Goal: Information Seeking & Learning: Learn about a topic

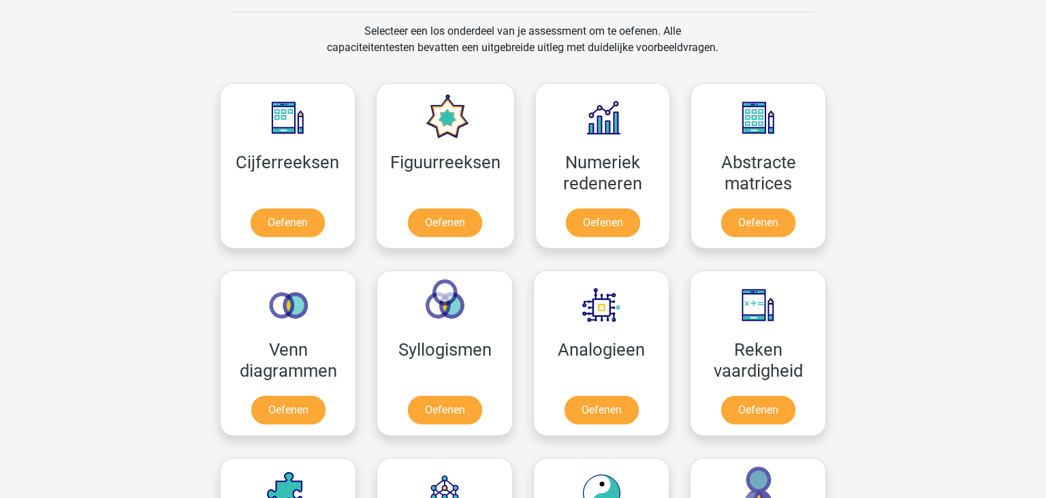
scroll to position [539, 0]
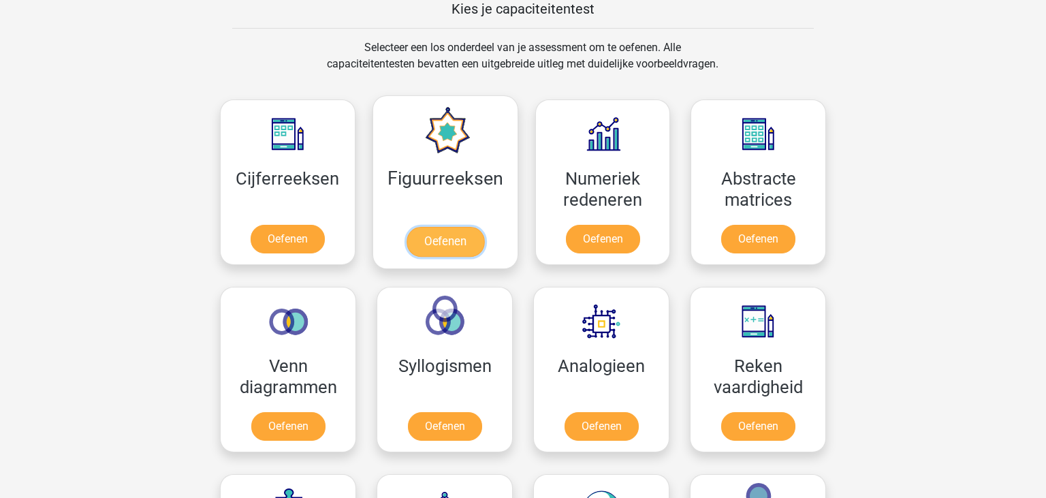
click at [432, 227] on link "Oefenen" at bounding box center [445, 242] width 78 height 30
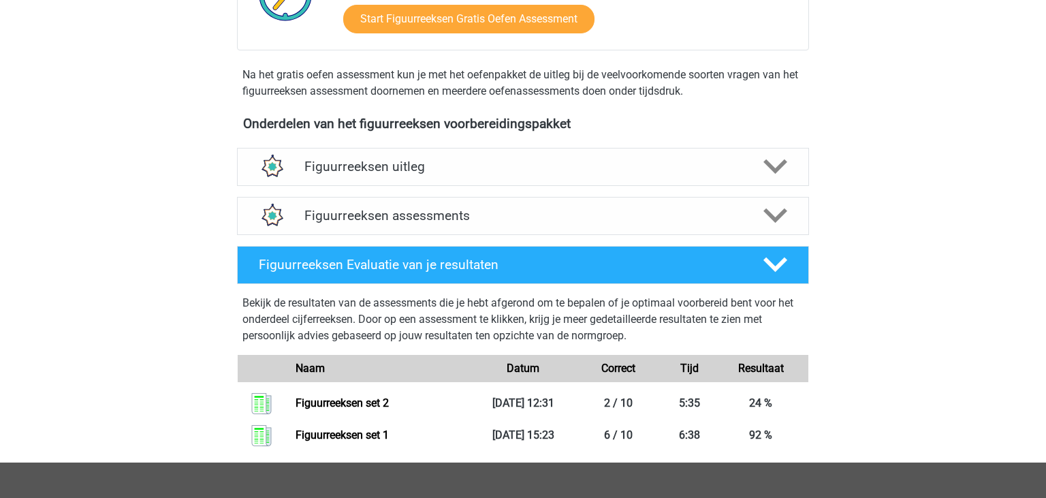
scroll to position [387, 0]
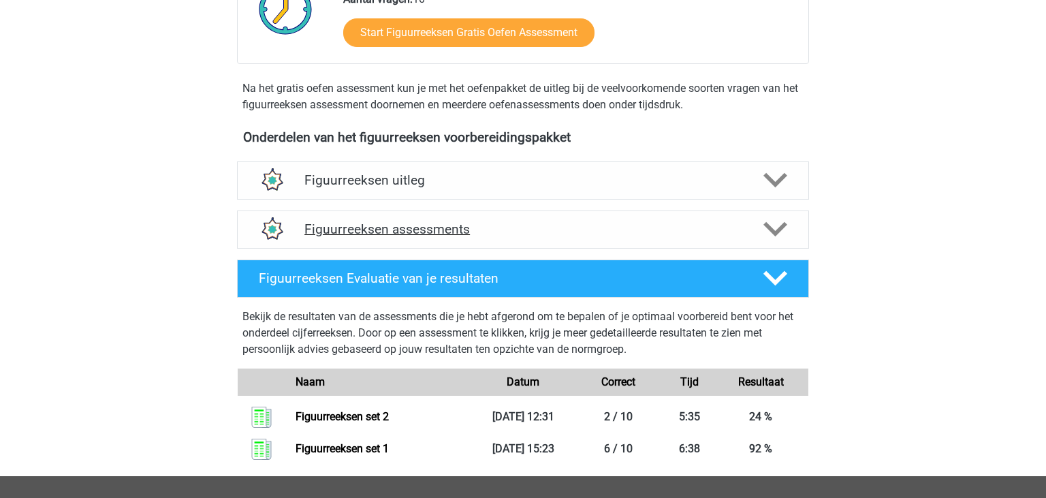
click at [688, 235] on h4 "Figuurreeksen assessments" at bounding box center [522, 229] width 437 height 16
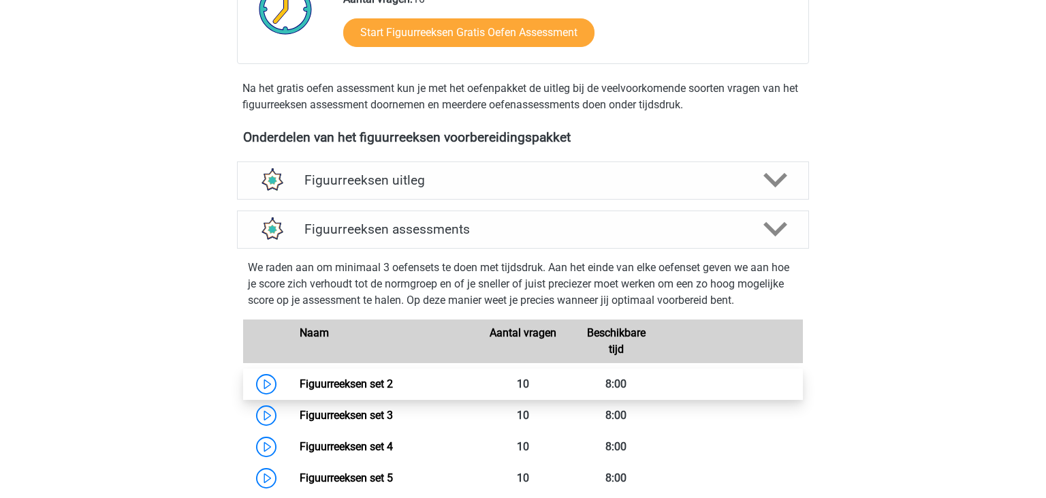
click at [372, 390] on link "Figuurreeksen set 2" at bounding box center [346, 383] width 93 height 13
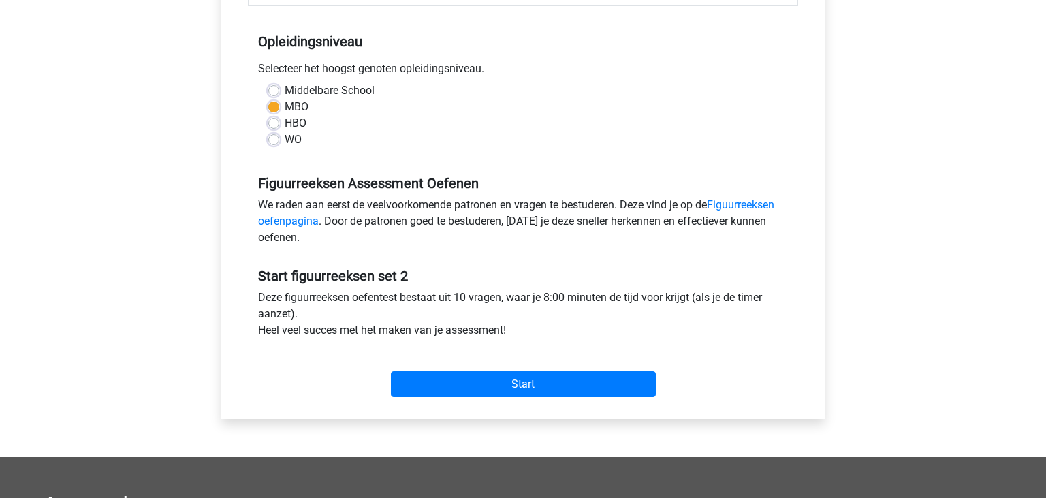
scroll to position [270, 0]
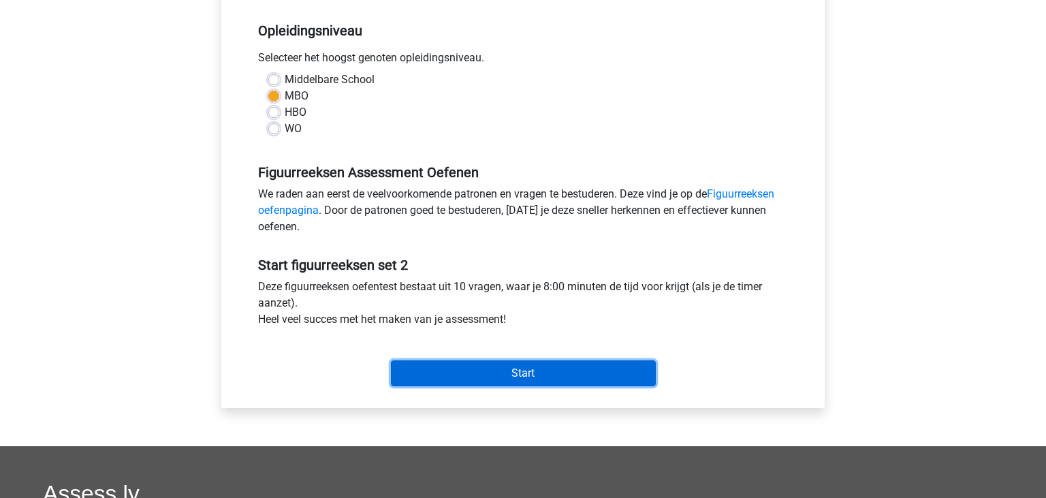
click at [600, 369] on input "Start" at bounding box center [523, 373] width 265 height 26
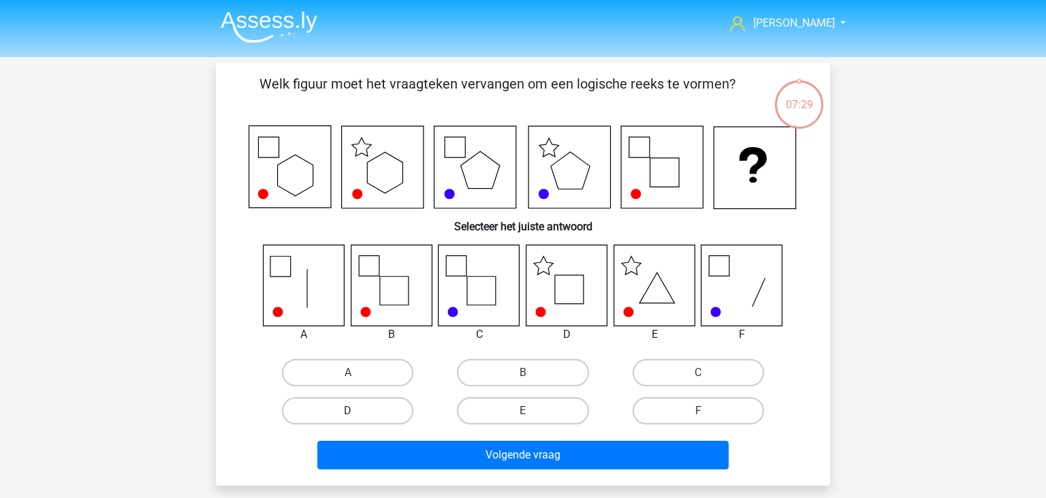
click at [402, 413] on label "D" at bounding box center [347, 410] width 131 height 27
click at [357, 413] on input "D" at bounding box center [352, 415] width 9 height 9
radio input "true"
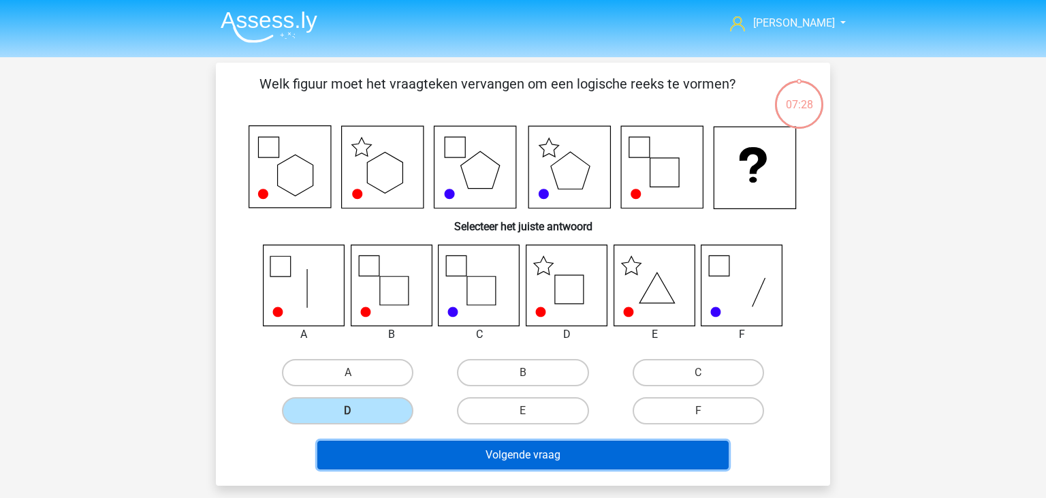
click at [463, 466] on button "Volgende vraag" at bounding box center [523, 454] width 412 height 29
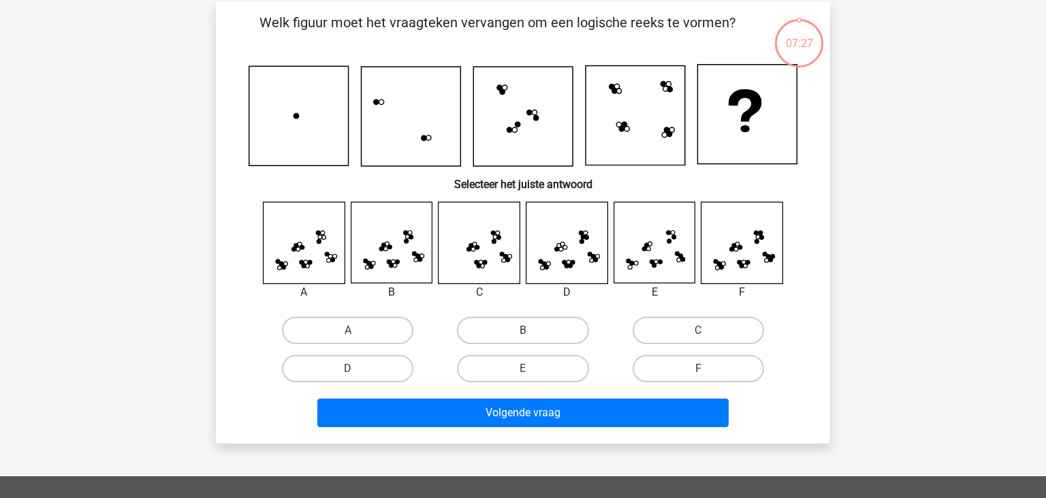
scroll to position [63, 0]
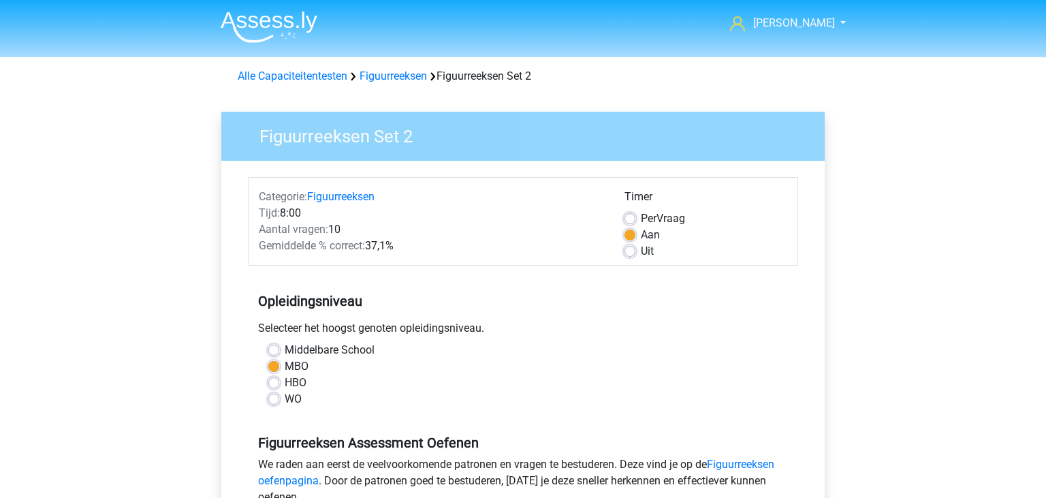
scroll to position [270, 0]
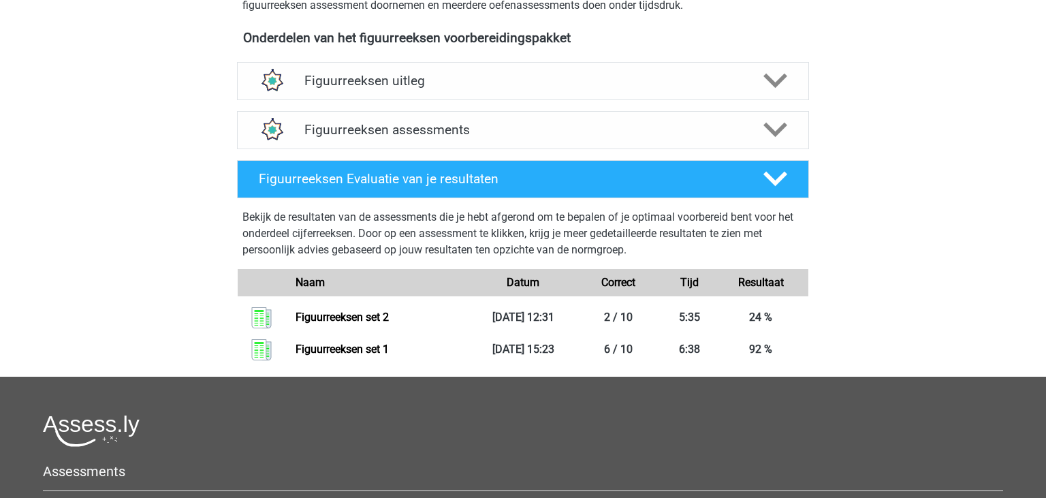
scroll to position [498, 0]
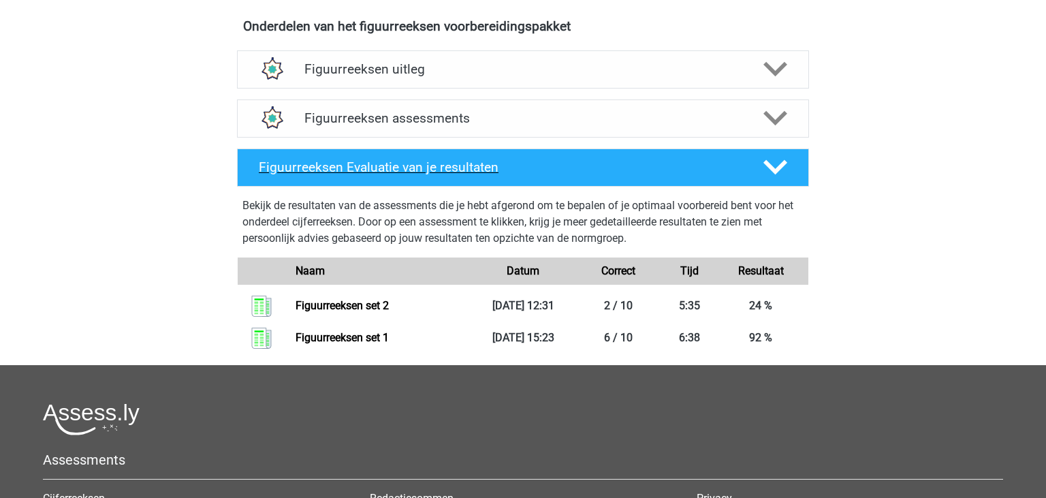
click at [764, 168] on icon at bounding box center [775, 167] width 24 height 24
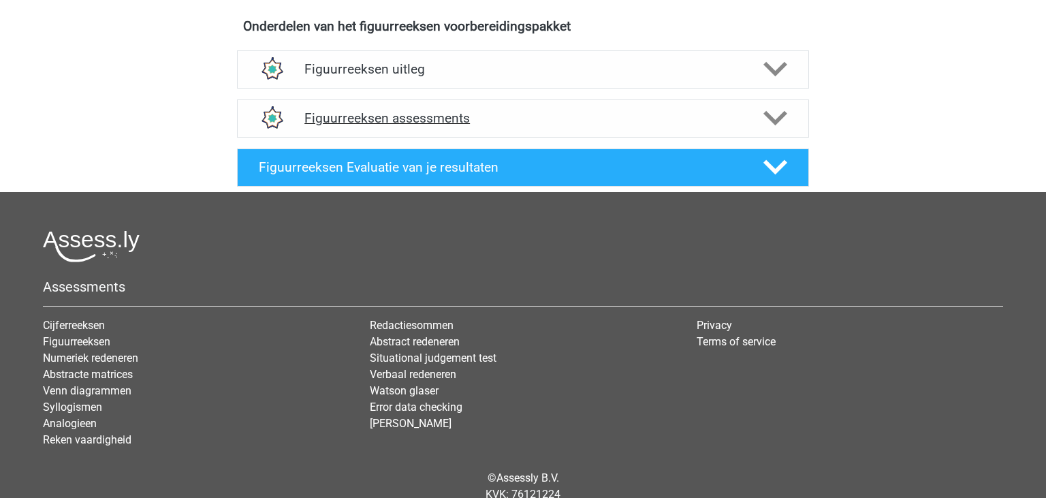
click at [769, 124] on icon at bounding box center [775, 118] width 24 height 24
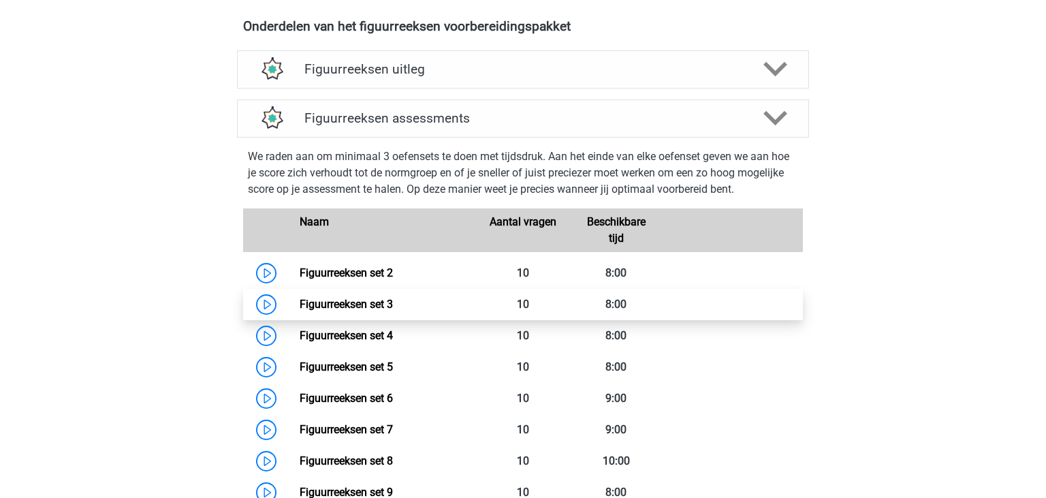
click at [336, 304] on link "Figuurreeksen set 3" at bounding box center [346, 304] width 93 height 13
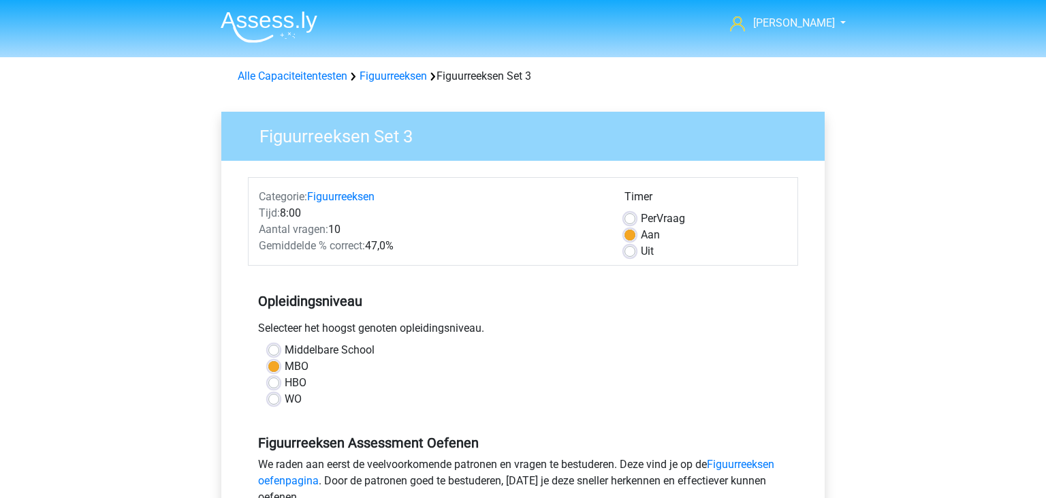
scroll to position [348, 0]
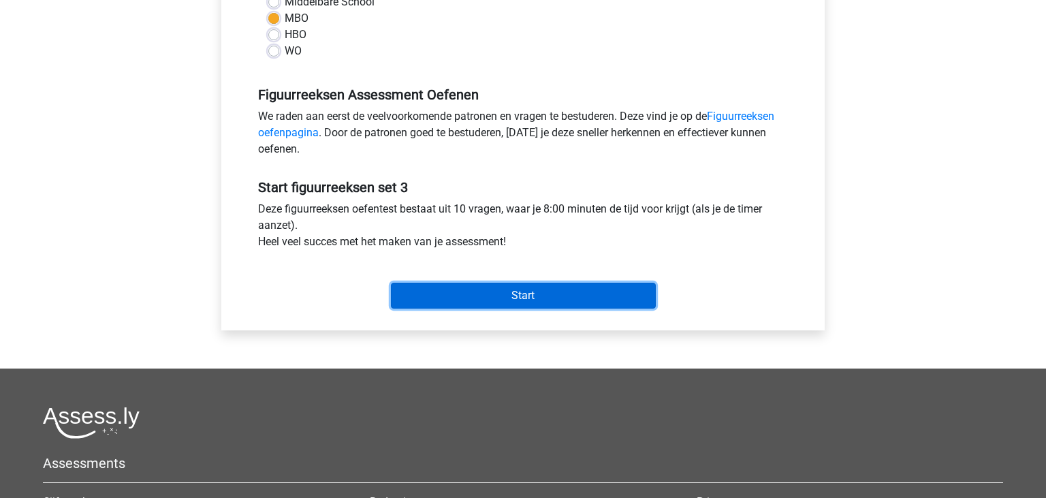
click at [614, 287] on input "Start" at bounding box center [523, 296] width 265 height 26
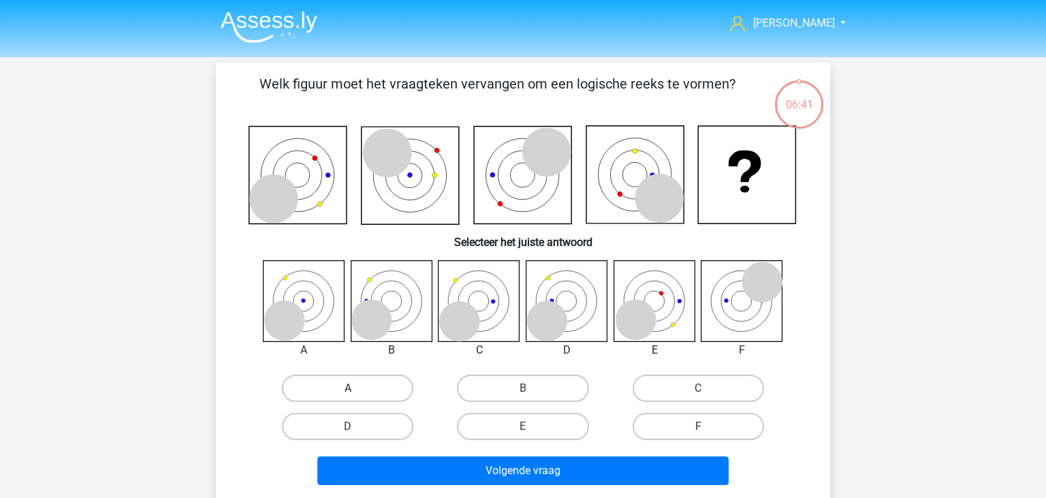
click at [326, 388] on label "A" at bounding box center [347, 387] width 131 height 27
click at [348, 388] on input "A" at bounding box center [352, 392] width 9 height 9
radio input "true"
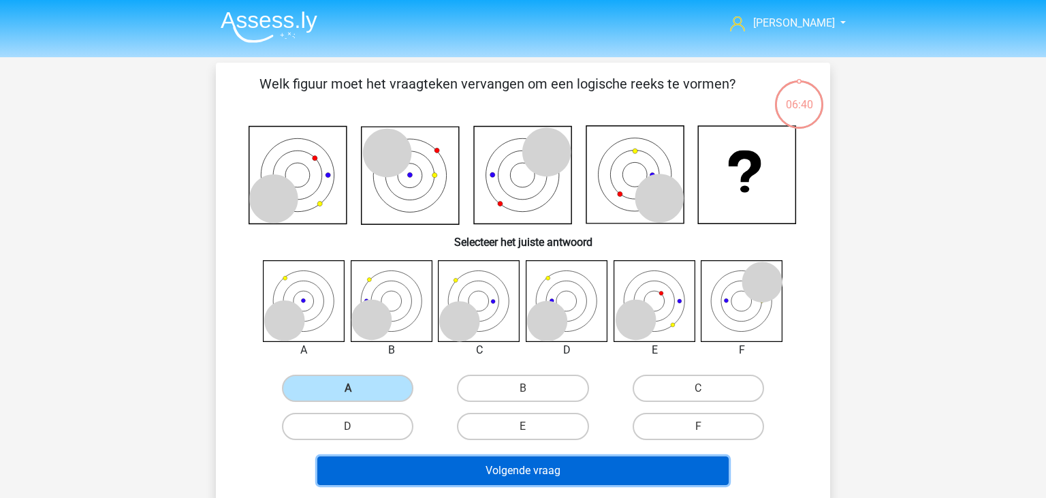
click at [474, 479] on button "Volgende vraag" at bounding box center [523, 470] width 412 height 29
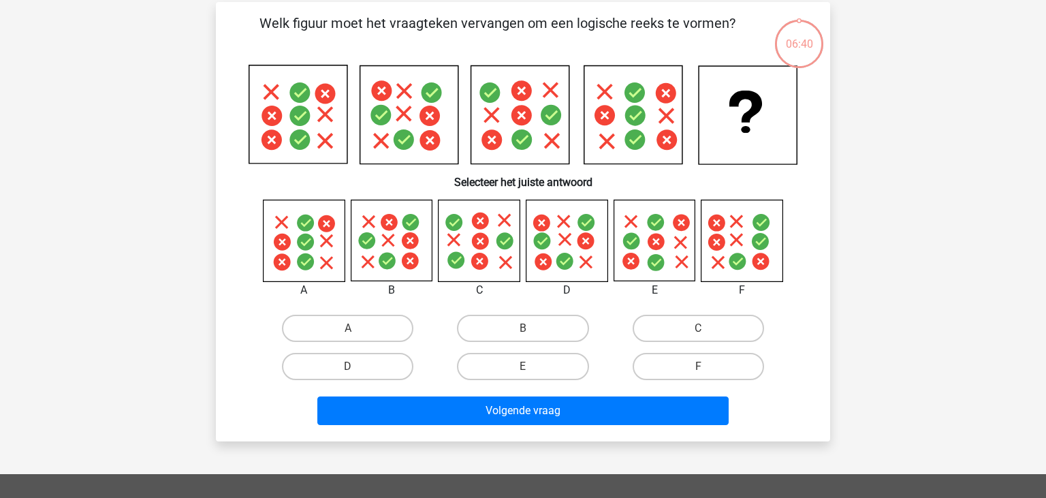
scroll to position [63, 0]
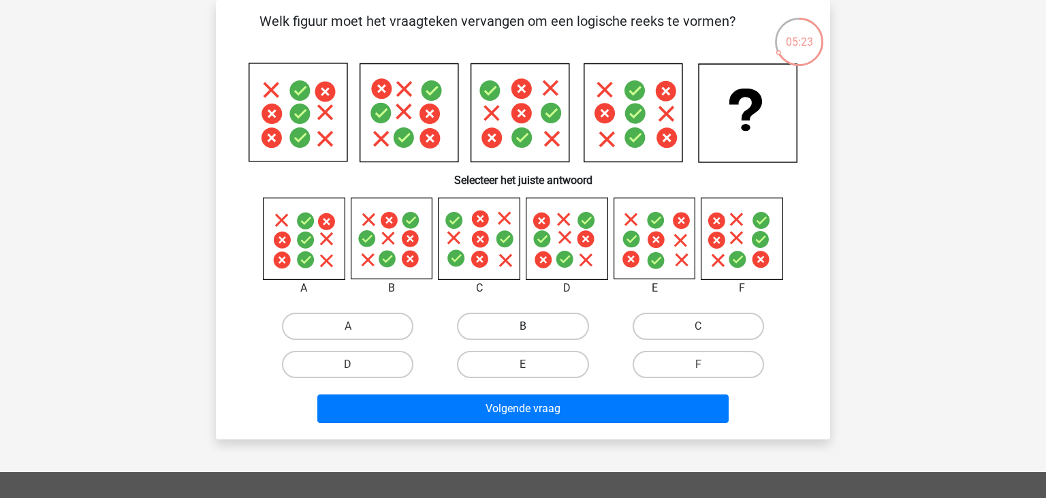
click at [506, 326] on label "B" at bounding box center [522, 325] width 131 height 27
click at [523, 326] on input "B" at bounding box center [527, 330] width 9 height 9
radio input "true"
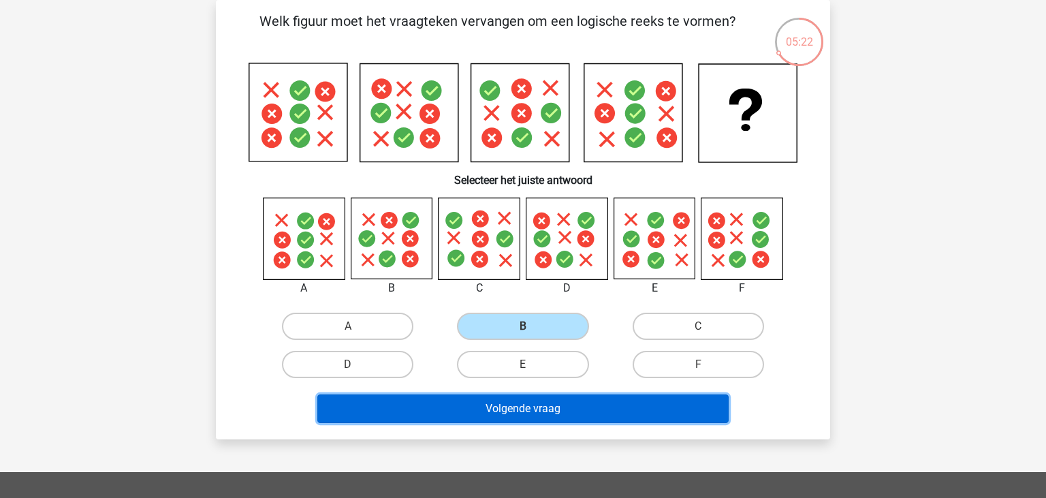
click at [526, 403] on button "Volgende vraag" at bounding box center [523, 408] width 412 height 29
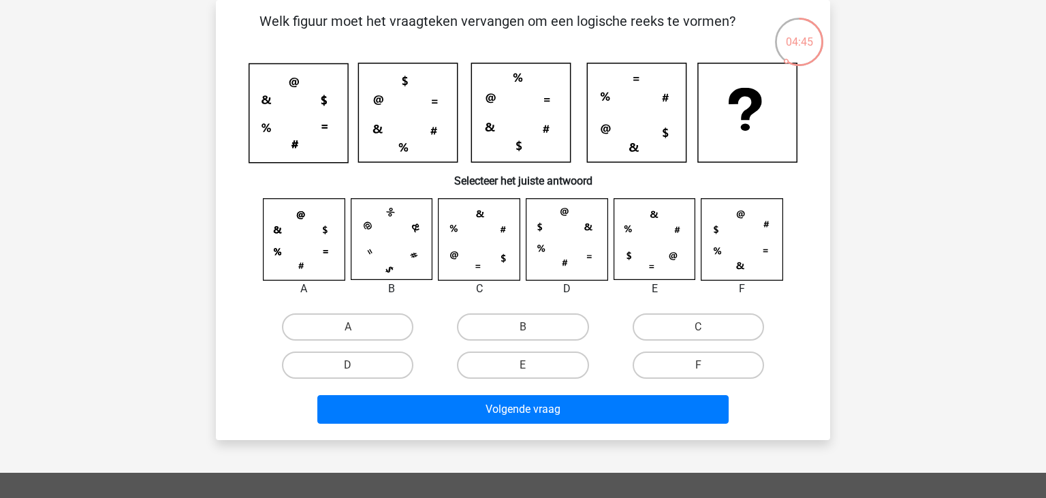
scroll to position [0, 0]
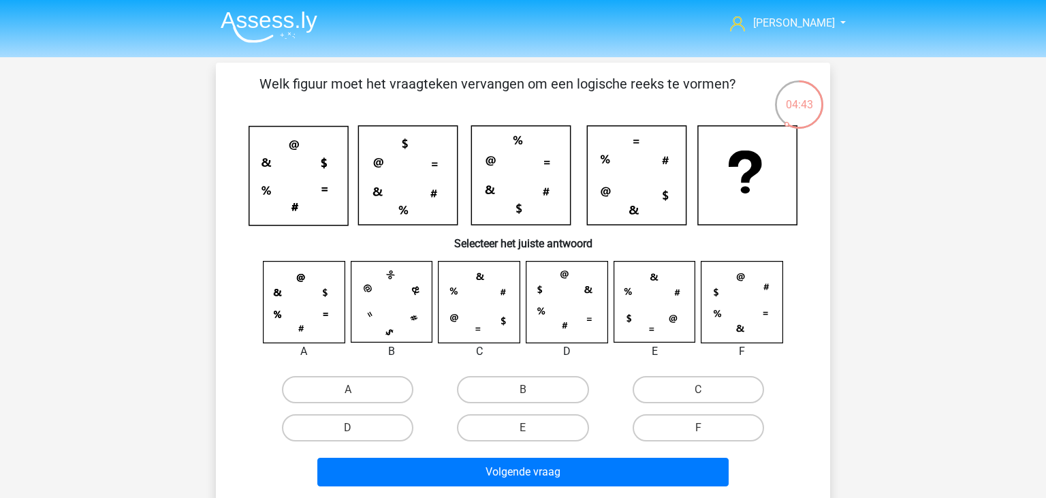
click at [244, 19] on img at bounding box center [269, 27] width 97 height 32
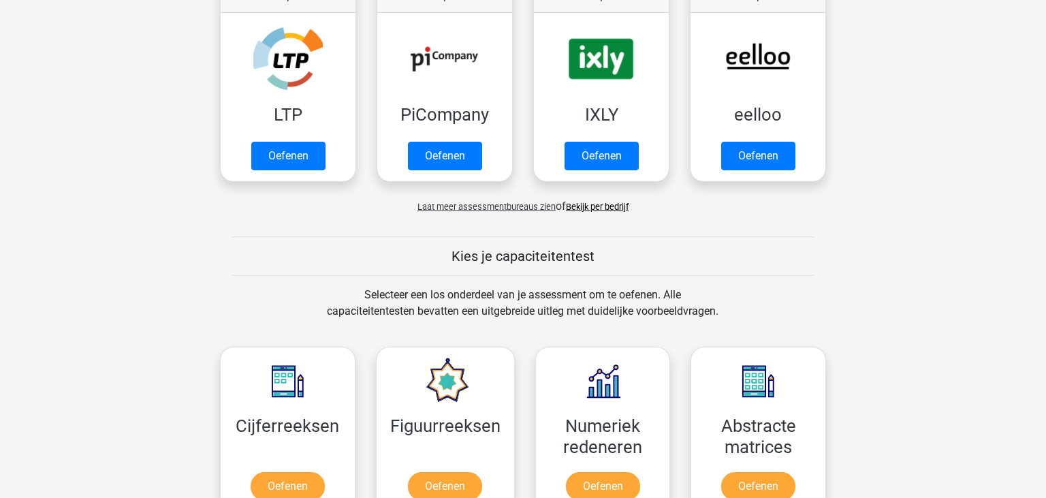
scroll to position [294, 0]
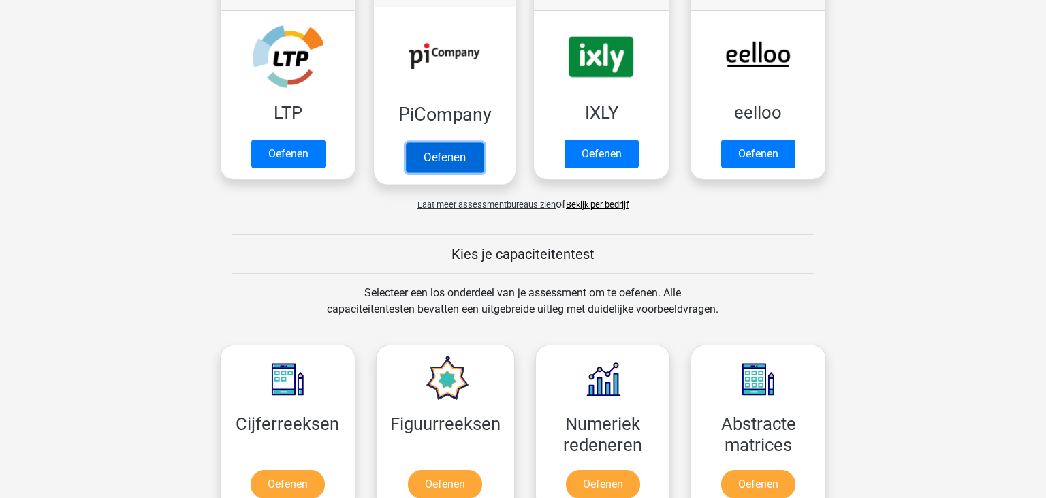
click at [436, 144] on link "Oefenen" at bounding box center [445, 157] width 78 height 30
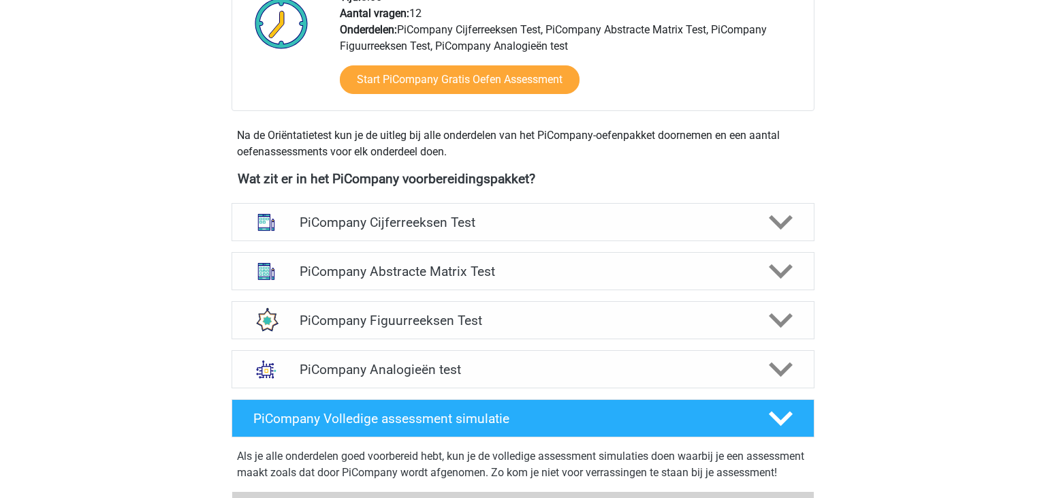
scroll to position [474, 0]
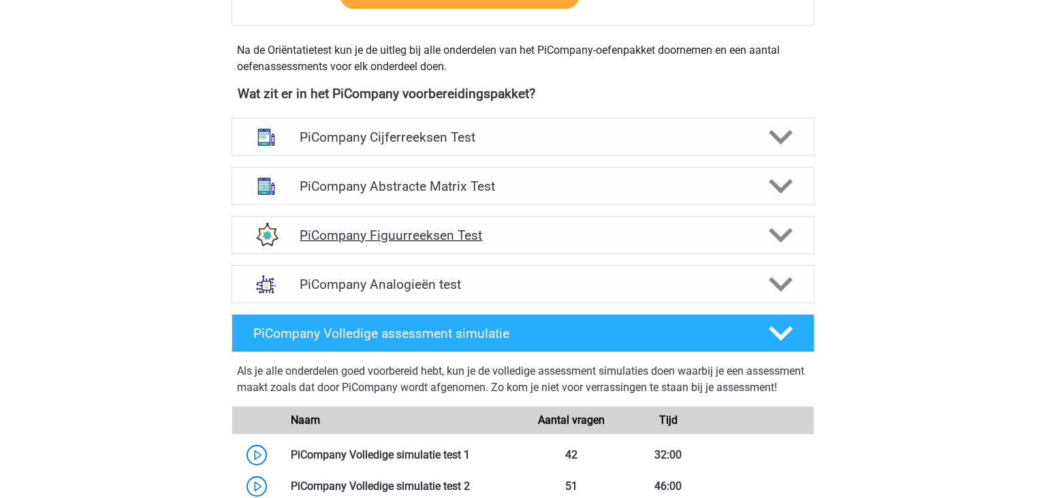
click at [500, 243] on h4 "PiCompany Figuurreeksen Test" at bounding box center [523, 235] width 446 height 16
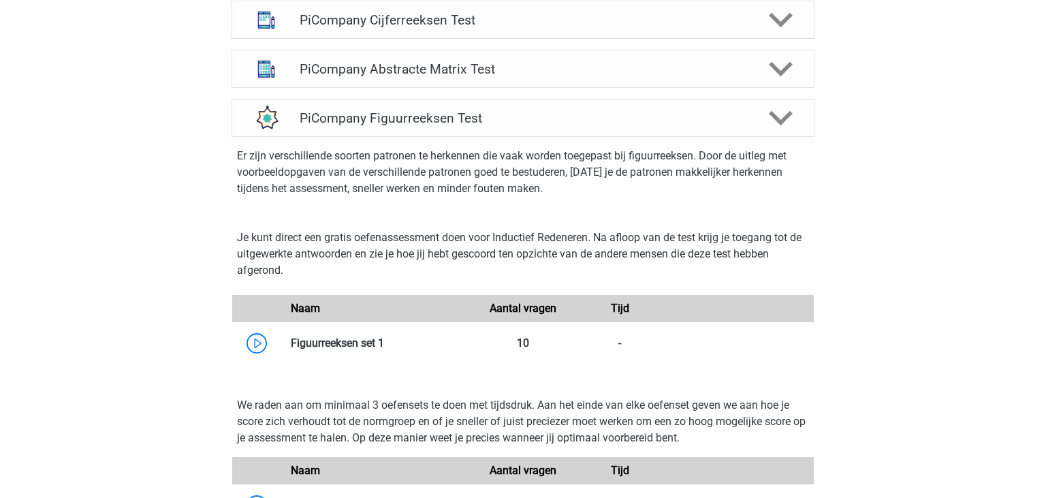
scroll to position [613, 0]
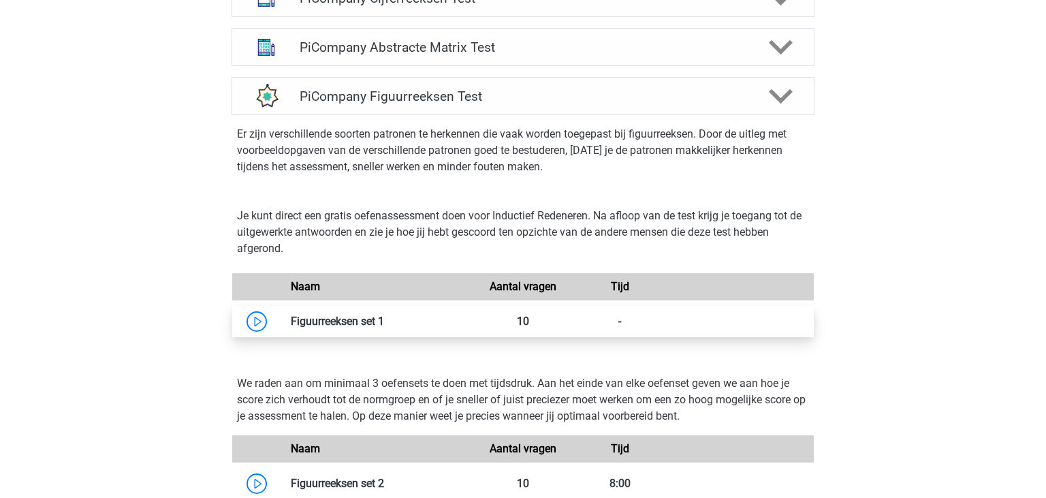
click at [384, 327] on link at bounding box center [384, 321] width 0 height 13
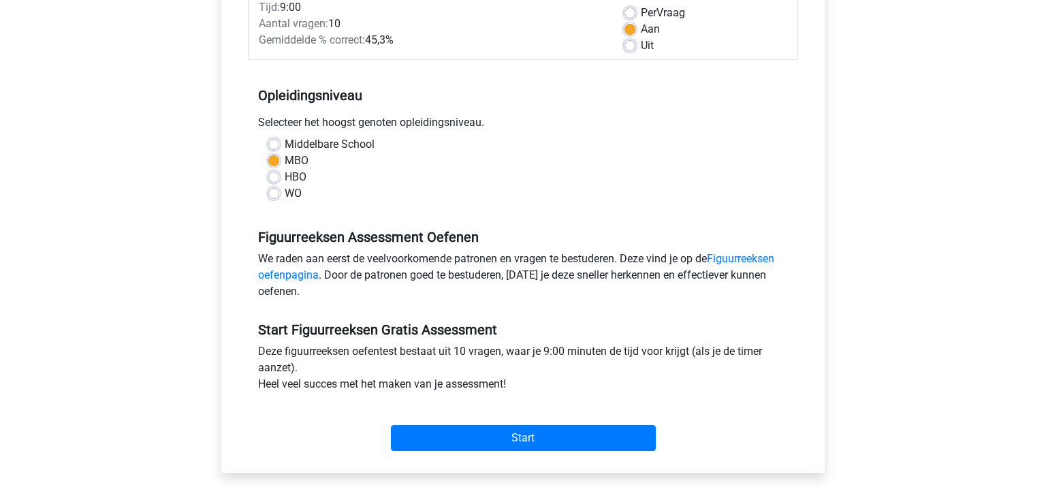
scroll to position [217, 0]
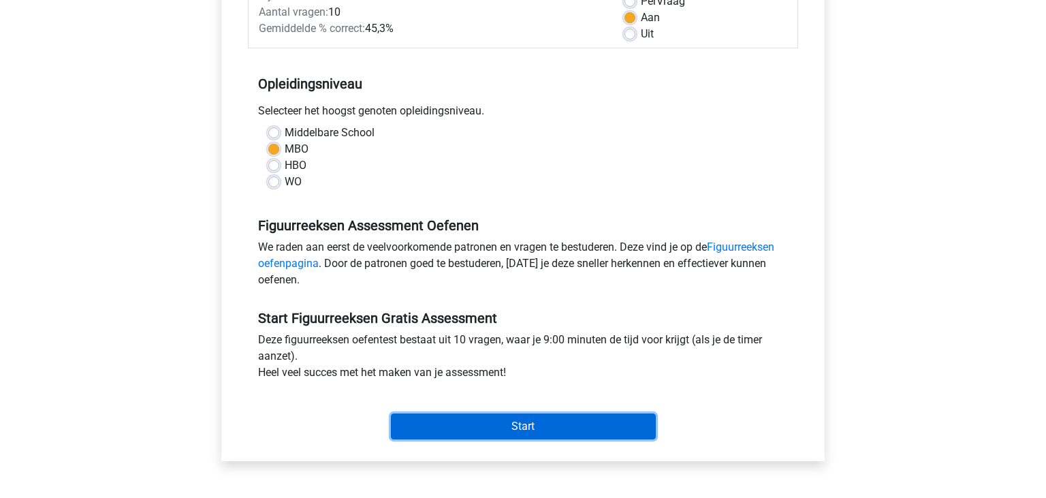
click at [605, 416] on input "Start" at bounding box center [523, 426] width 265 height 26
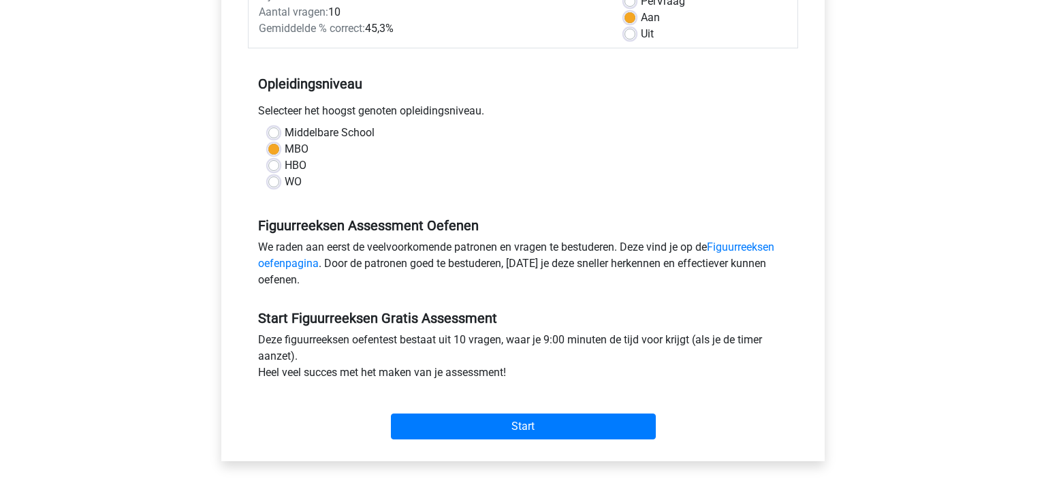
click at [285, 161] on label "HBO" at bounding box center [296, 165] width 22 height 16
click at [279, 161] on input "HBO" at bounding box center [273, 164] width 11 height 14
radio input "true"
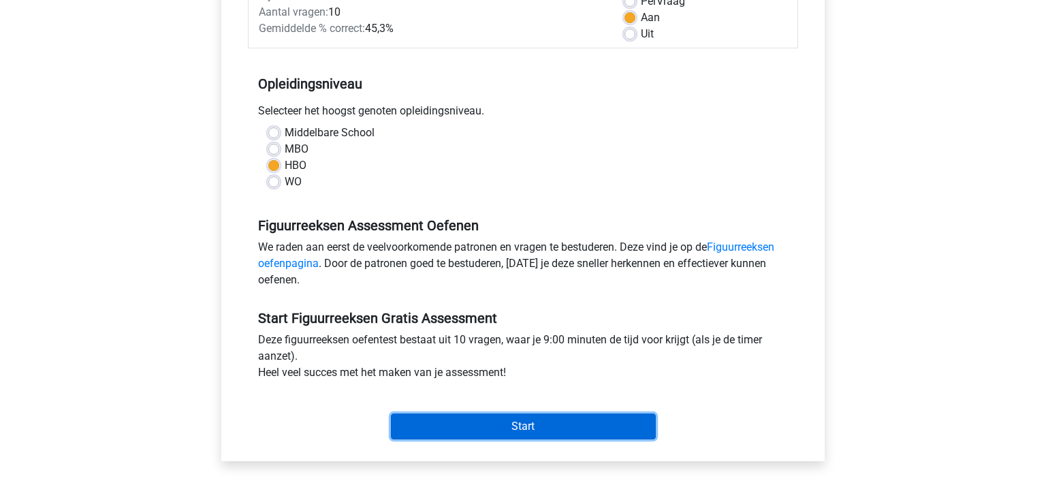
click at [516, 431] on input "Start" at bounding box center [523, 426] width 265 height 26
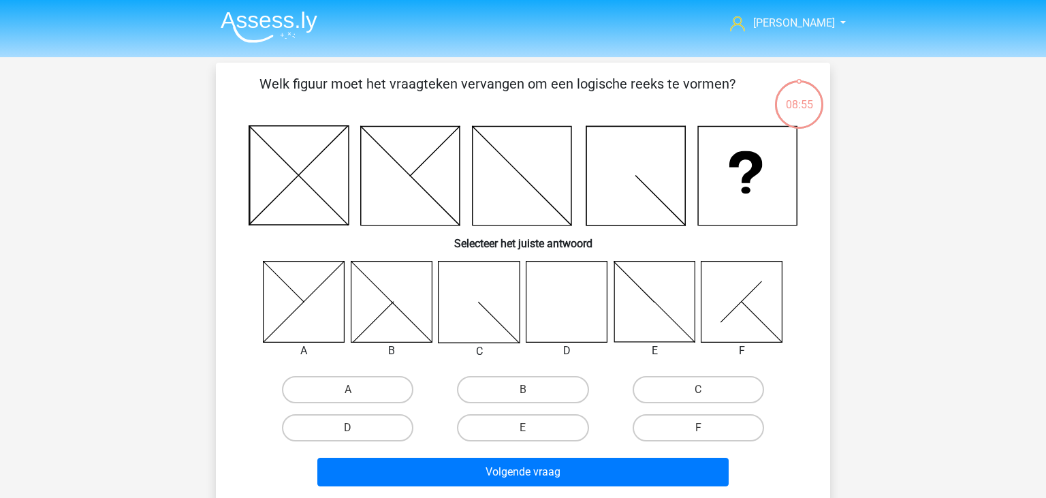
click at [555, 322] on icon at bounding box center [566, 301] width 81 height 81
click at [370, 436] on label "D" at bounding box center [347, 427] width 131 height 27
click at [357, 436] on input "D" at bounding box center [352, 432] width 9 height 9
radio input "true"
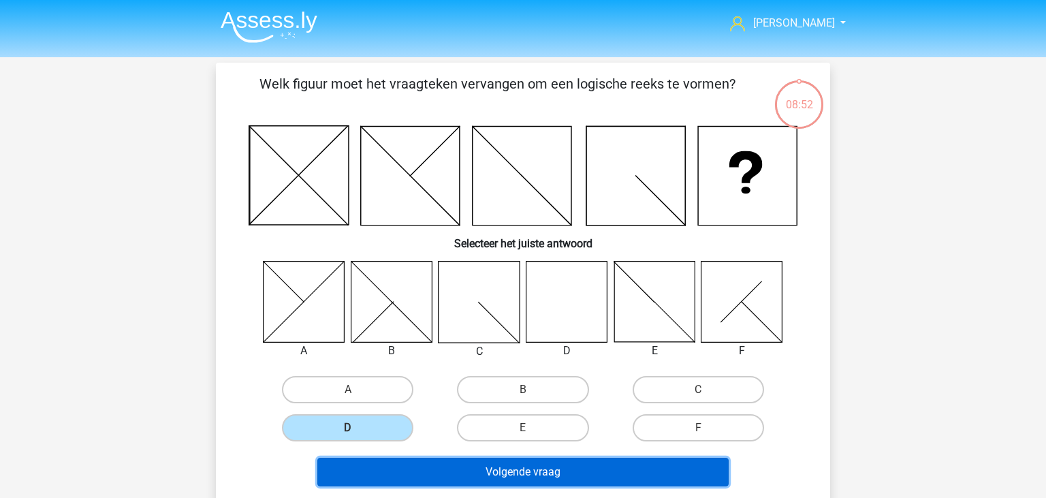
click at [511, 472] on button "Volgende vraag" at bounding box center [523, 471] width 412 height 29
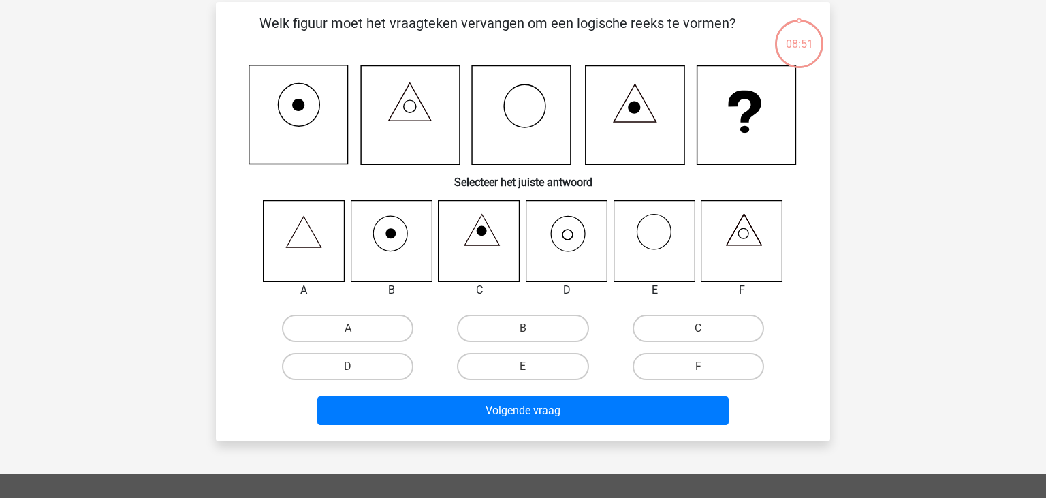
scroll to position [63, 0]
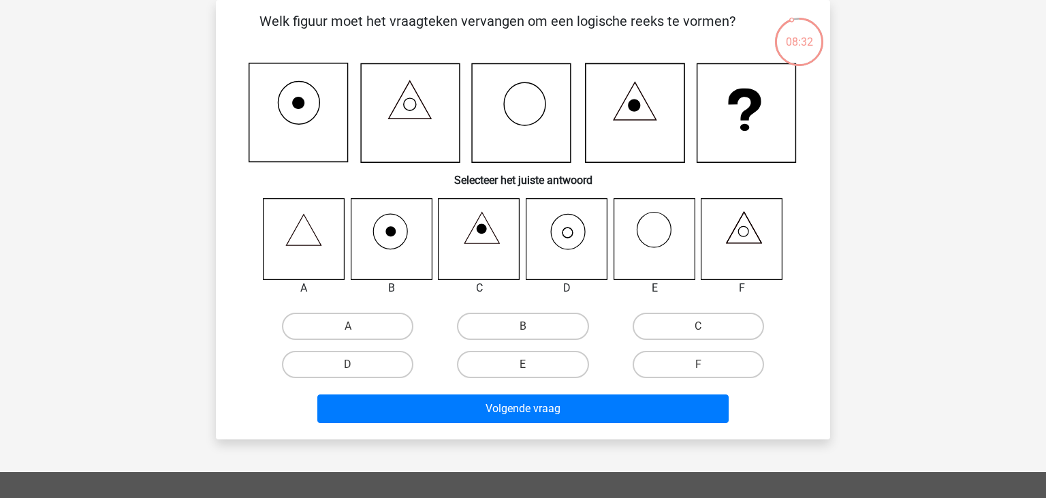
click at [583, 223] on icon at bounding box center [566, 238] width 81 height 81
click at [325, 359] on label "D" at bounding box center [347, 364] width 131 height 27
click at [348, 364] on input "D" at bounding box center [352, 368] width 9 height 9
radio input "true"
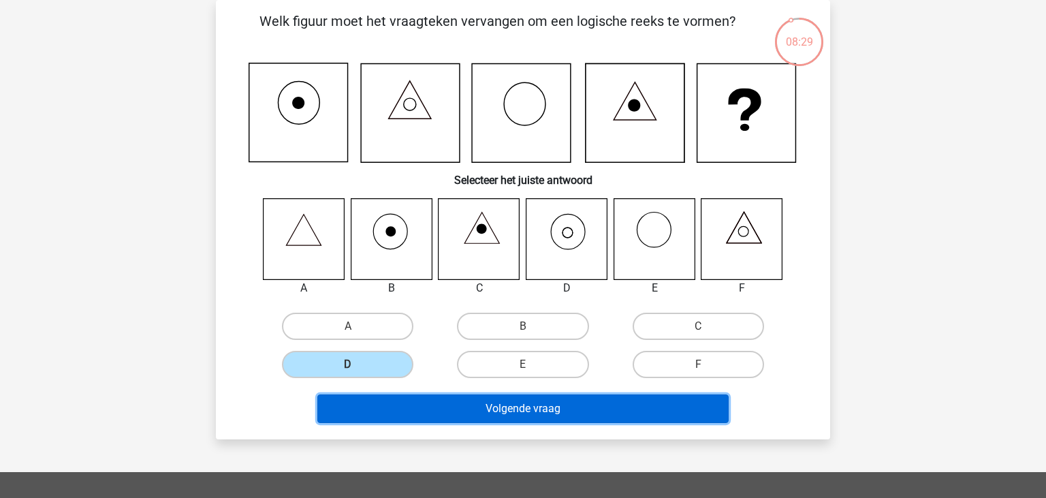
click at [398, 408] on button "Volgende vraag" at bounding box center [523, 408] width 412 height 29
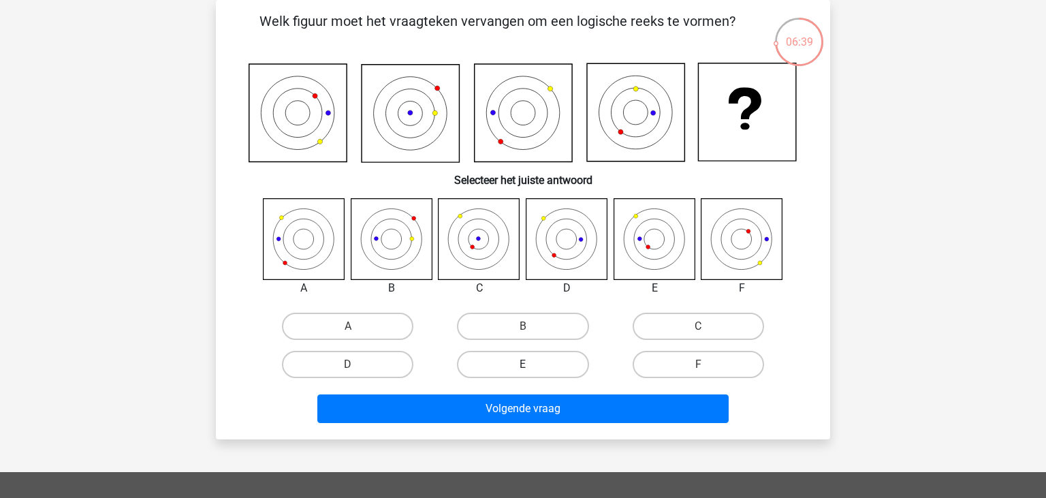
click at [511, 365] on label "E" at bounding box center [522, 364] width 131 height 27
click at [523, 365] on input "E" at bounding box center [527, 368] width 9 height 9
radio input "true"
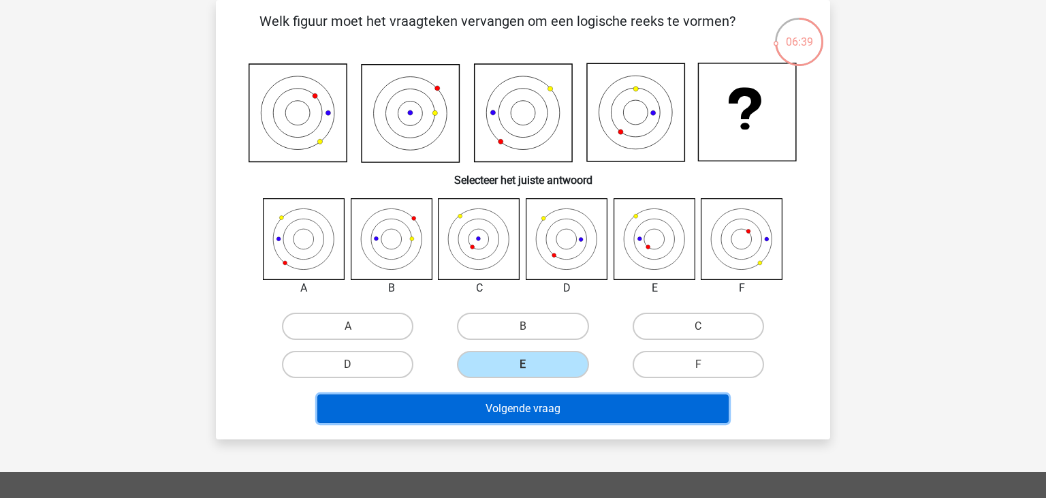
click at [521, 416] on button "Volgende vraag" at bounding box center [523, 408] width 412 height 29
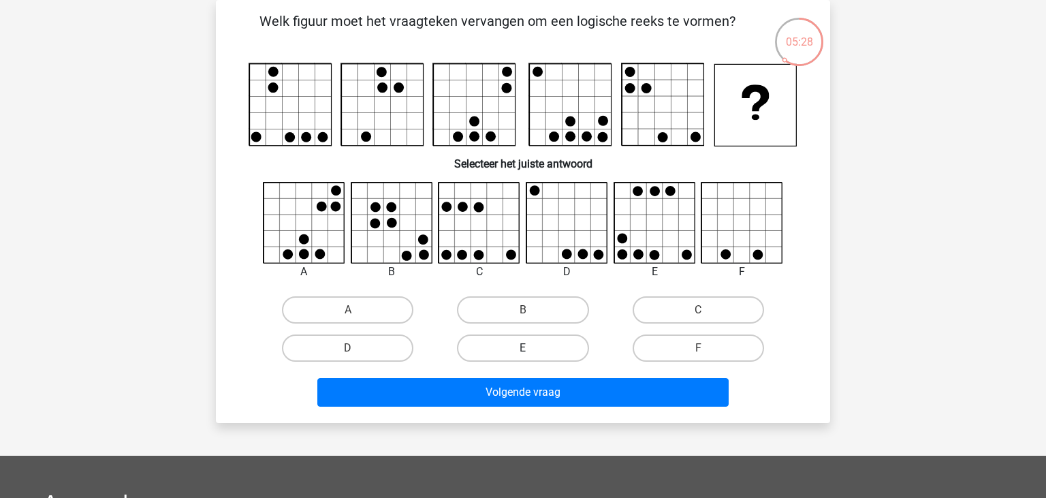
click at [541, 350] on label "E" at bounding box center [522, 347] width 131 height 27
click at [532, 350] on input "E" at bounding box center [527, 352] width 9 height 9
radio input "true"
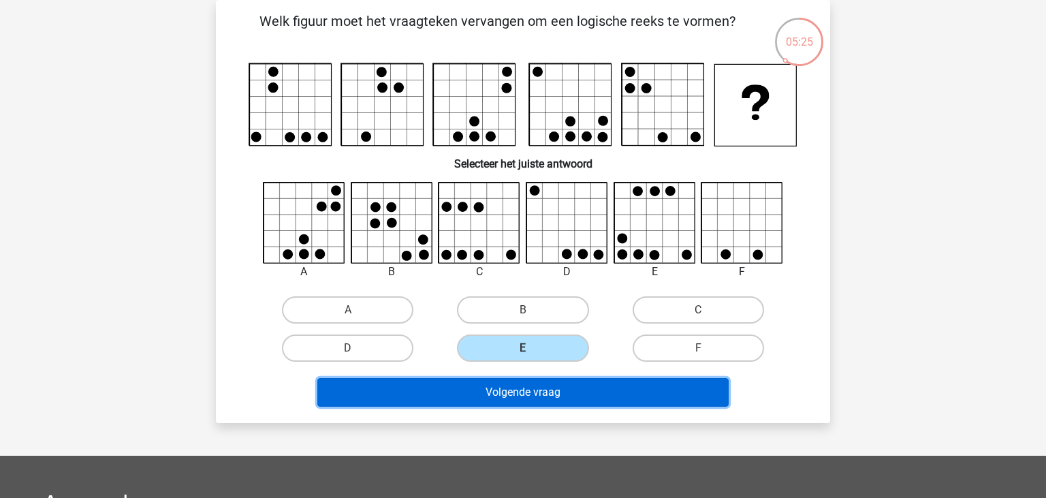
click at [540, 391] on button "Volgende vraag" at bounding box center [523, 392] width 412 height 29
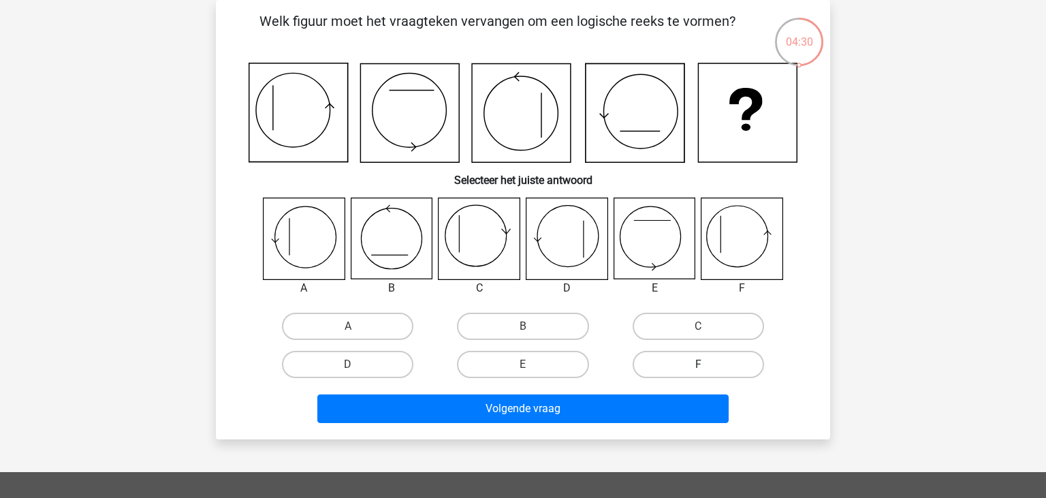
click at [660, 369] on label "F" at bounding box center [697, 364] width 131 height 27
click at [698, 369] on input "F" at bounding box center [702, 368] width 9 height 9
radio input "true"
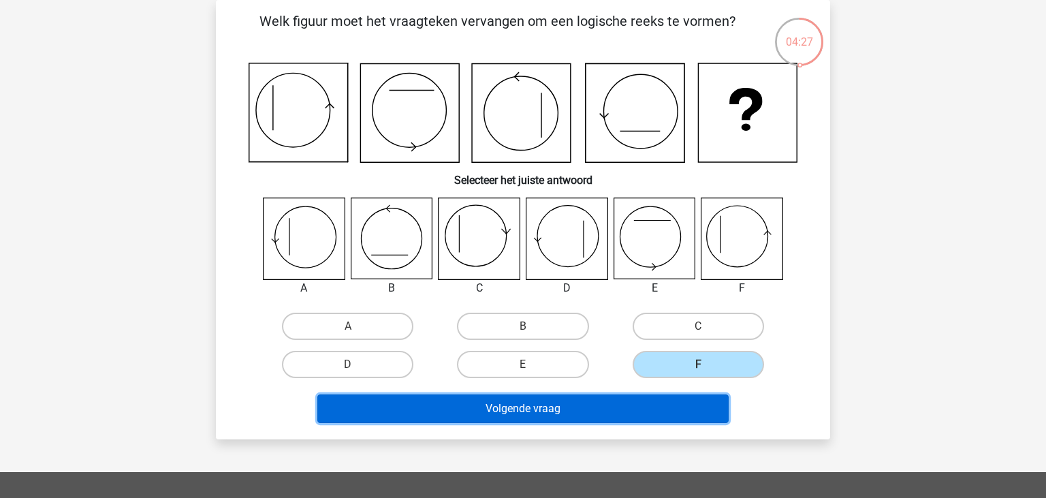
click at [609, 409] on button "Volgende vraag" at bounding box center [523, 408] width 412 height 29
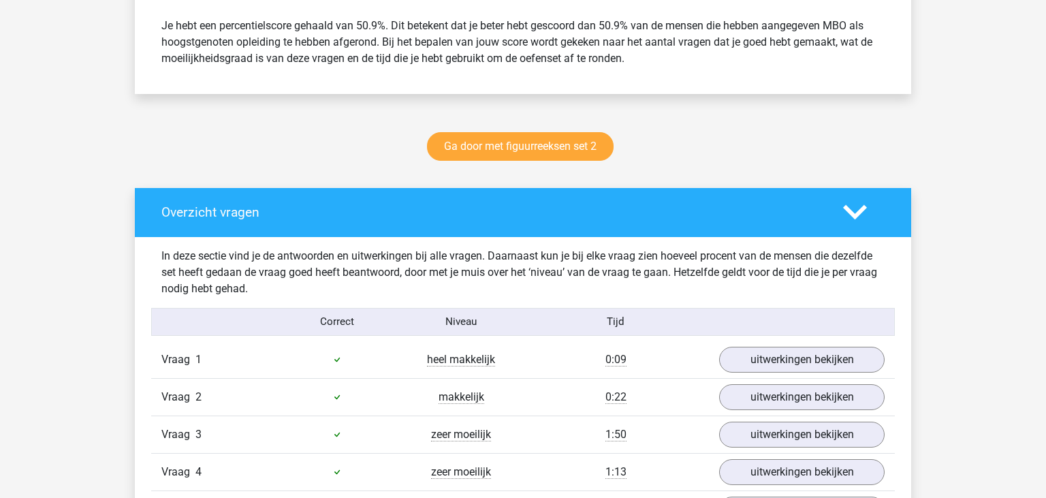
scroll to position [535, 0]
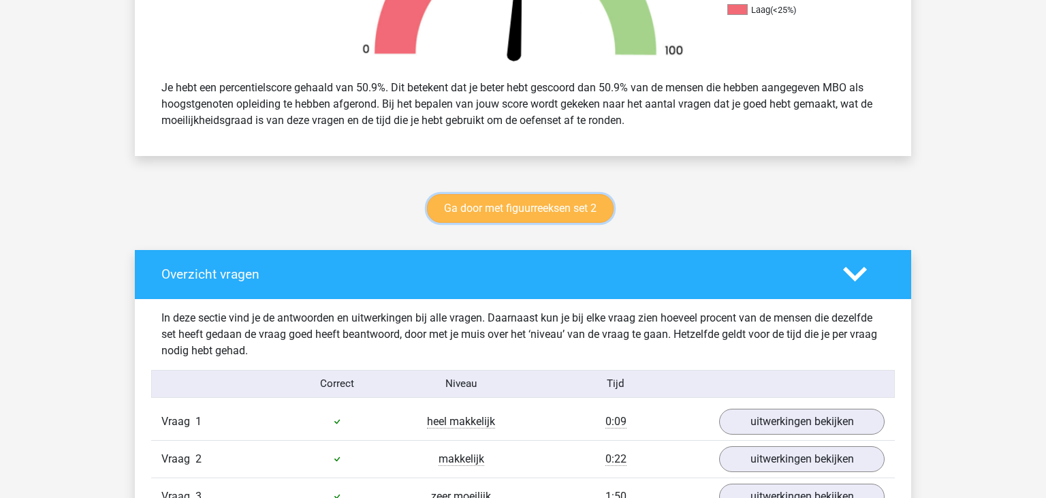
click at [530, 215] on link "Ga door met figuurreeksen set 2" at bounding box center [520, 208] width 187 height 29
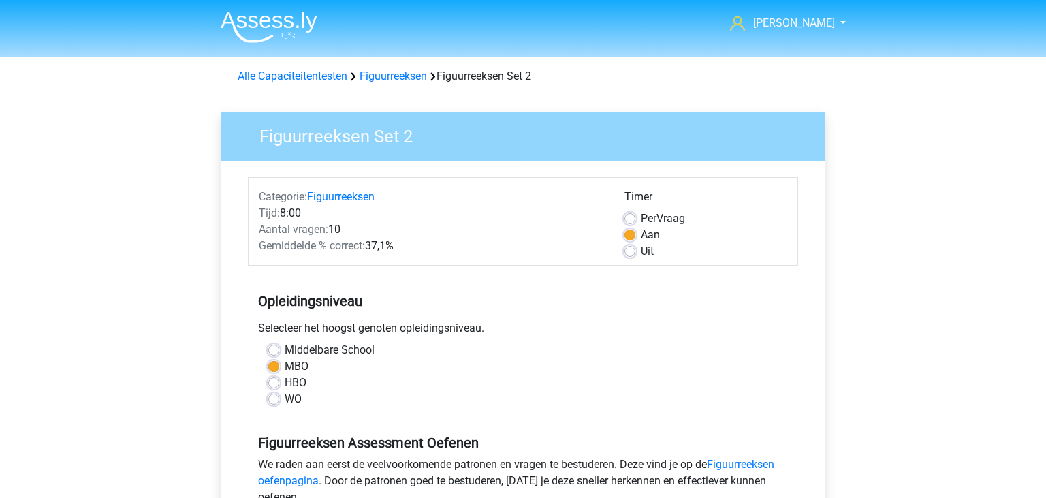
click at [279, 383] on div "HBO" at bounding box center [522, 382] width 509 height 16
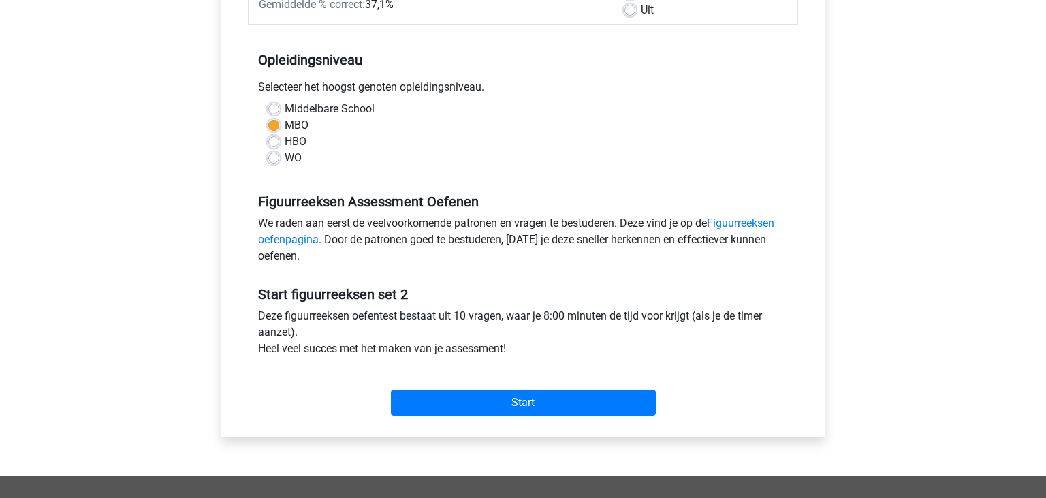
scroll to position [242, 0]
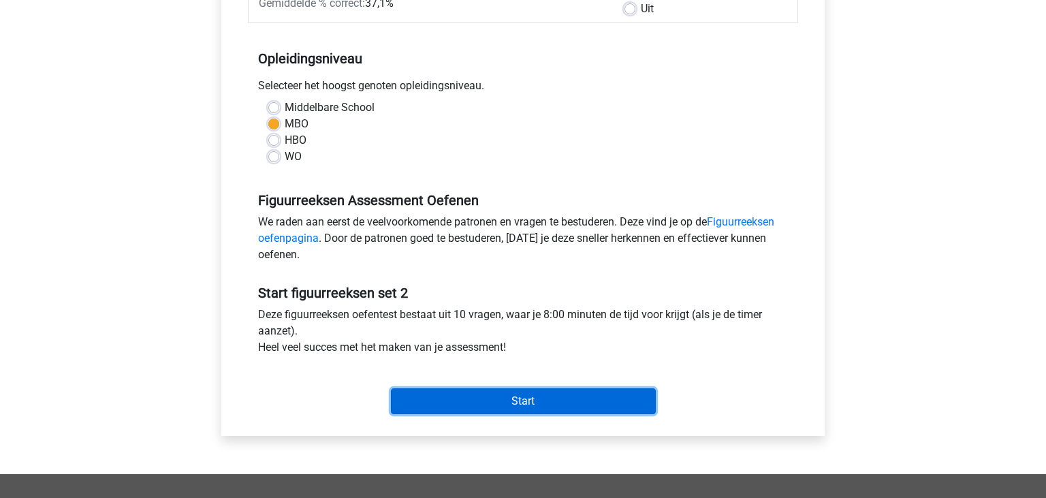
click at [569, 398] on input "Start" at bounding box center [523, 401] width 265 height 26
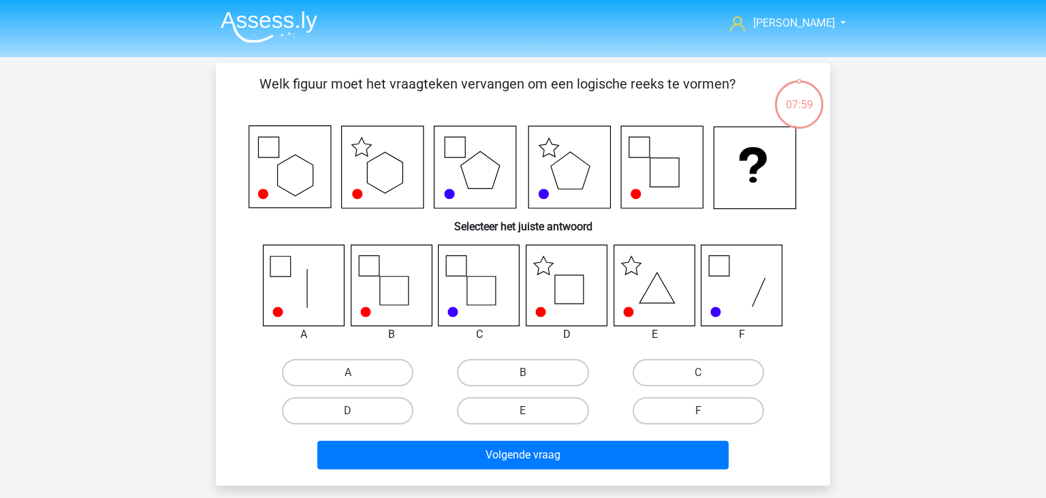
click at [235, 19] on img at bounding box center [269, 27] width 97 height 32
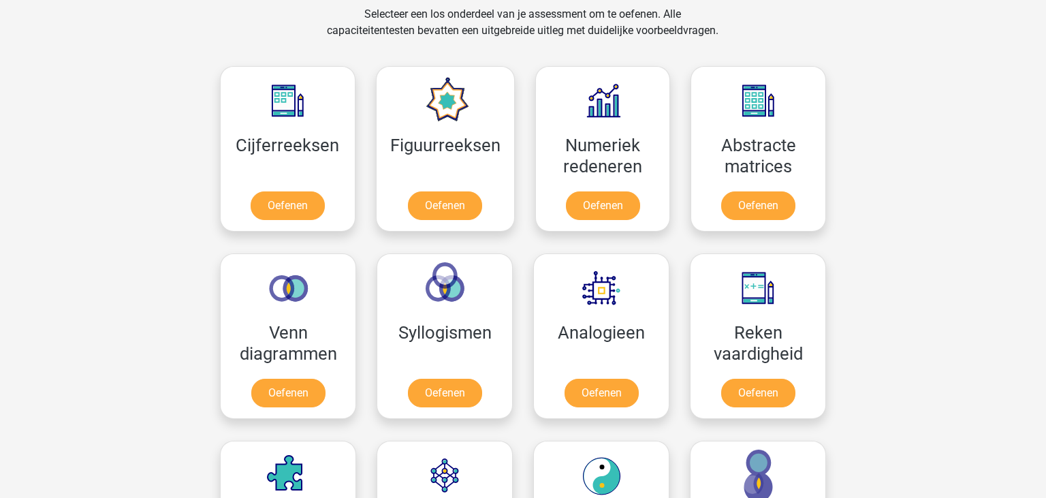
scroll to position [551, 0]
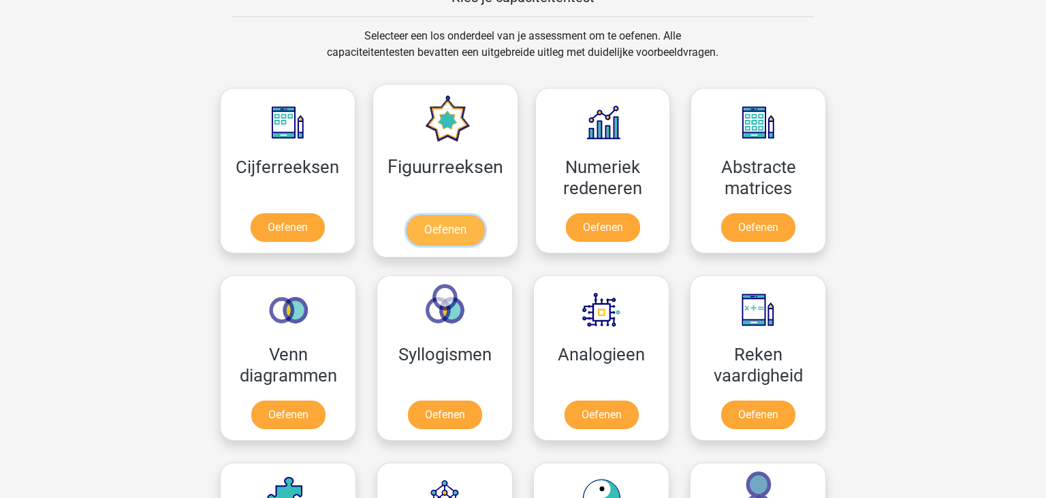
click at [464, 215] on link "Oefenen" at bounding box center [445, 230] width 78 height 30
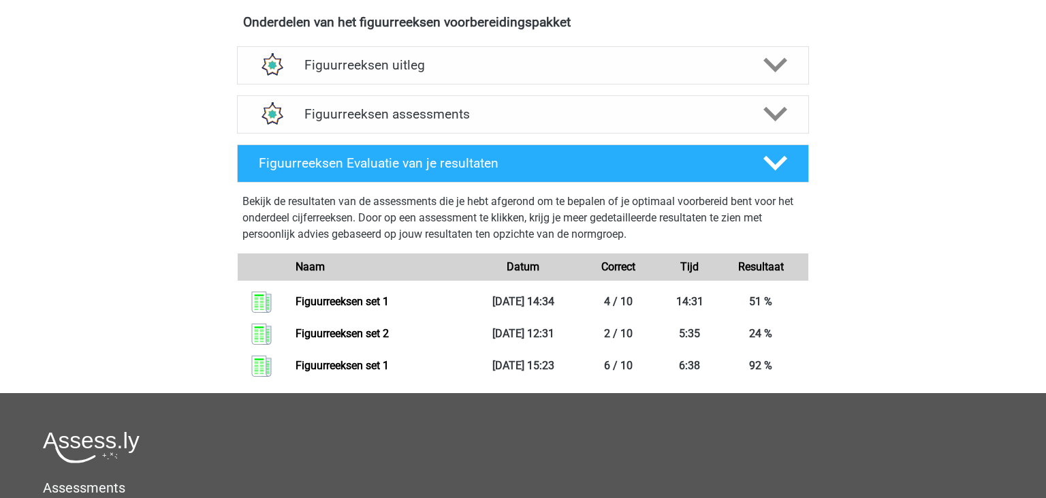
scroll to position [446, 0]
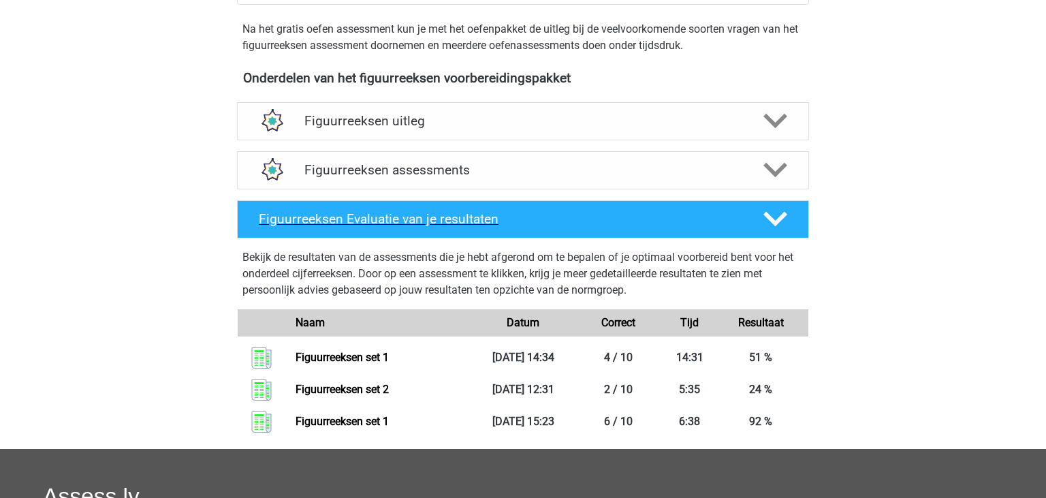
click at [777, 216] on icon at bounding box center [775, 219] width 24 height 24
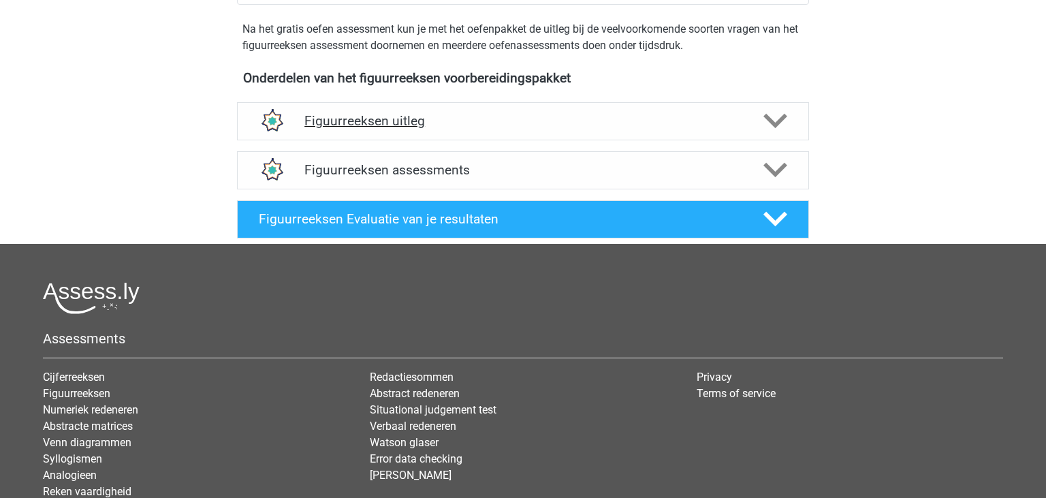
click at [746, 110] on div "Figuurreeksen uitleg" at bounding box center [523, 121] width 572 height 38
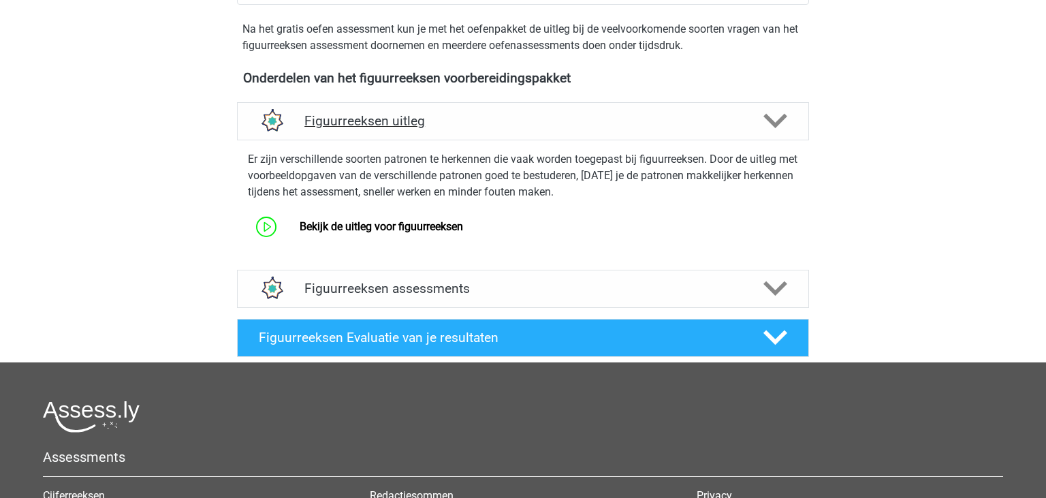
click at [746, 110] on div "Figuurreeksen uitleg" at bounding box center [523, 121] width 572 height 38
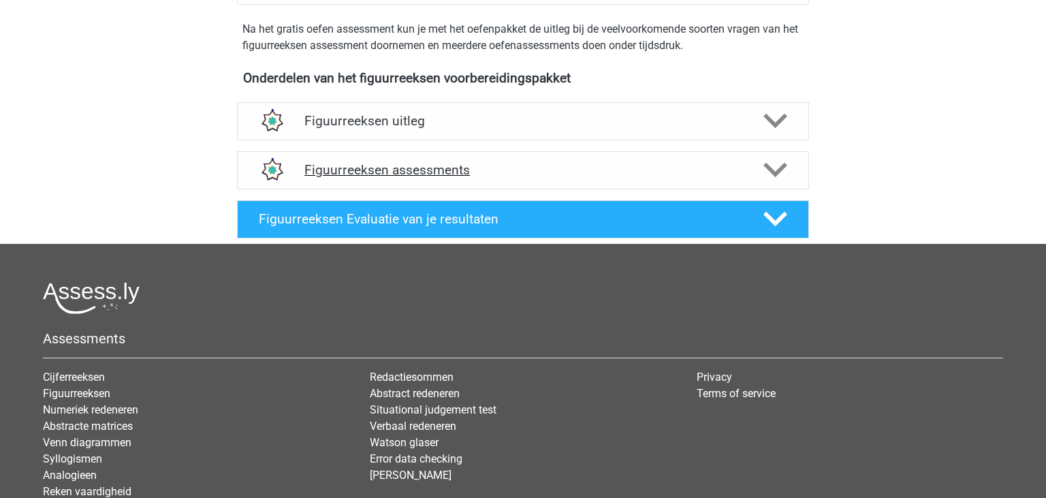
click at [765, 163] on icon at bounding box center [775, 170] width 24 height 24
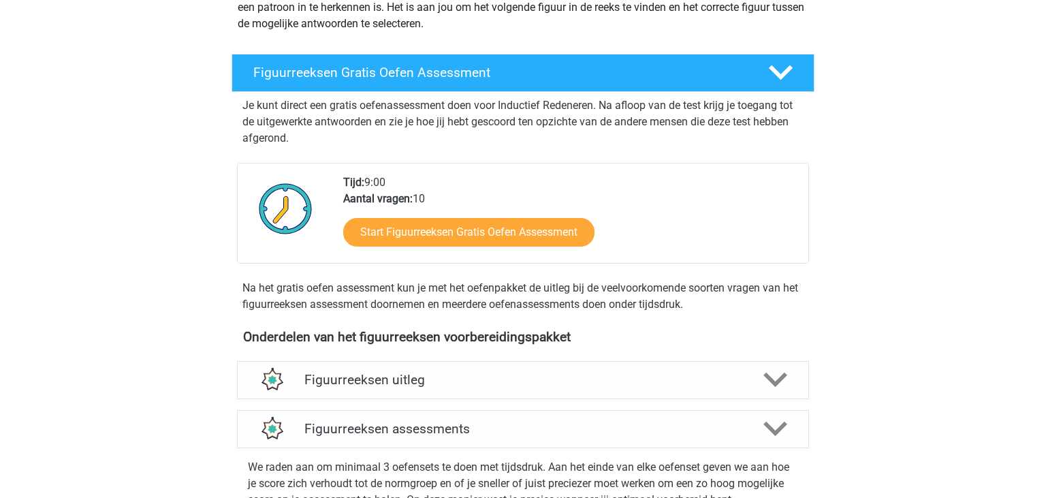
scroll to position [0, 0]
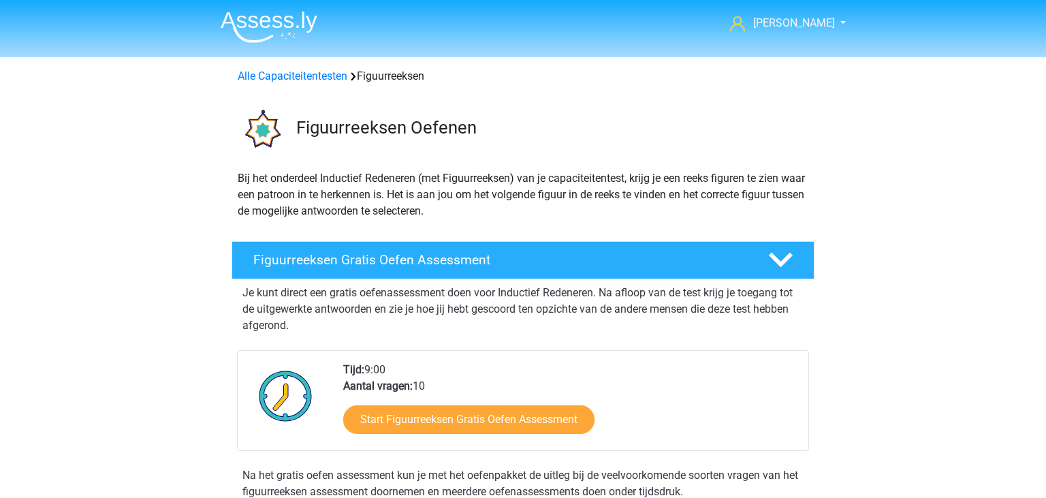
click at [264, 22] on img at bounding box center [269, 27] width 97 height 32
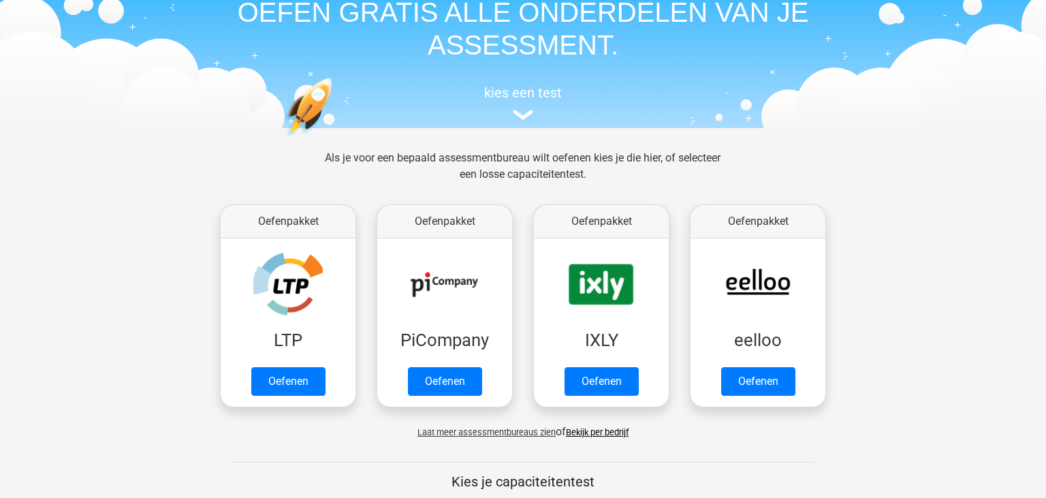
scroll to position [54, 0]
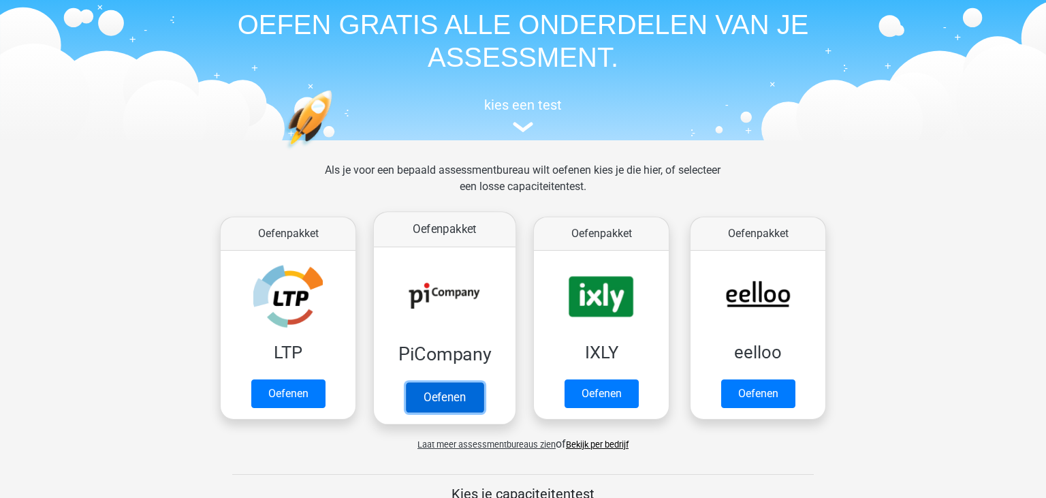
click at [469, 389] on link "Oefenen" at bounding box center [445, 397] width 78 height 30
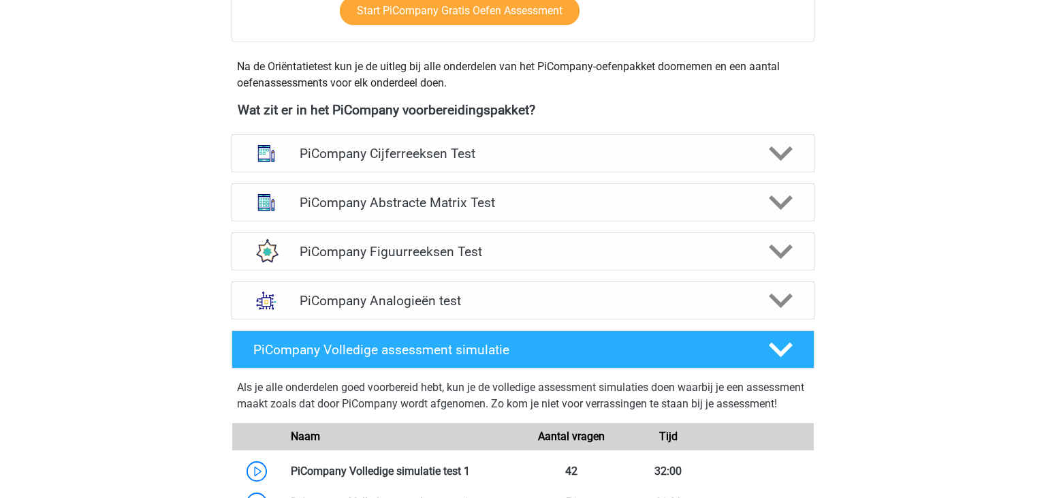
scroll to position [460, 0]
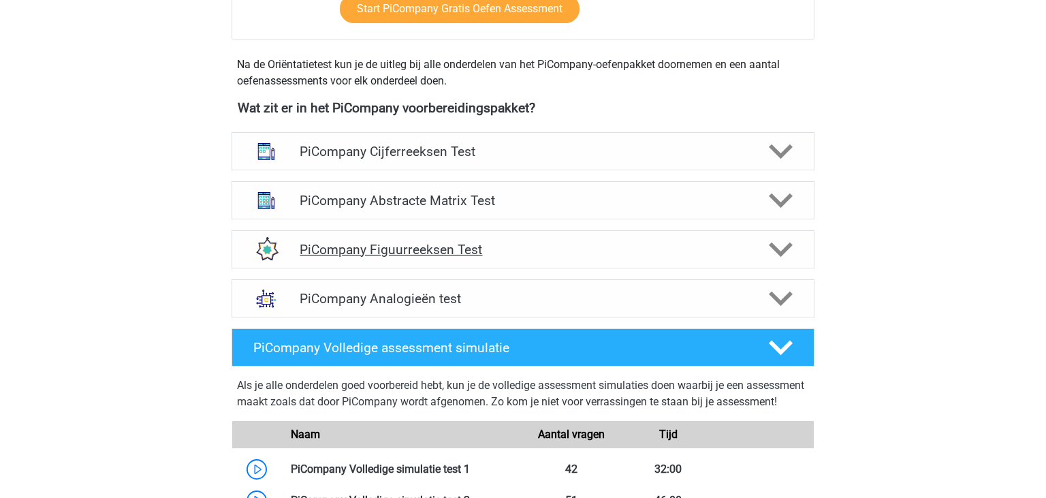
click at [674, 268] on div "PiCompany Figuurreeksen Test" at bounding box center [522, 249] width 583 height 38
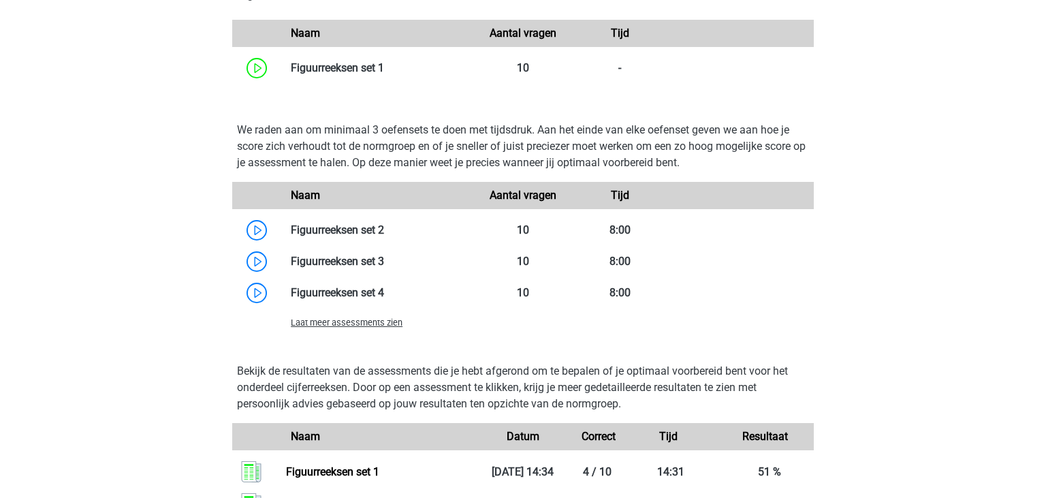
scroll to position [874, 0]
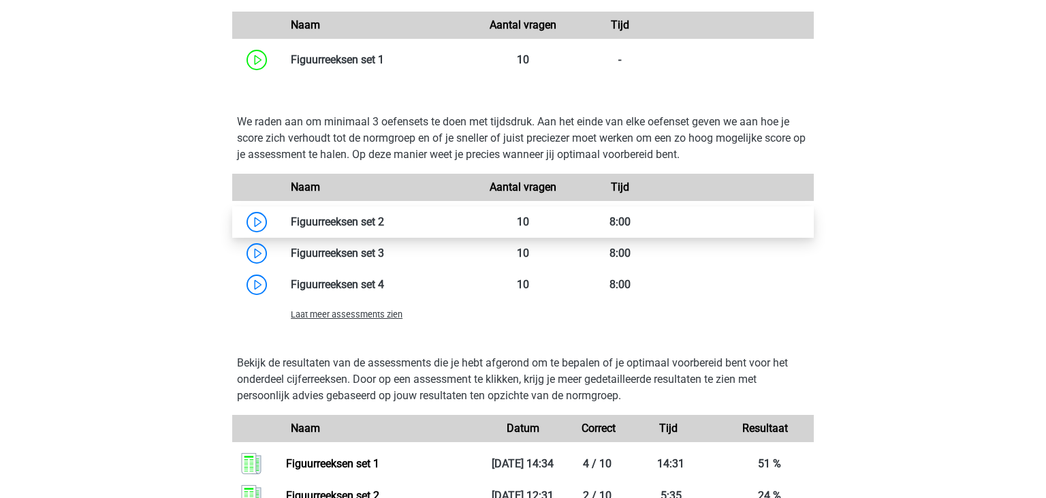
click at [384, 228] on link at bounding box center [384, 221] width 0 height 13
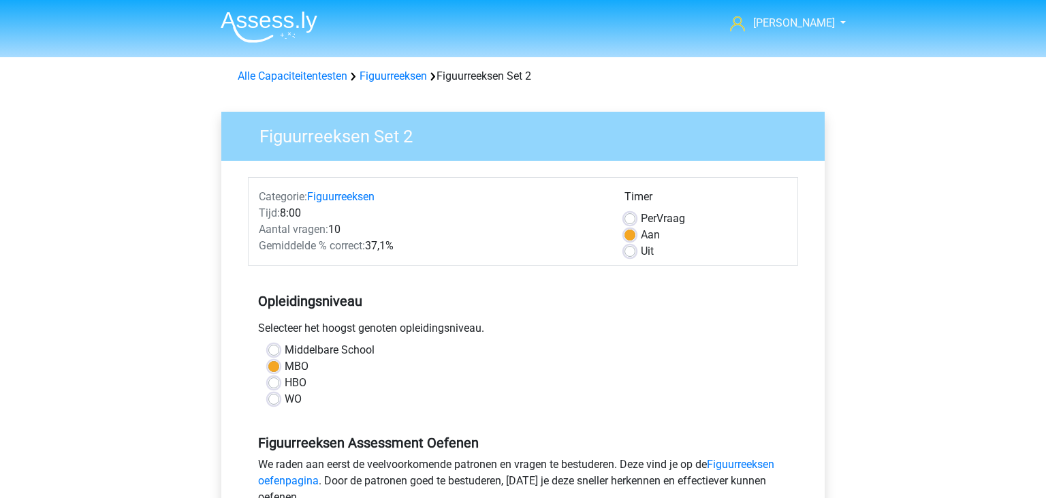
click at [285, 385] on label "HBO" at bounding box center [296, 382] width 22 height 16
click at [278, 385] on input "HBO" at bounding box center [273, 381] width 11 height 14
radio input "true"
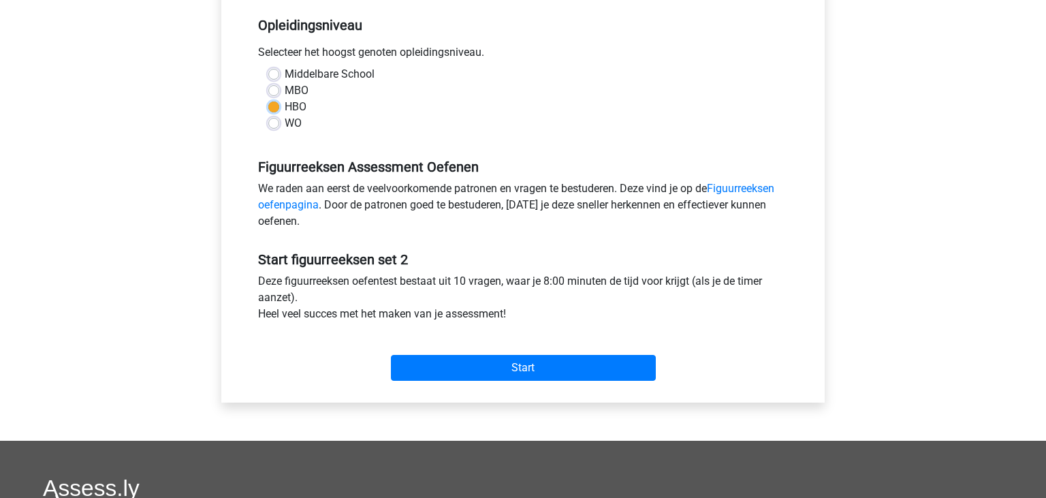
scroll to position [282, 0]
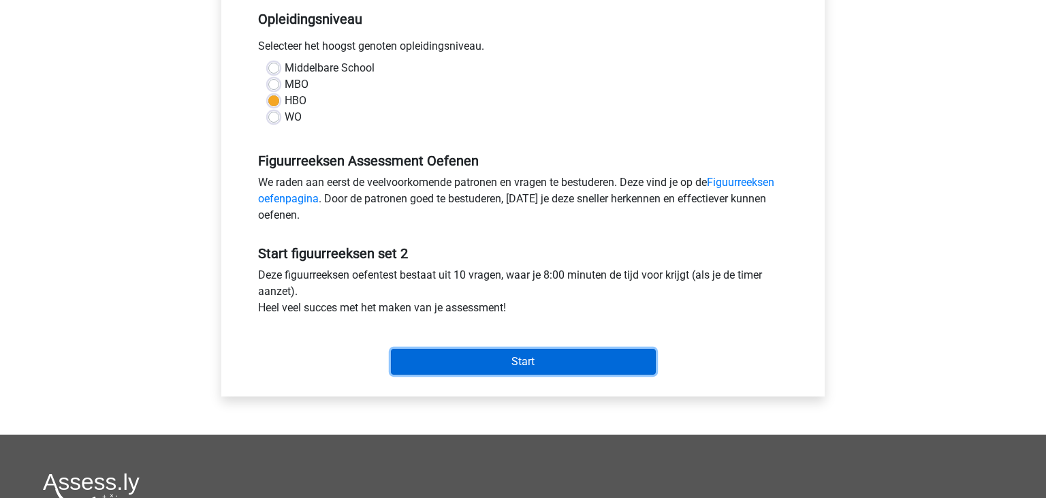
click at [536, 364] on input "Start" at bounding box center [523, 362] width 265 height 26
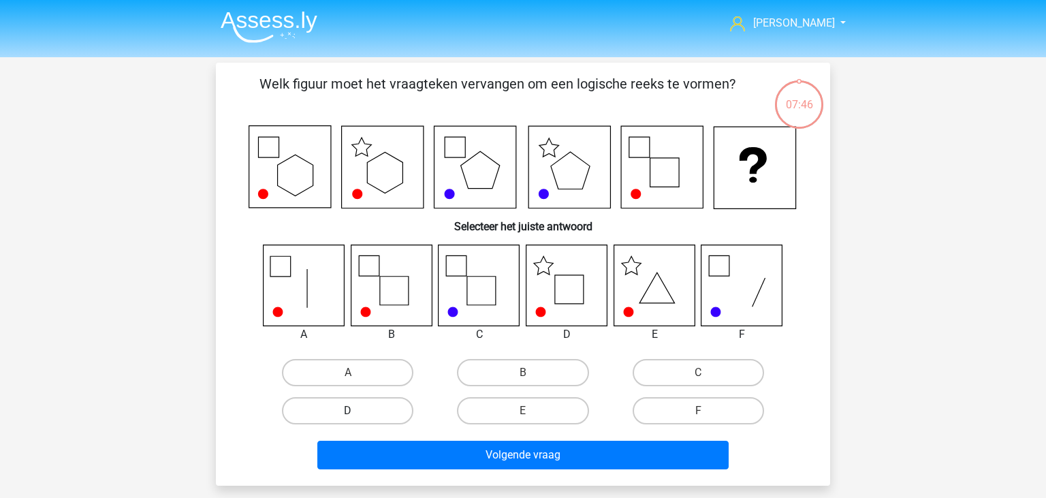
click at [386, 406] on label "D" at bounding box center [347, 410] width 131 height 27
click at [357, 411] on input "D" at bounding box center [352, 415] width 9 height 9
radio input "true"
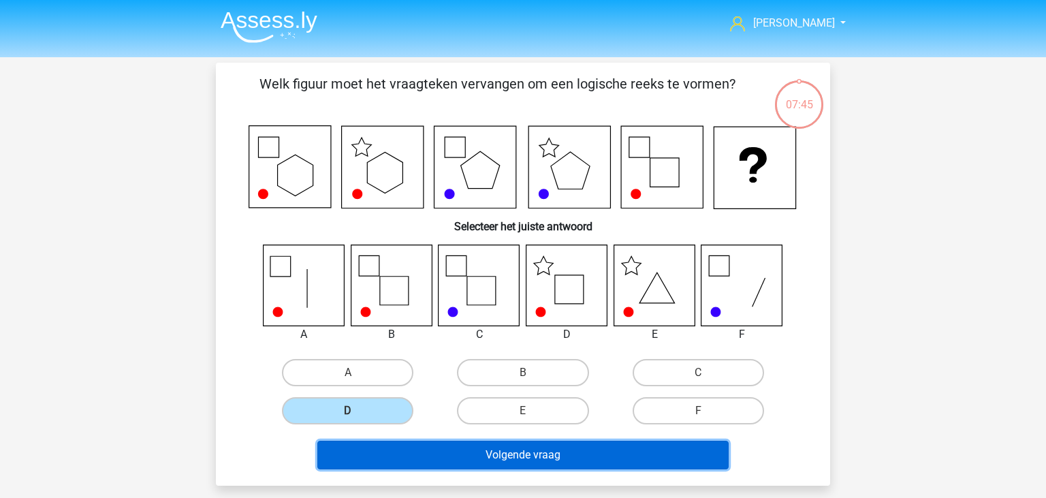
click at [445, 462] on button "Volgende vraag" at bounding box center [523, 454] width 412 height 29
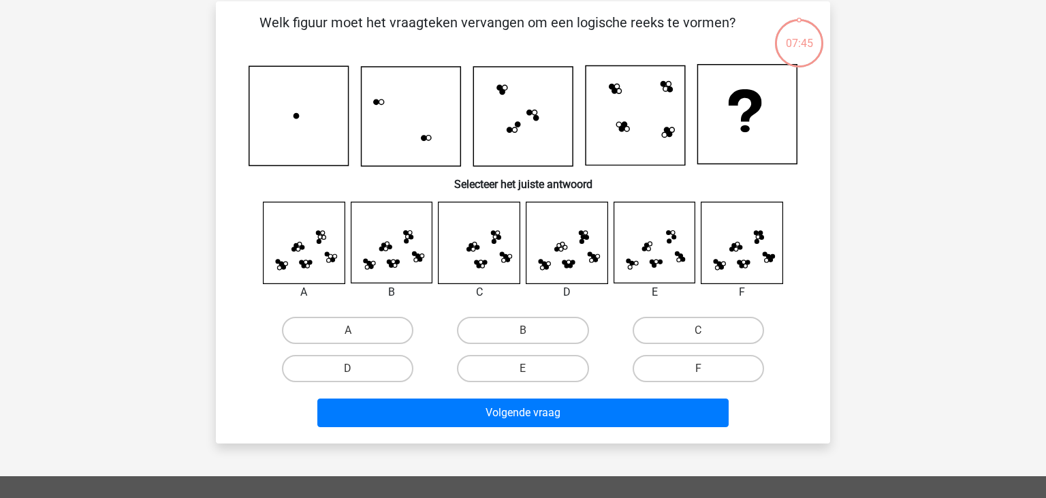
scroll to position [63, 0]
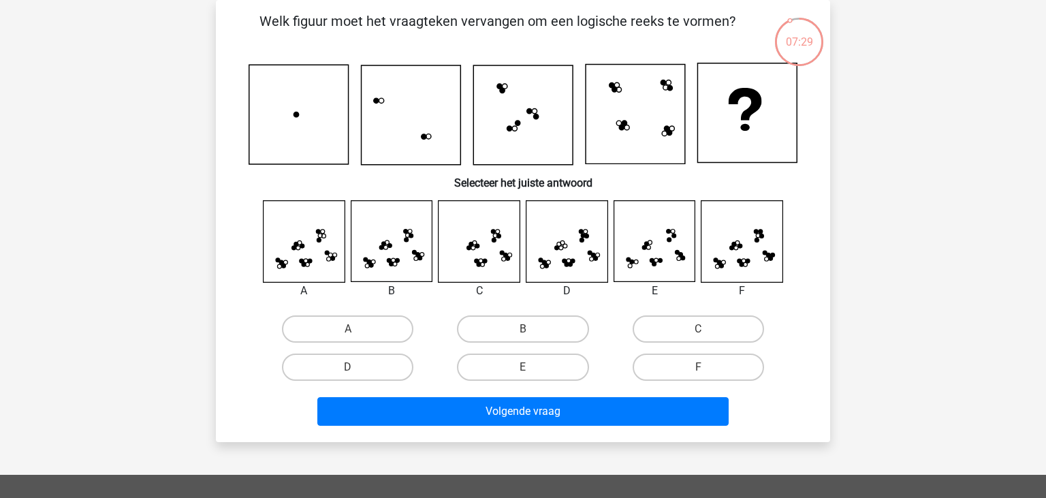
click at [400, 235] on icon at bounding box center [391, 241] width 81 height 81
click at [521, 335] on label "B" at bounding box center [522, 328] width 131 height 27
click at [523, 335] on input "B" at bounding box center [527, 333] width 9 height 9
radio input "true"
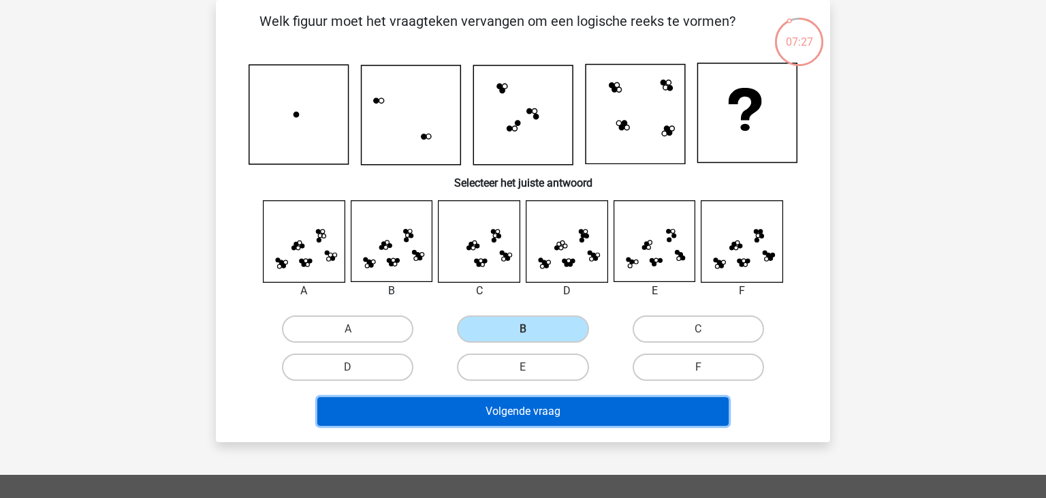
click at [513, 408] on button "Volgende vraag" at bounding box center [523, 411] width 412 height 29
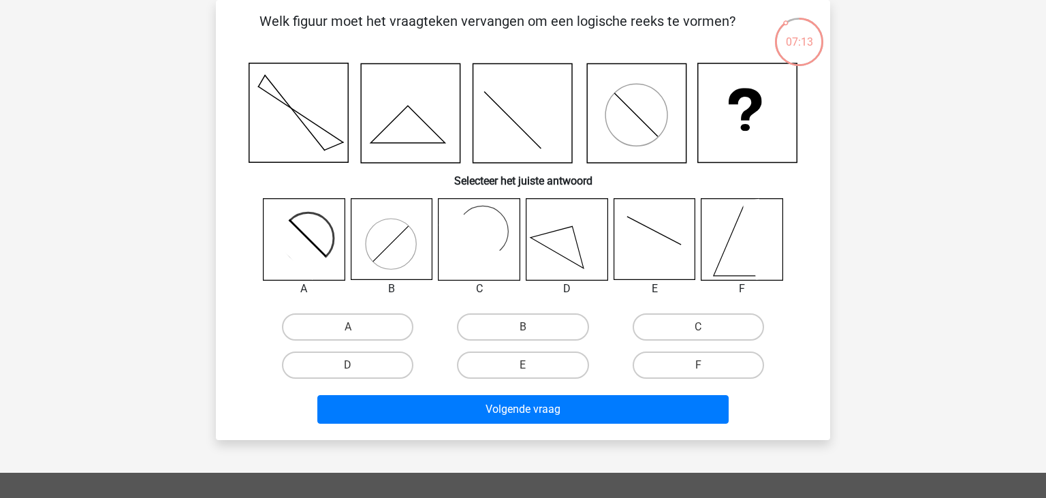
click at [472, 258] on rect at bounding box center [471, 240] width 66 height 66
click at [669, 332] on label "C" at bounding box center [697, 326] width 131 height 27
click at [698, 332] on input "C" at bounding box center [702, 331] width 9 height 9
radio input "true"
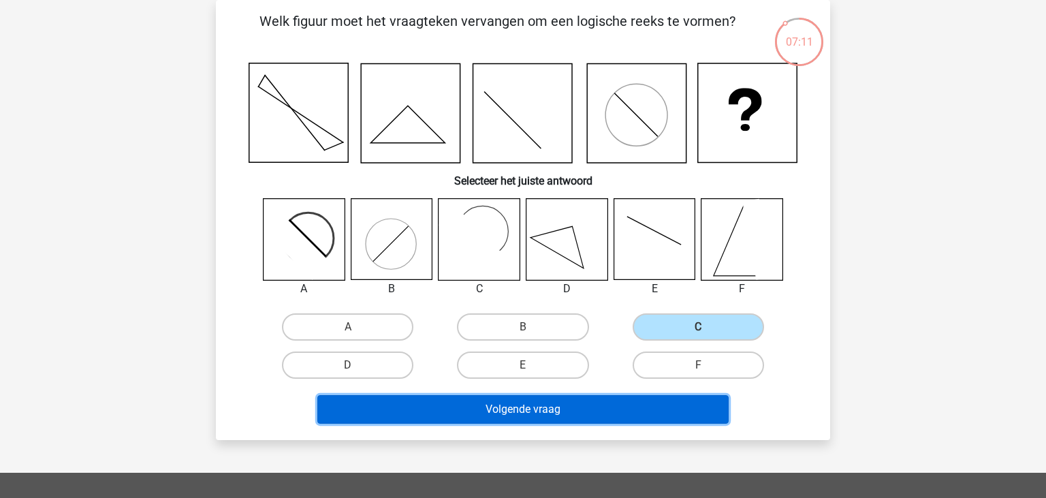
click at [617, 419] on button "Volgende vraag" at bounding box center [523, 409] width 412 height 29
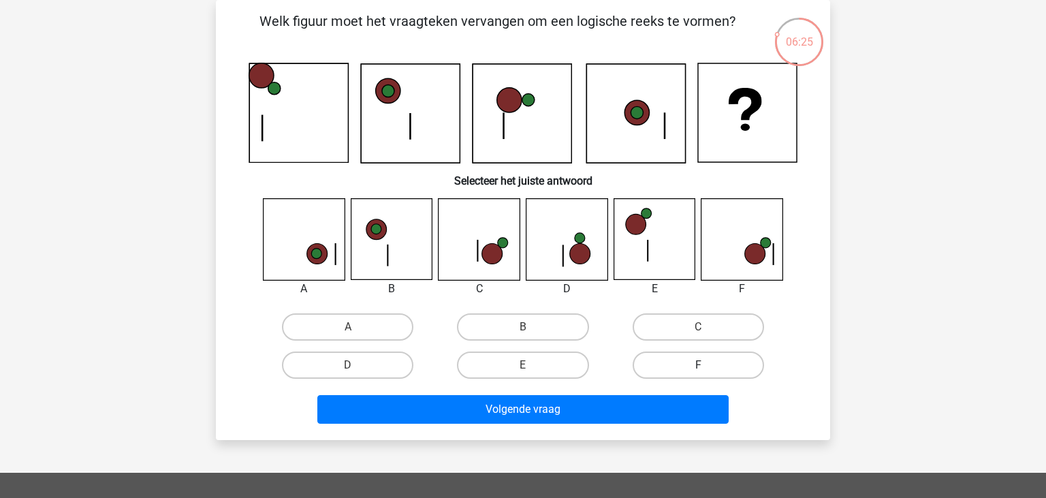
click at [690, 371] on label "F" at bounding box center [697, 364] width 131 height 27
click at [698, 371] on input "F" at bounding box center [702, 369] width 9 height 9
radio input "true"
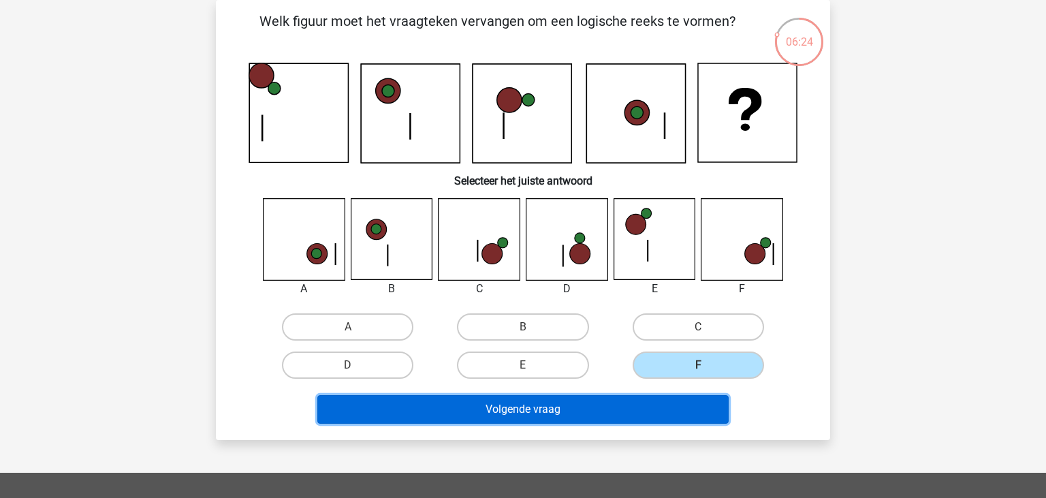
click at [669, 417] on button "Volgende vraag" at bounding box center [523, 409] width 412 height 29
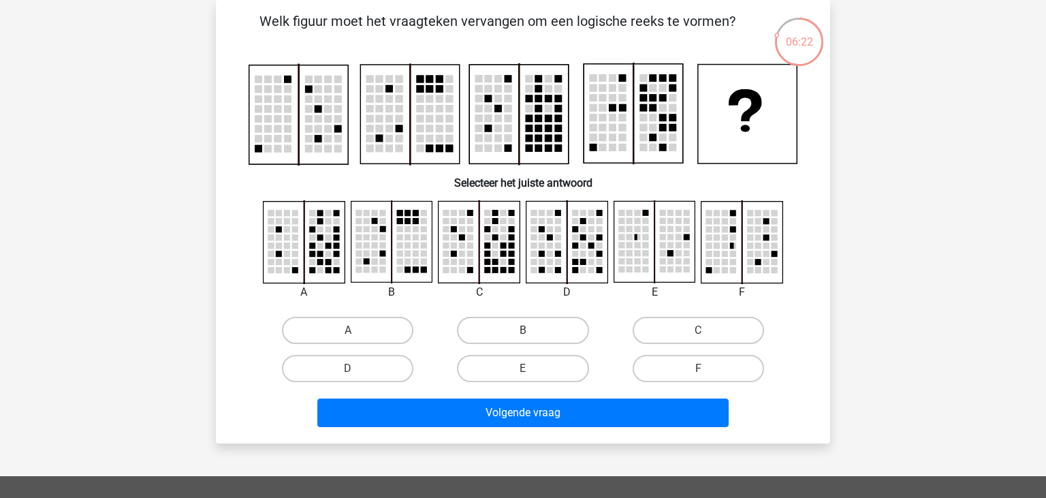
click at [657, 349] on div "C" at bounding box center [698, 330] width 175 height 38
click at [662, 318] on label "C" at bounding box center [697, 330] width 131 height 27
click at [698, 330] on input "C" at bounding box center [702, 334] width 9 height 9
radio input "true"
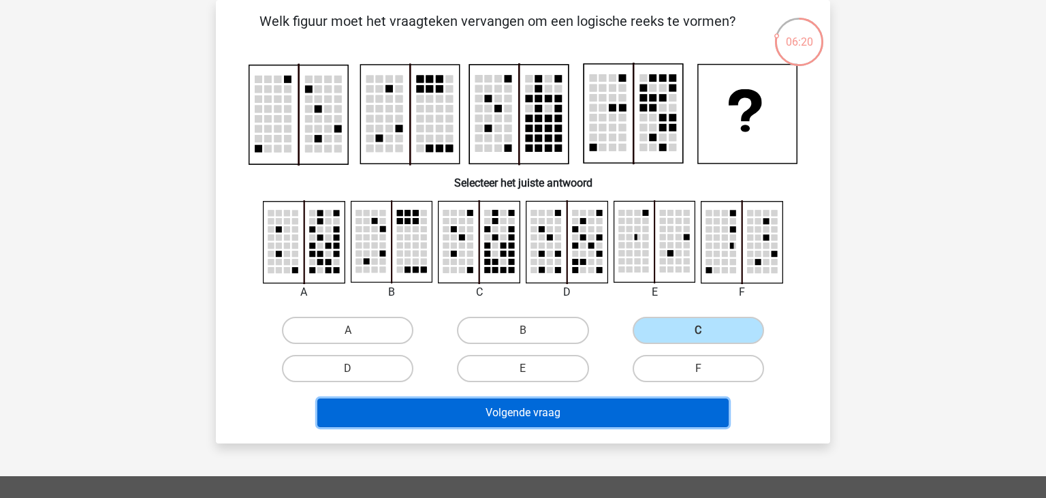
click at [654, 416] on button "Volgende vraag" at bounding box center [523, 412] width 412 height 29
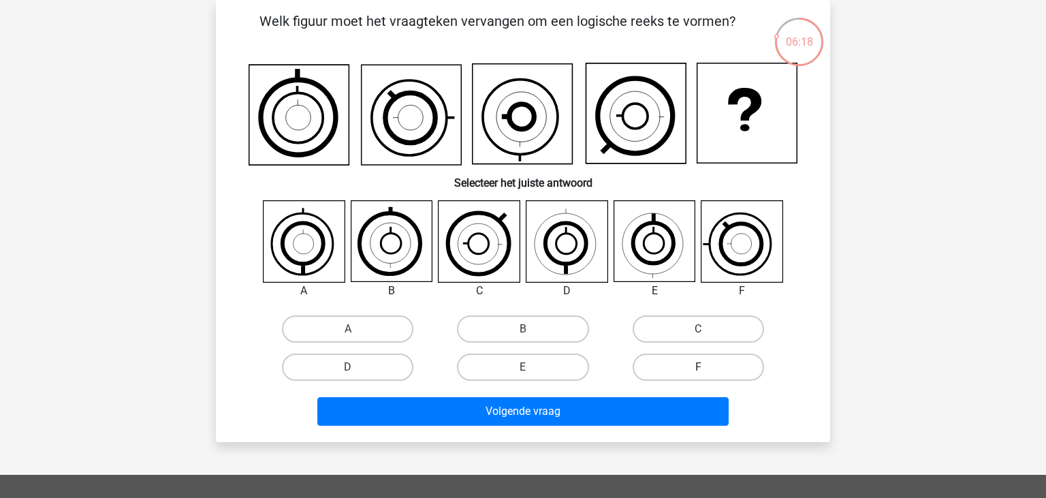
click at [665, 367] on label "F" at bounding box center [697, 366] width 131 height 27
click at [698, 367] on input "F" at bounding box center [702, 371] width 9 height 9
radio input "true"
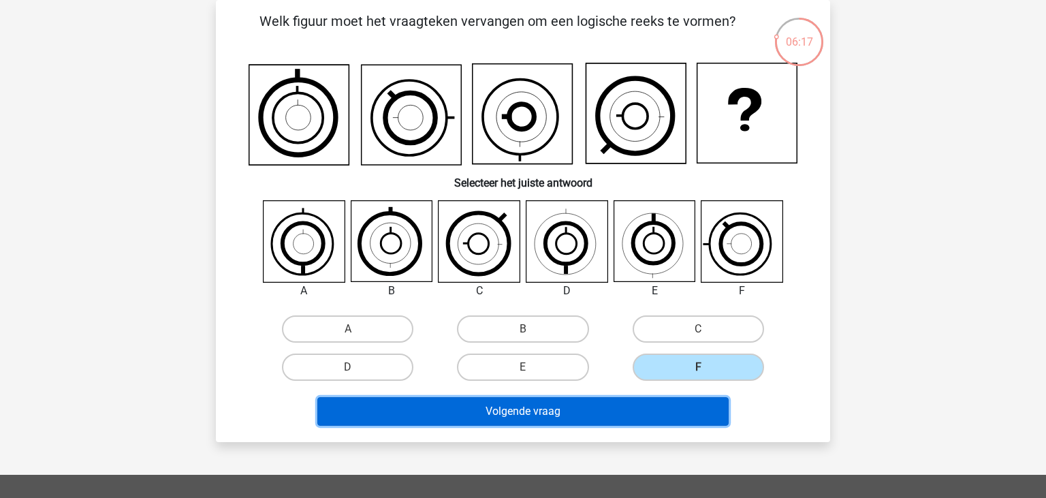
click at [654, 418] on button "Volgende vraag" at bounding box center [523, 411] width 412 height 29
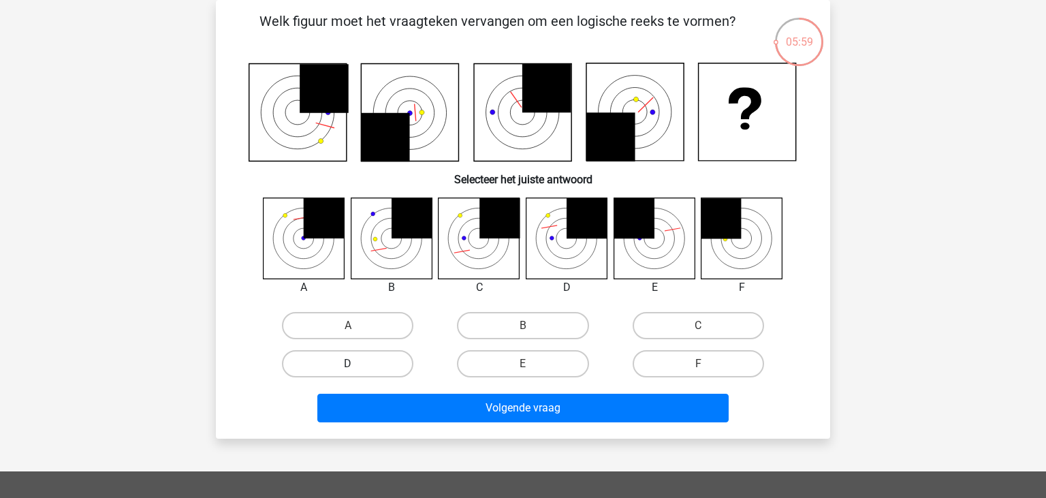
click at [368, 361] on label "D" at bounding box center [347, 363] width 131 height 27
click at [357, 364] on input "D" at bounding box center [352, 368] width 9 height 9
radio input "true"
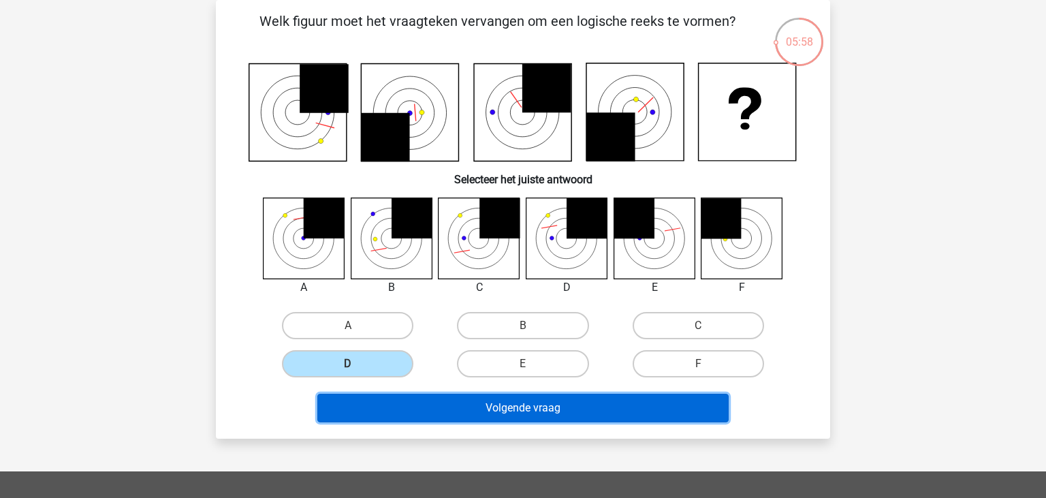
click at [464, 396] on button "Volgende vraag" at bounding box center [523, 407] width 412 height 29
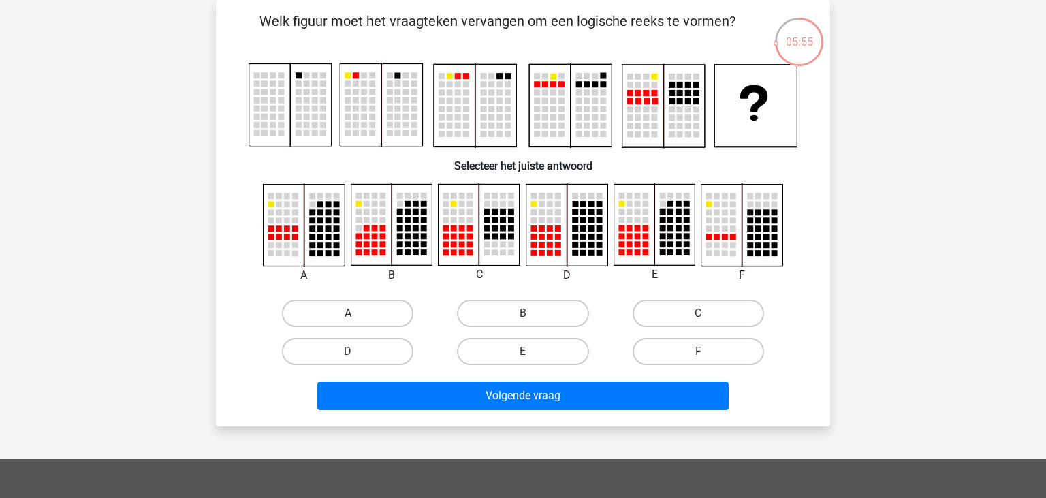
scroll to position [100, 0]
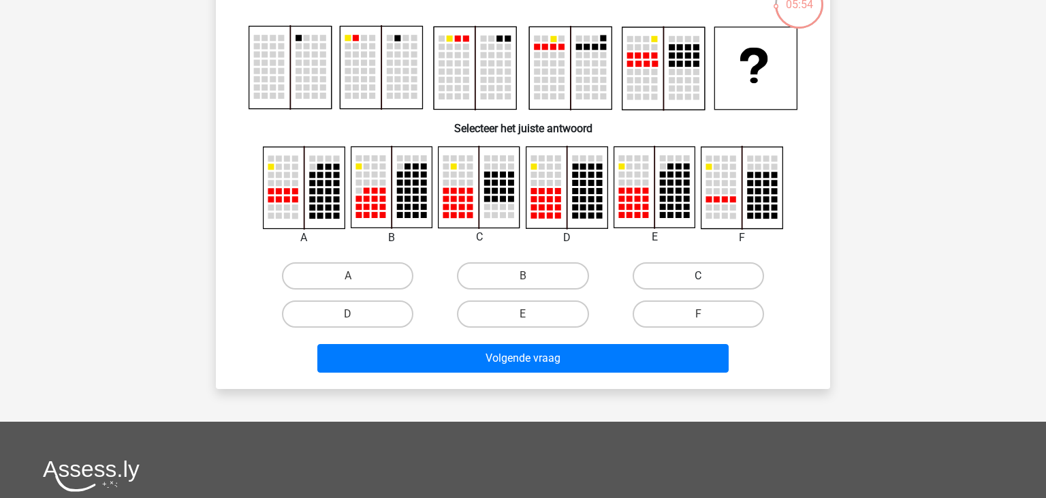
click at [676, 281] on label "C" at bounding box center [697, 275] width 131 height 27
click at [698, 281] on input "C" at bounding box center [702, 280] width 9 height 9
radio input "true"
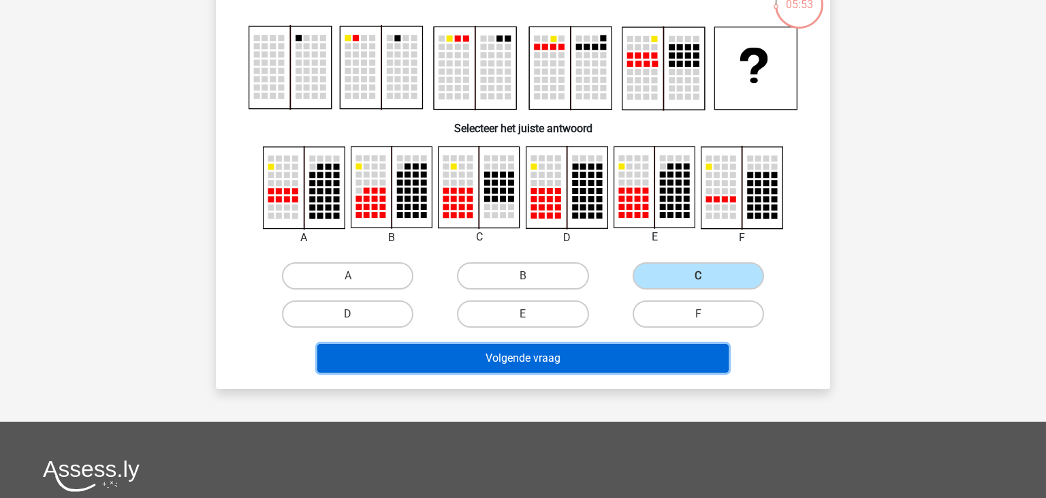
click at [637, 364] on button "Volgende vraag" at bounding box center [523, 358] width 412 height 29
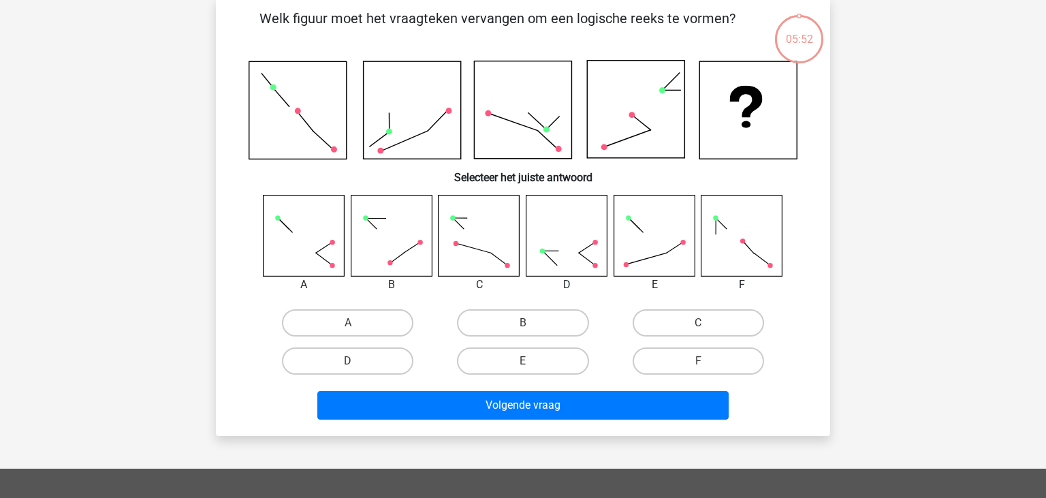
scroll to position [63, 0]
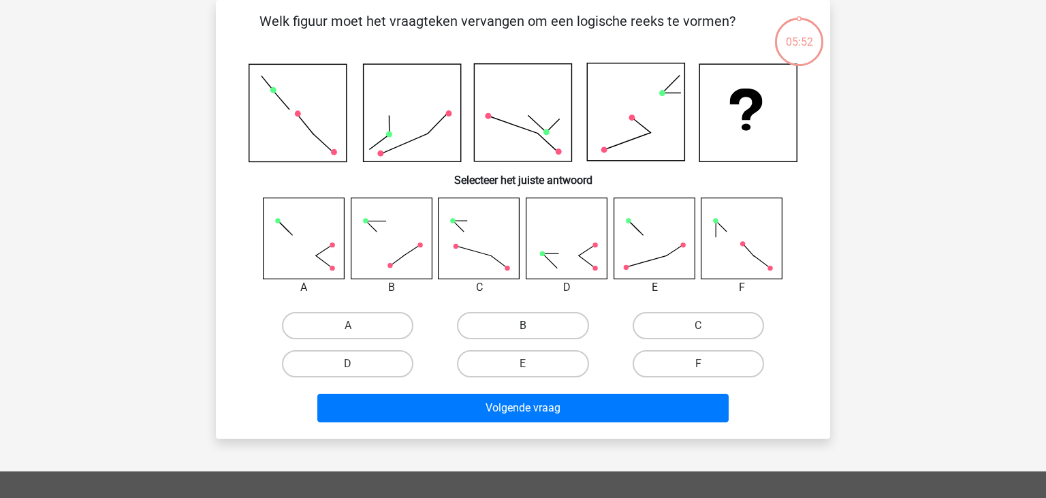
click at [565, 335] on label "B" at bounding box center [522, 325] width 131 height 27
click at [532, 334] on input "B" at bounding box center [527, 329] width 9 height 9
radio input "true"
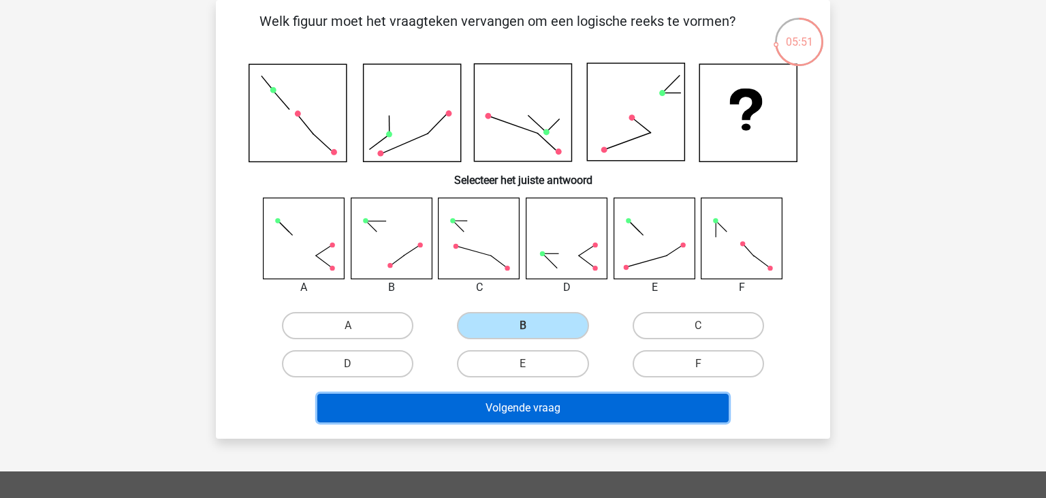
click at [562, 413] on button "Volgende vraag" at bounding box center [523, 407] width 412 height 29
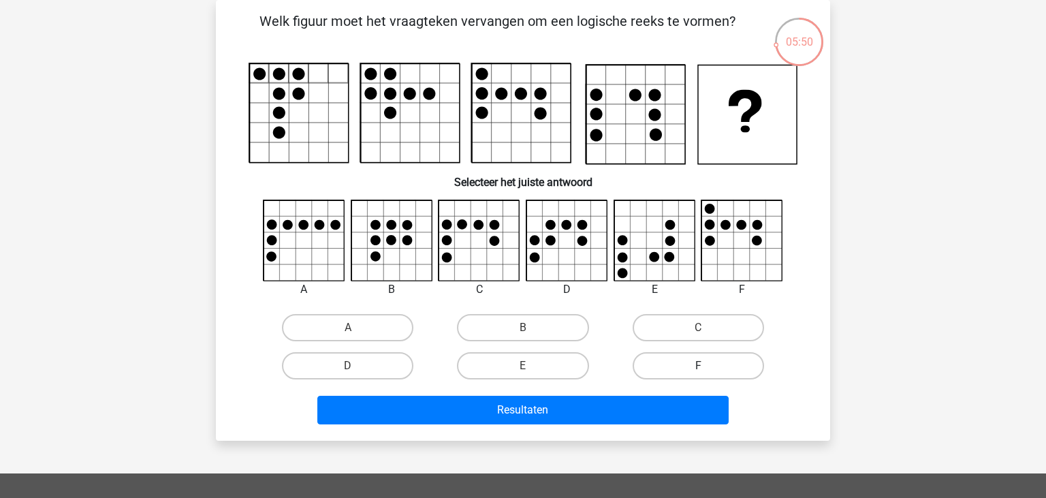
click at [690, 372] on label "F" at bounding box center [697, 365] width 131 height 27
click at [698, 372] on input "F" at bounding box center [702, 370] width 9 height 9
radio input "true"
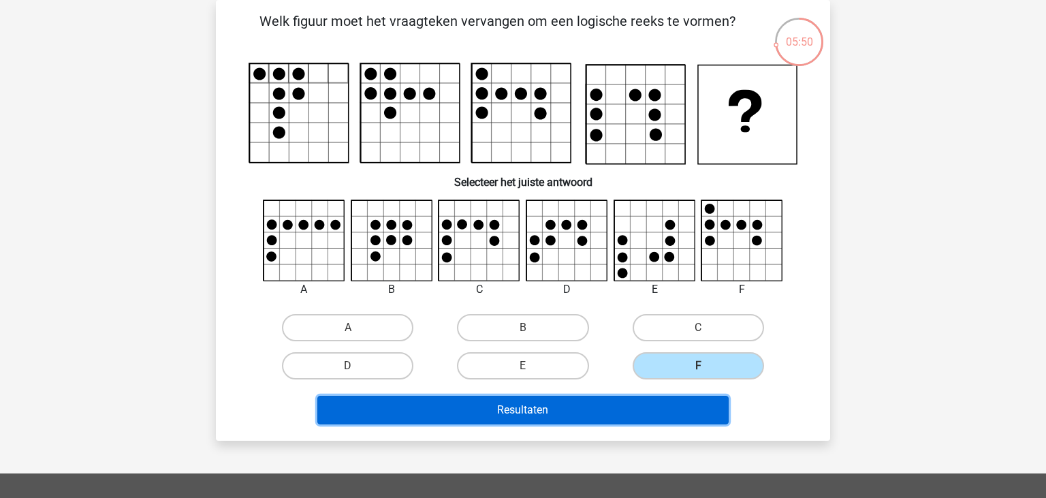
click at [646, 413] on button "Resultaten" at bounding box center [523, 410] width 412 height 29
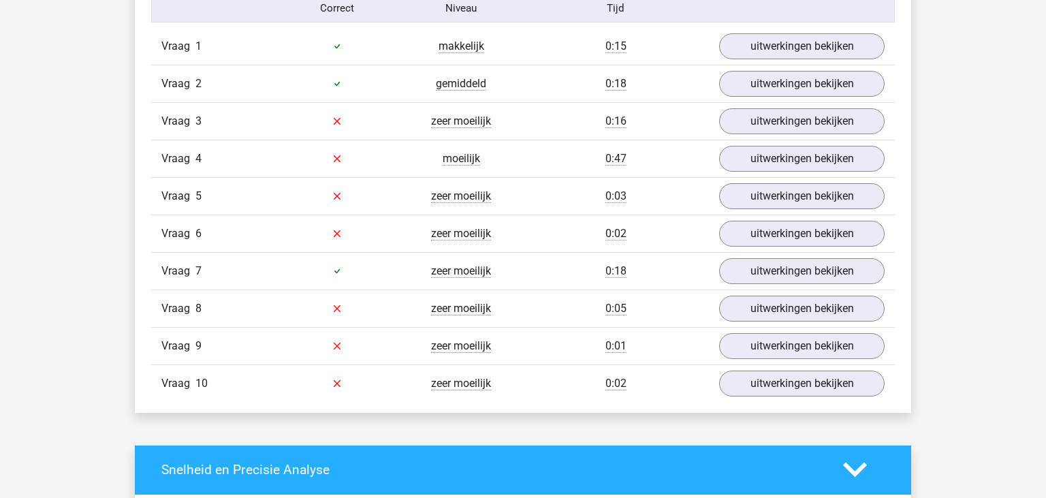
scroll to position [905, 0]
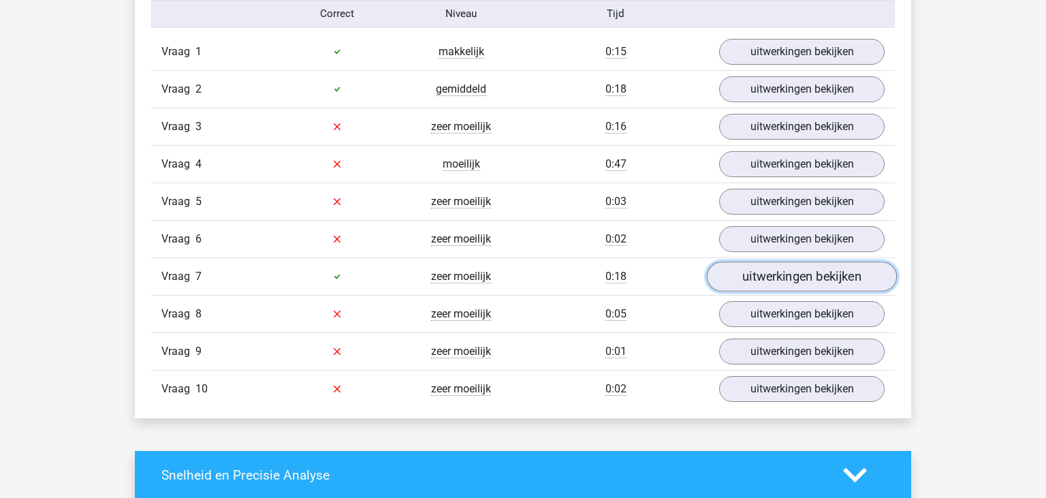
click at [743, 280] on link "uitwerkingen bekijken" at bounding box center [802, 276] width 190 height 30
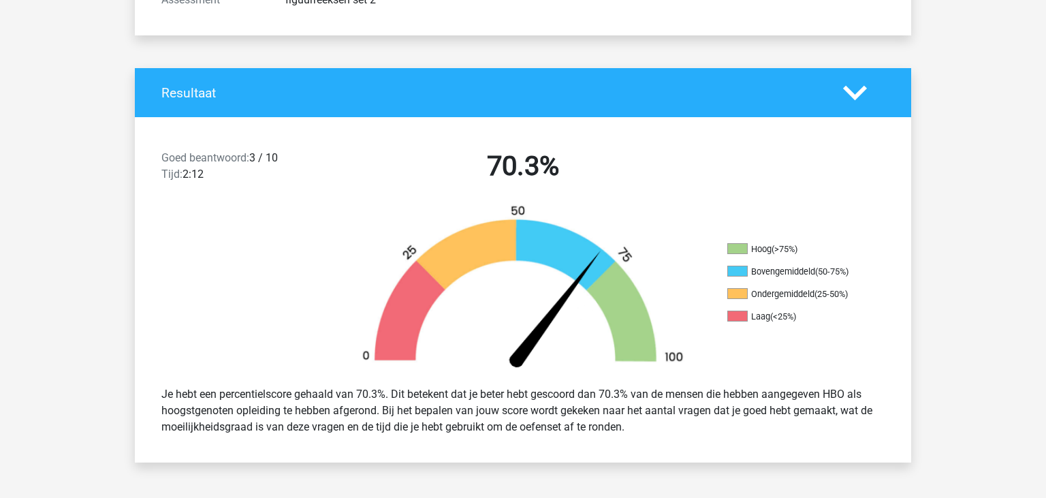
scroll to position [0, 0]
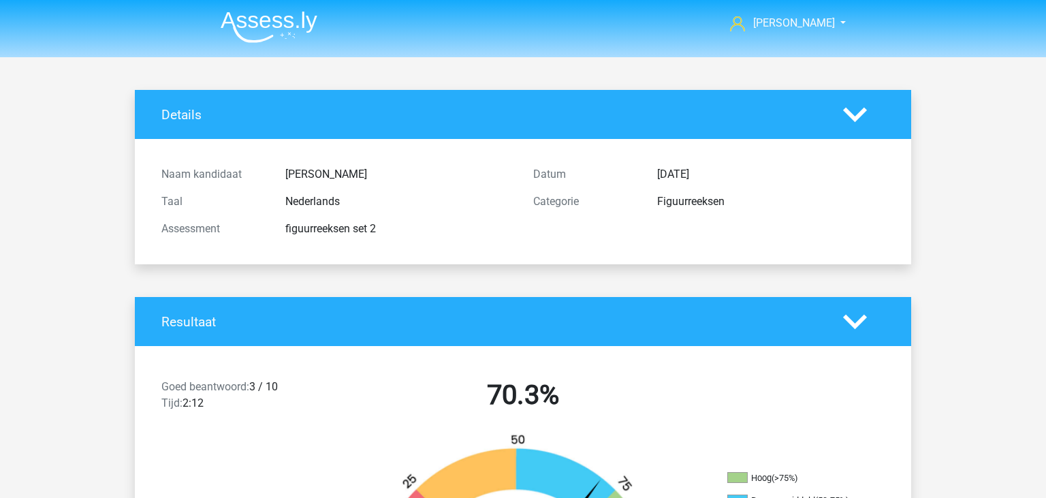
click at [301, 20] on img at bounding box center [269, 27] width 97 height 32
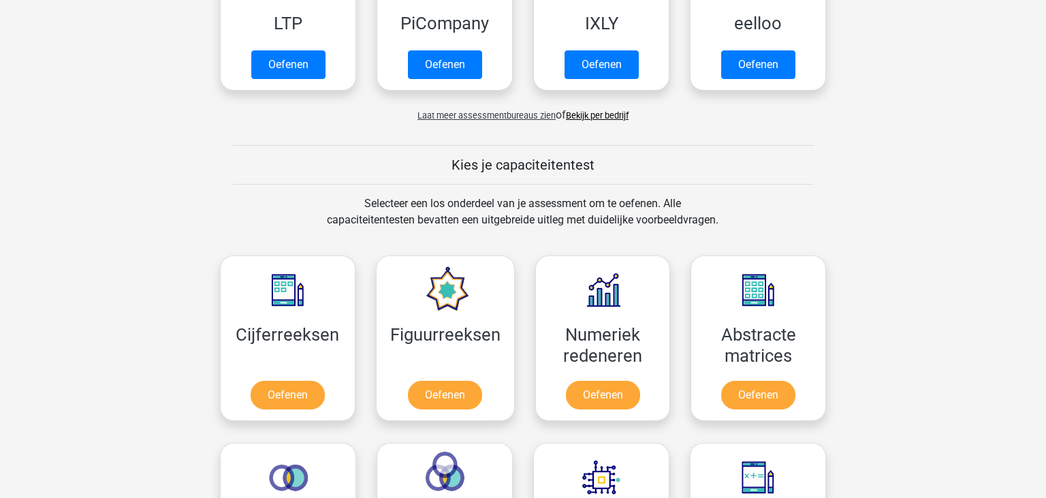
scroll to position [386, 0]
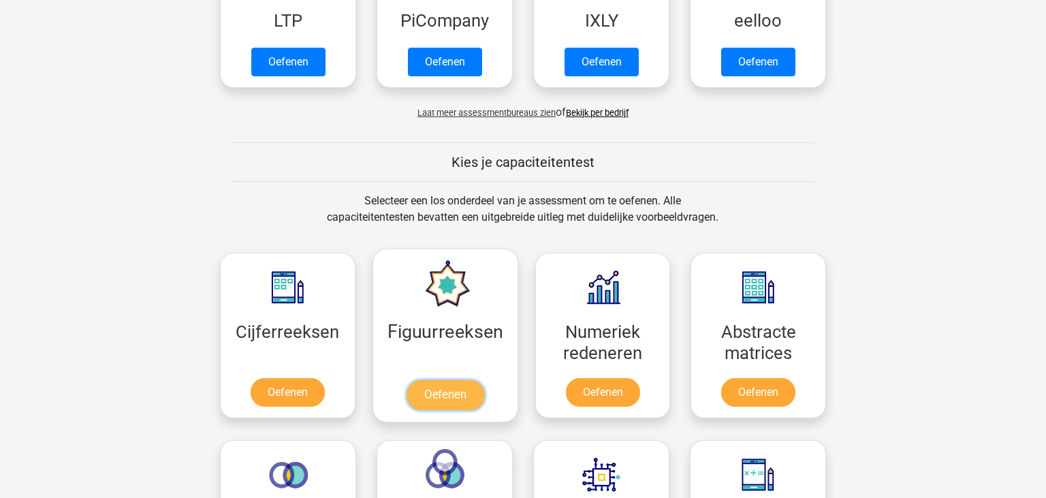
click at [483, 401] on link "Oefenen" at bounding box center [445, 395] width 78 height 30
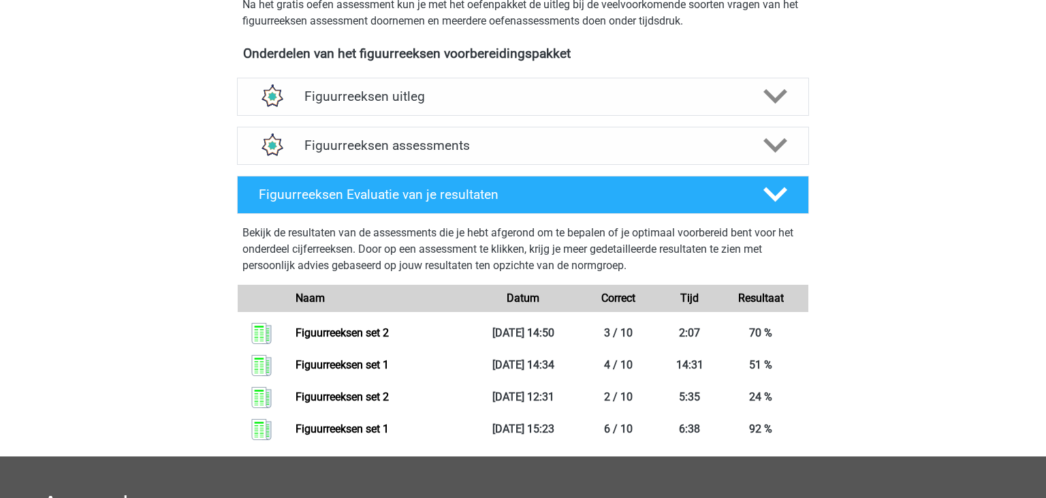
scroll to position [465, 0]
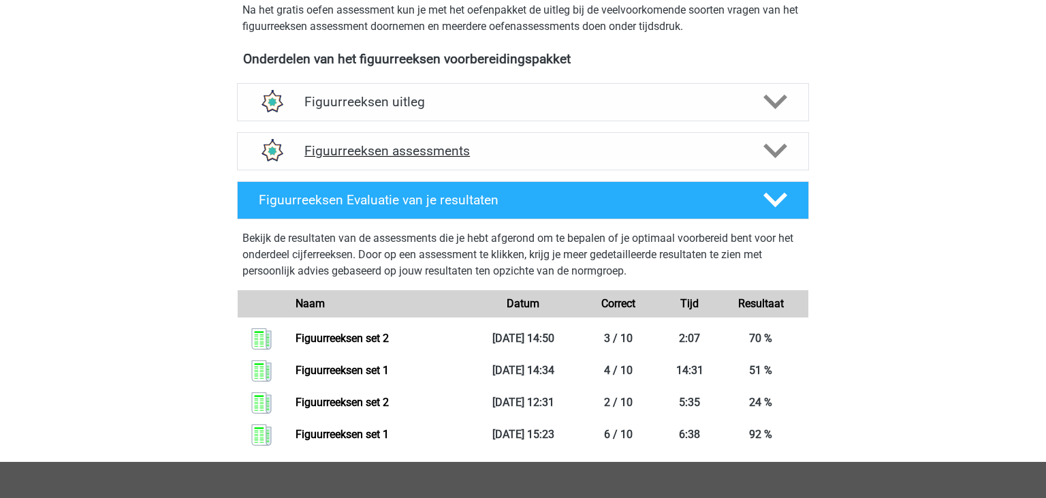
click at [647, 151] on h4 "Figuurreeksen assessments" at bounding box center [522, 151] width 437 height 16
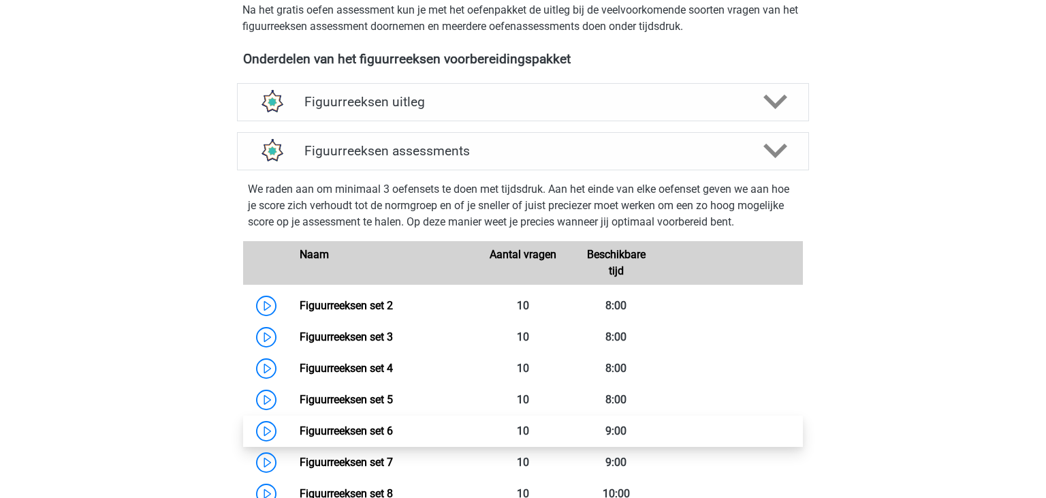
click at [389, 431] on link "Figuurreeksen set 6" at bounding box center [346, 430] width 93 height 13
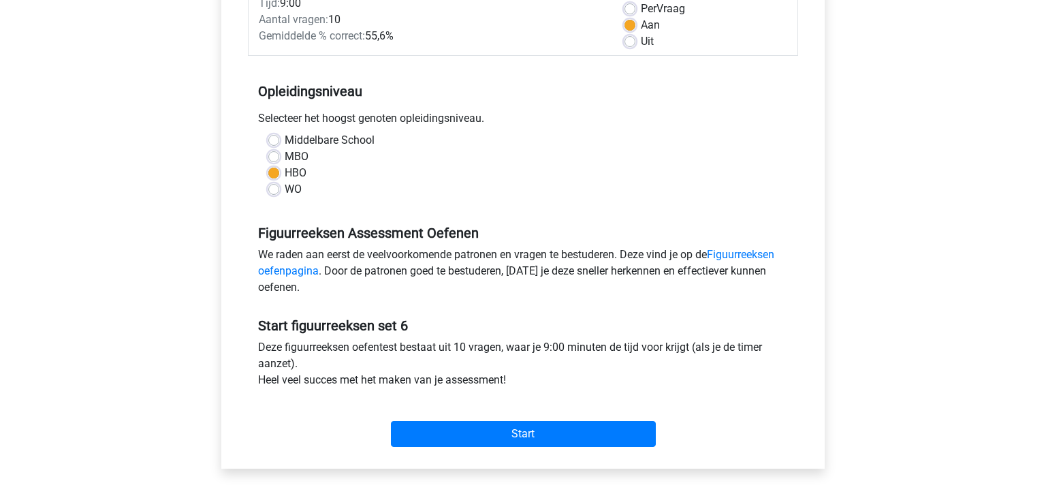
scroll to position [212, 0]
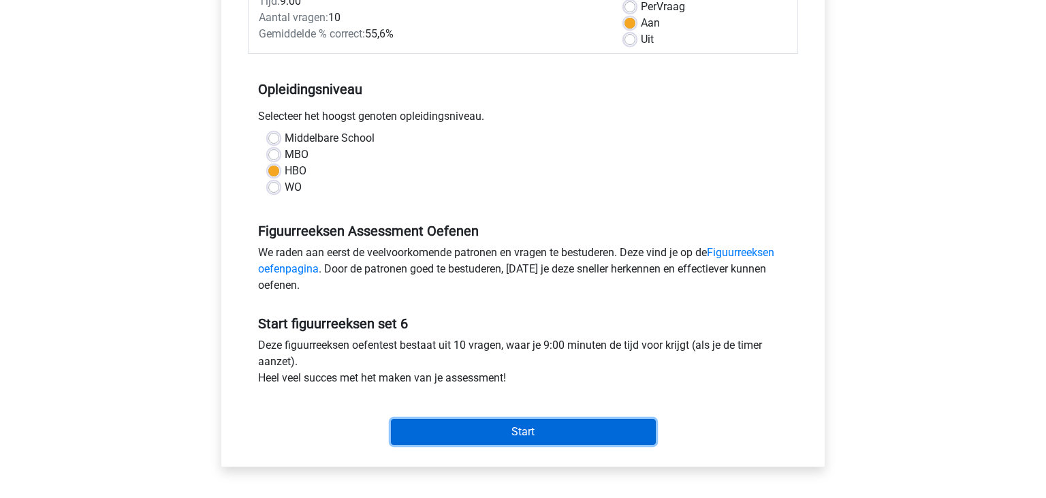
click at [570, 433] on input "Start" at bounding box center [523, 432] width 265 height 26
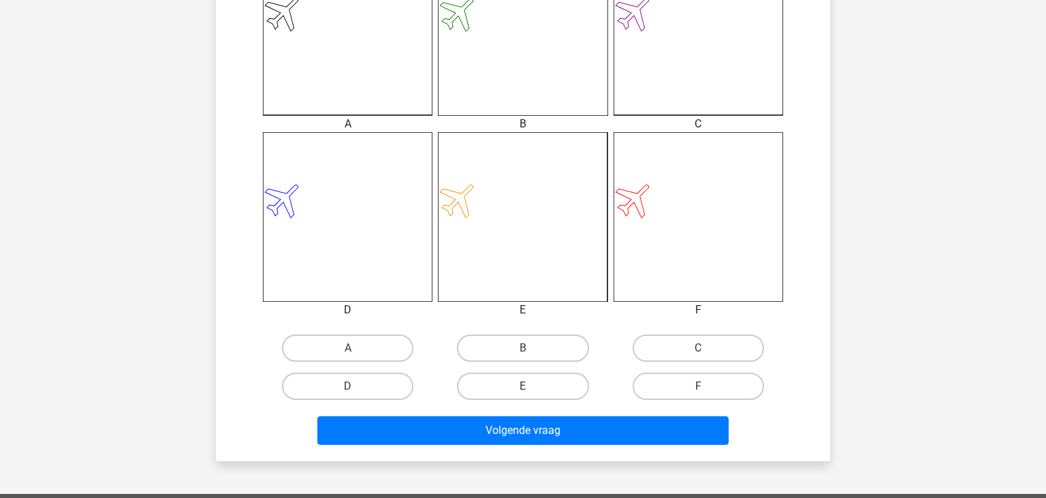
scroll to position [444, 0]
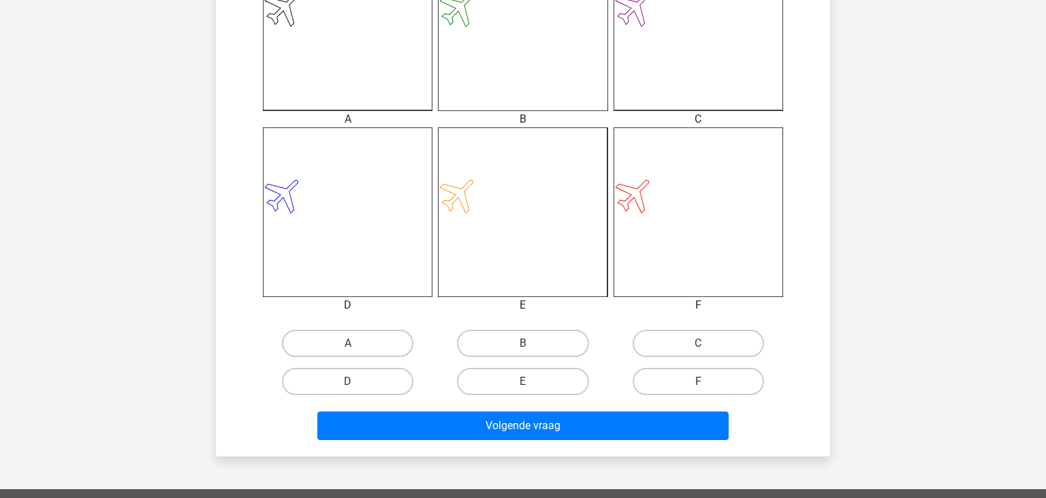
click at [699, 381] on input "F" at bounding box center [702, 385] width 9 height 9
radio input "true"
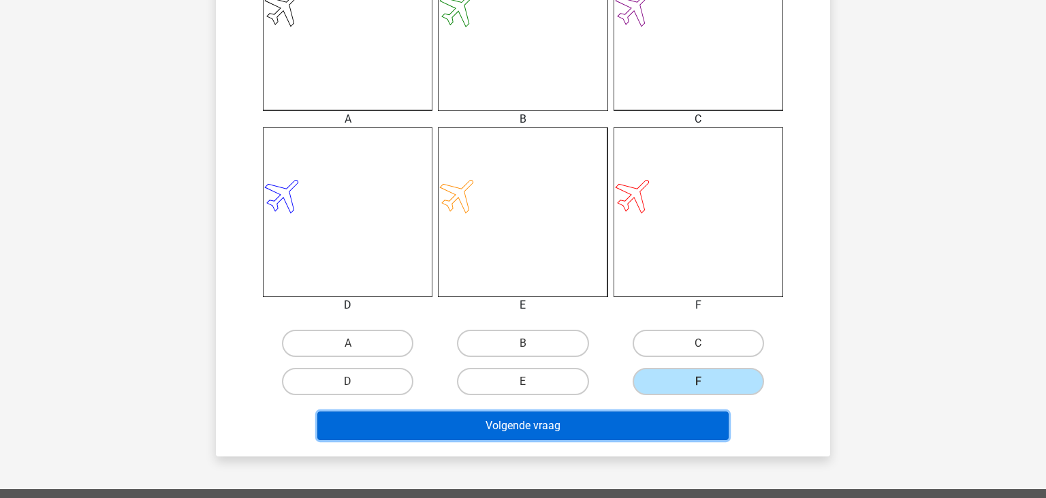
click at [640, 430] on button "Volgende vraag" at bounding box center [523, 425] width 412 height 29
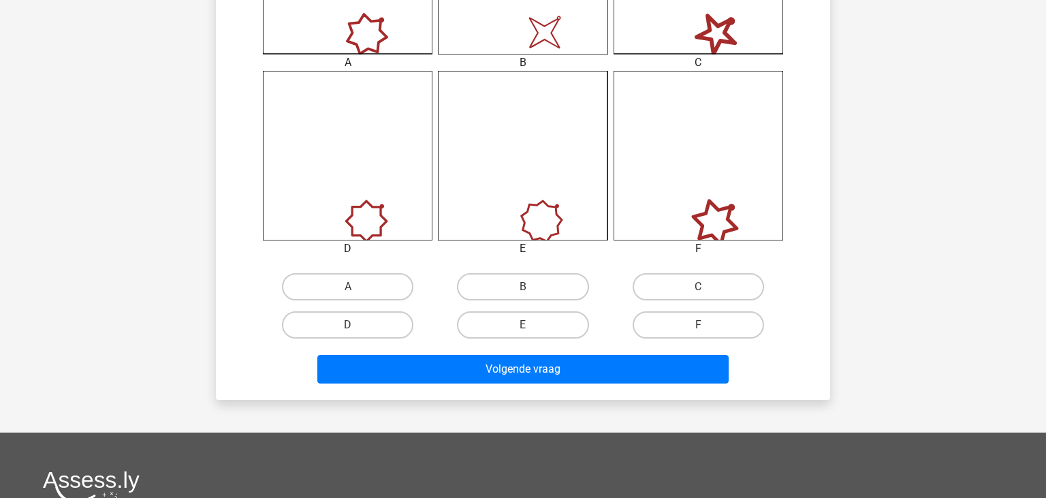
scroll to position [502, 0]
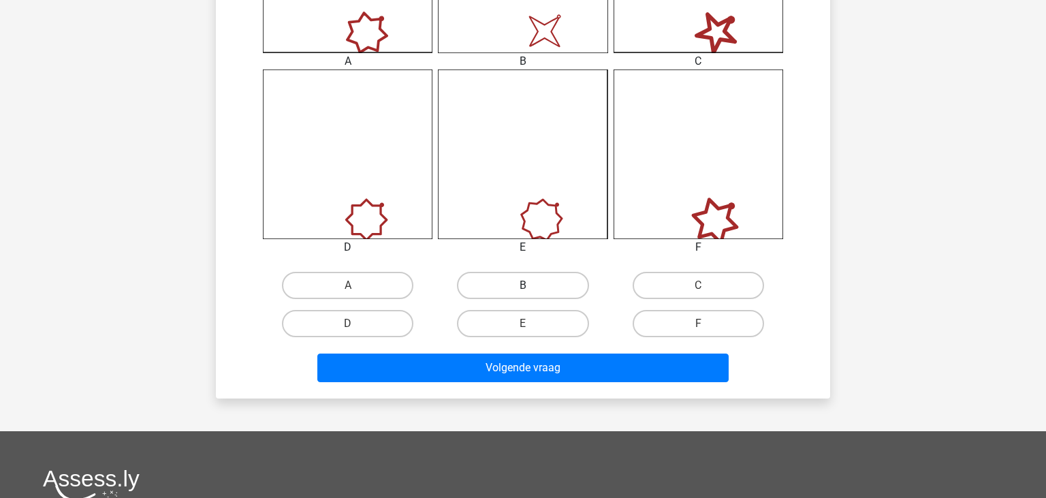
click at [543, 290] on label "B" at bounding box center [522, 285] width 131 height 27
click at [532, 290] on input "B" at bounding box center [527, 289] width 9 height 9
radio input "true"
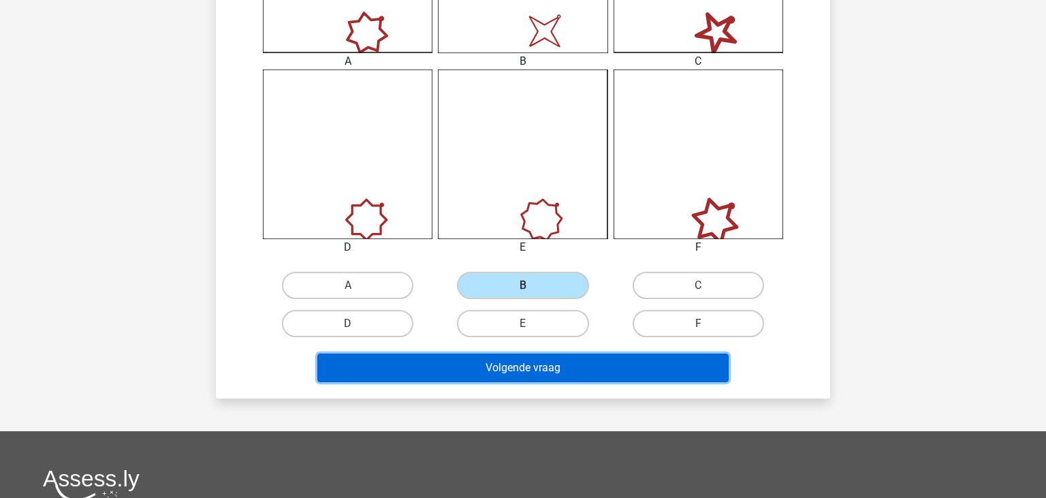
click at [539, 366] on button "Volgende vraag" at bounding box center [523, 367] width 412 height 29
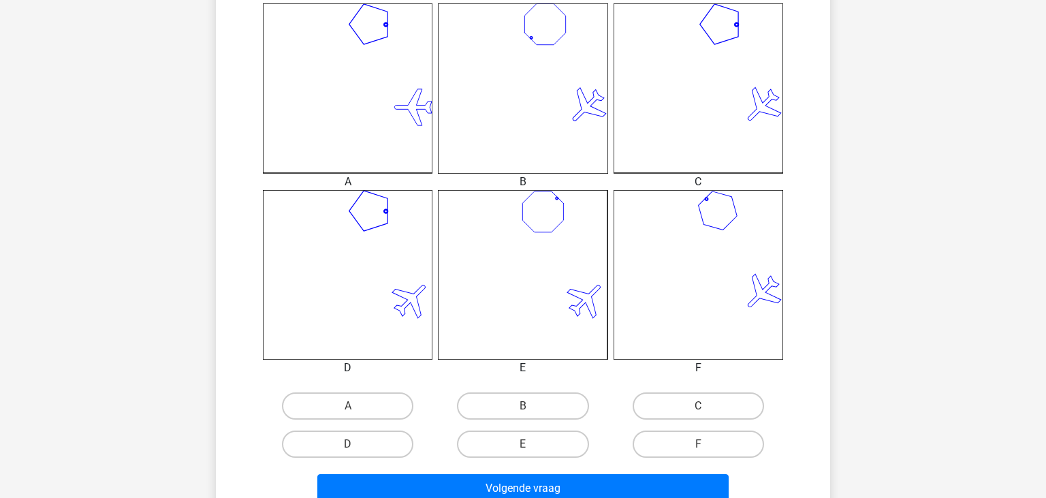
scroll to position [383, 0]
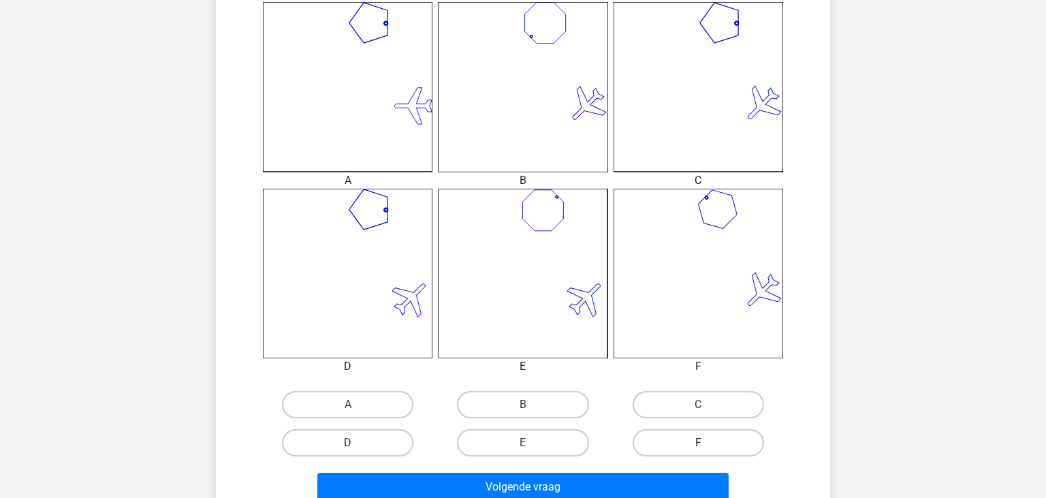
click at [746, 440] on label "F" at bounding box center [697, 442] width 131 height 27
click at [707, 443] on input "F" at bounding box center [702, 447] width 9 height 9
radio input "true"
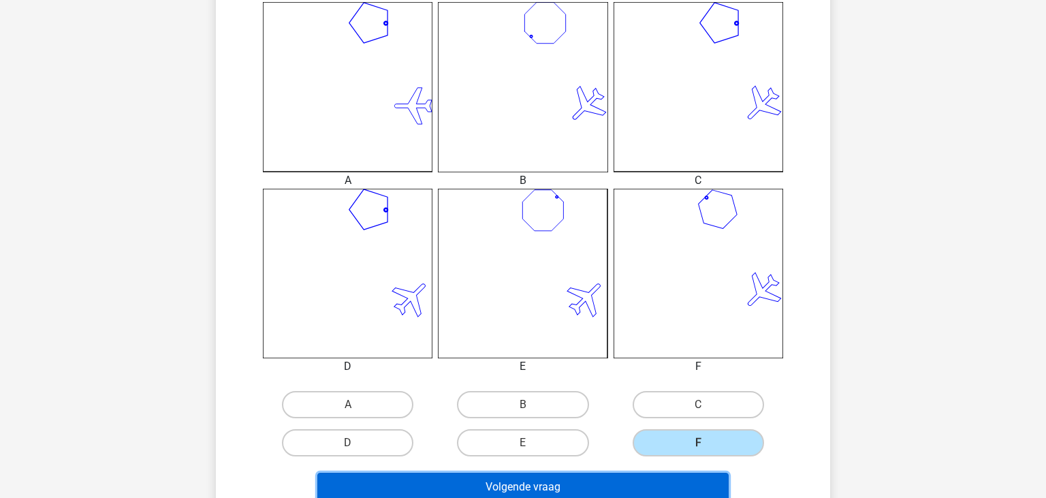
click at [681, 482] on button "Volgende vraag" at bounding box center [523, 486] width 412 height 29
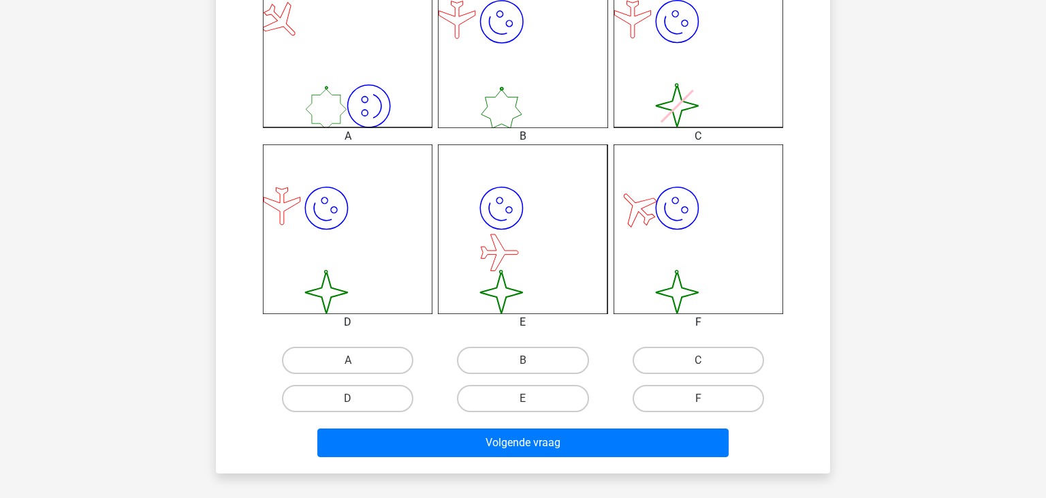
scroll to position [431, 0]
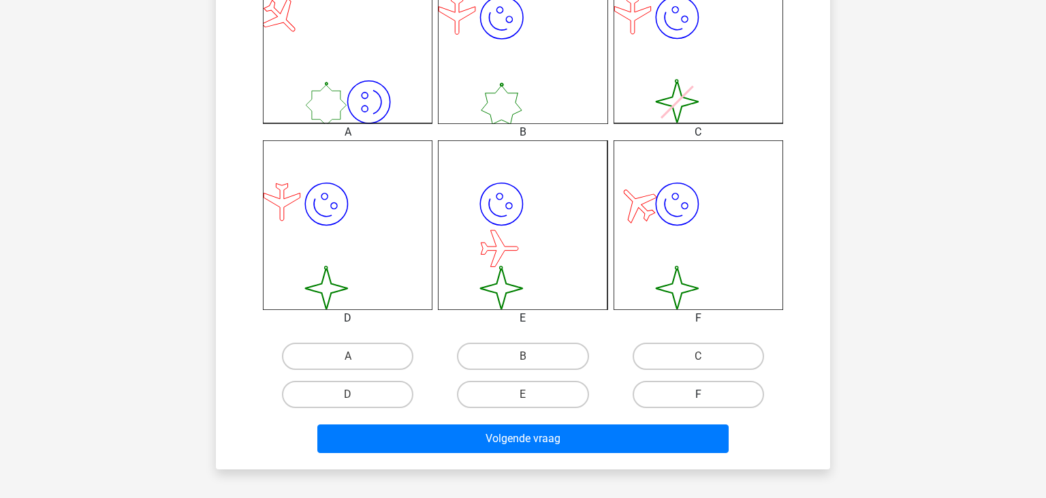
click at [742, 393] on label "F" at bounding box center [697, 394] width 131 height 27
click at [707, 394] on input "F" at bounding box center [702, 398] width 9 height 9
radio input "true"
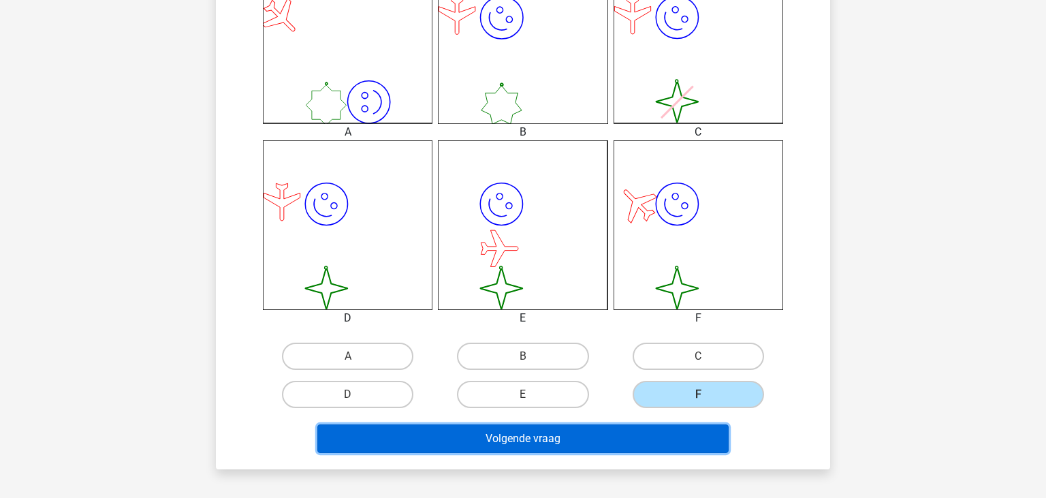
click at [703, 440] on button "Volgende vraag" at bounding box center [523, 438] width 412 height 29
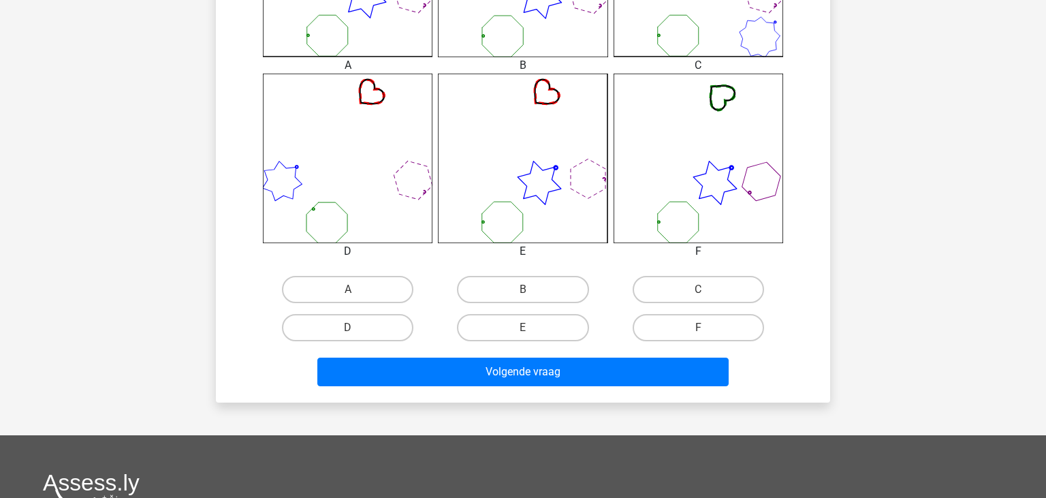
scroll to position [499, 0]
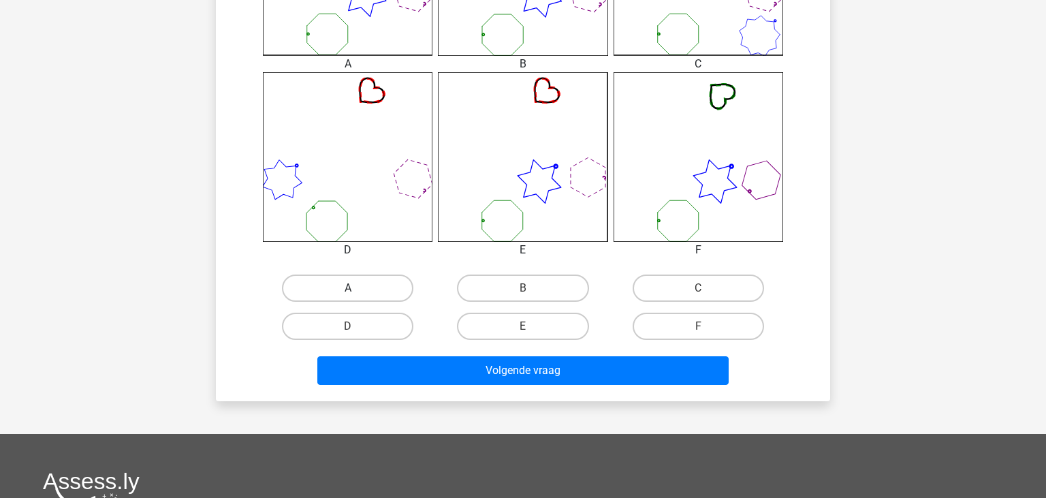
click at [374, 280] on label "A" at bounding box center [347, 287] width 131 height 27
click at [357, 288] on input "A" at bounding box center [352, 292] width 9 height 9
radio input "true"
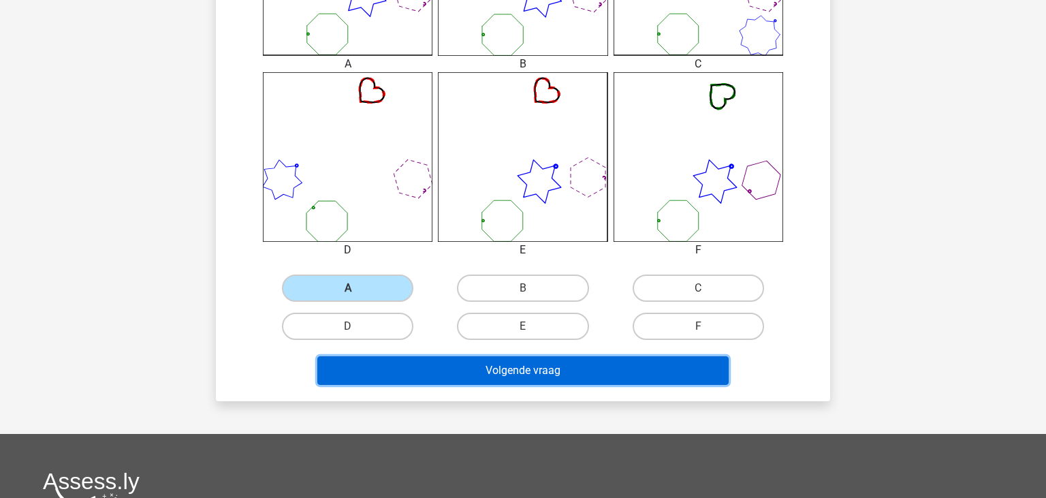
click at [425, 373] on button "Volgende vraag" at bounding box center [523, 370] width 412 height 29
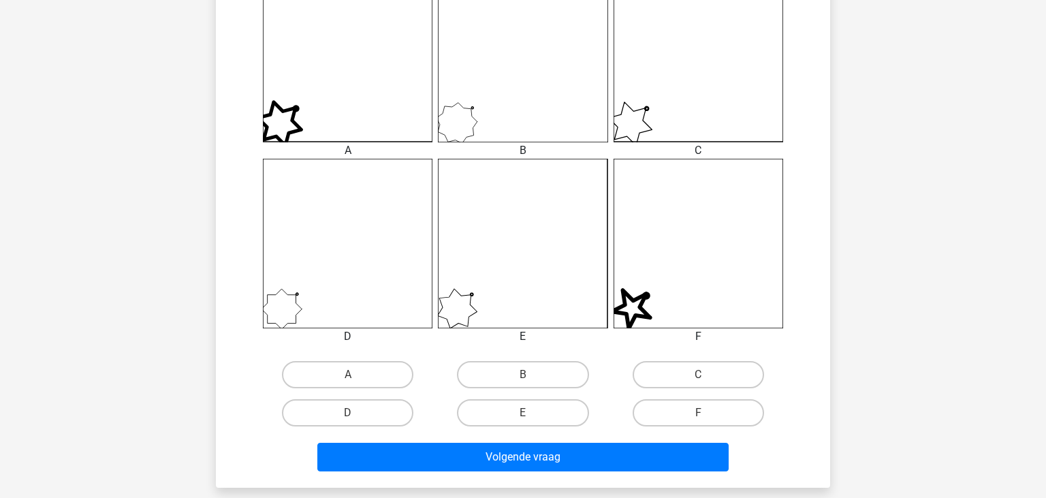
scroll to position [415, 0]
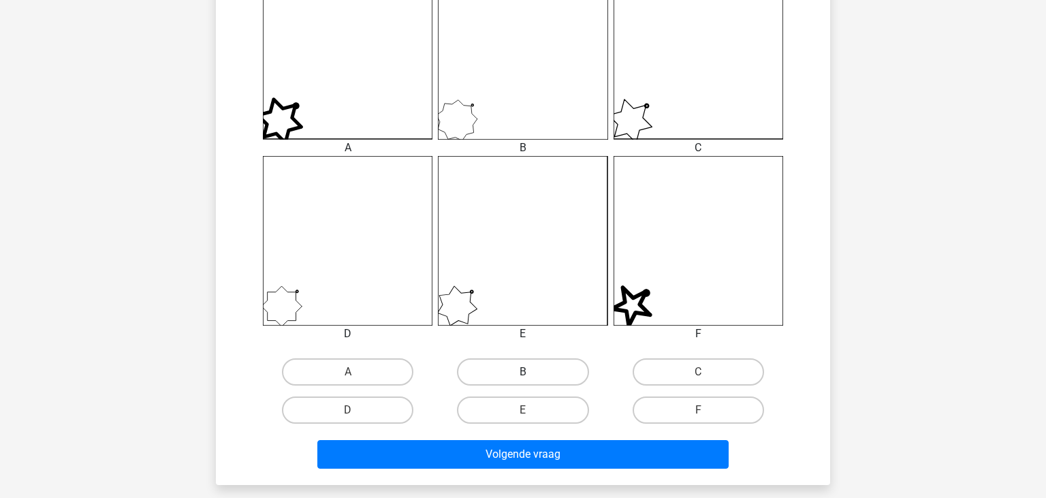
click at [488, 378] on label "B" at bounding box center [522, 371] width 131 height 27
click at [523, 378] on input "B" at bounding box center [527, 376] width 9 height 9
radio input "true"
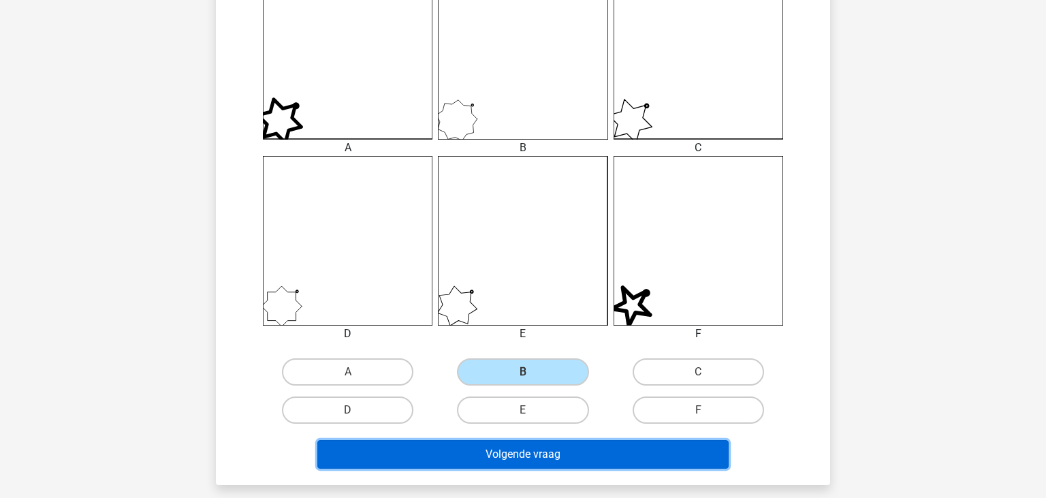
click at [488, 453] on button "Volgende vraag" at bounding box center [523, 454] width 412 height 29
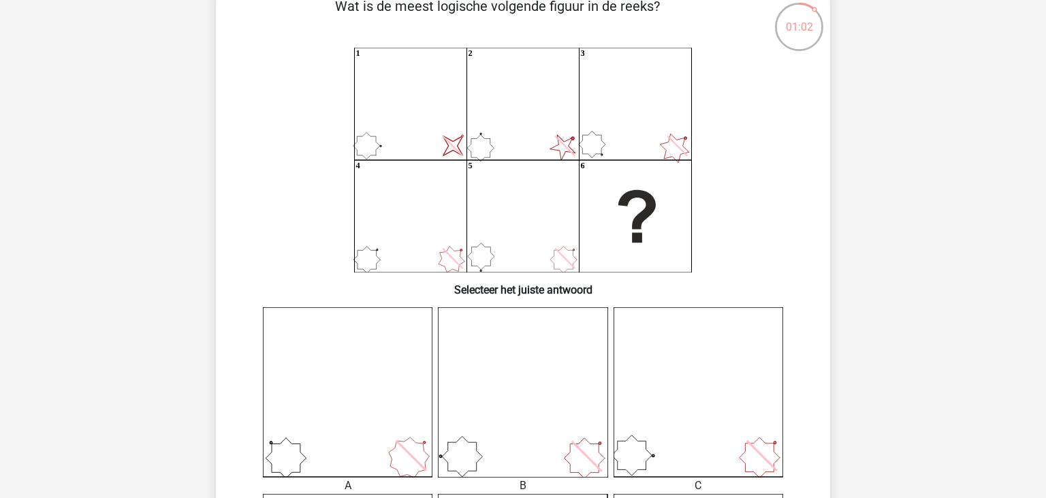
scroll to position [63, 0]
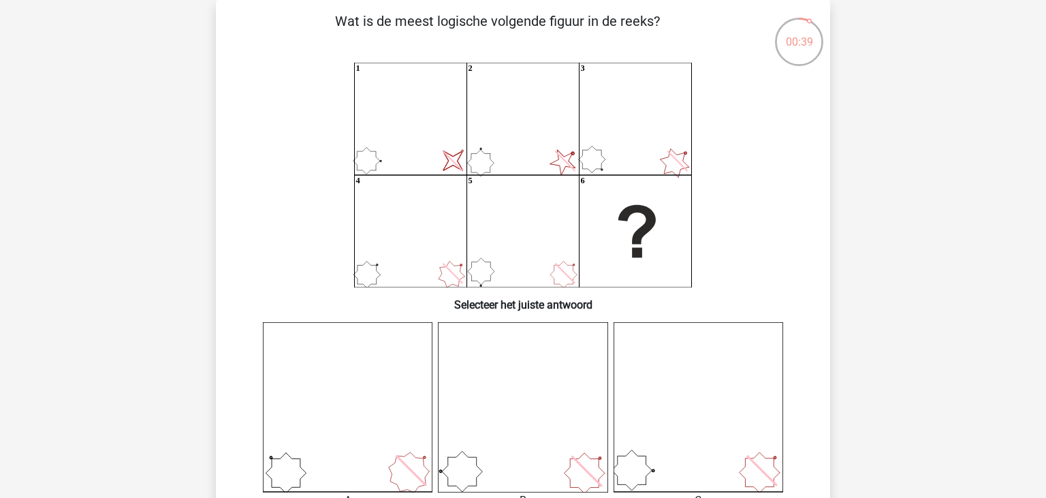
drag, startPoint x: 1045, startPoint y: 111, endPoint x: 1026, endPoint y: 152, distance: 45.7
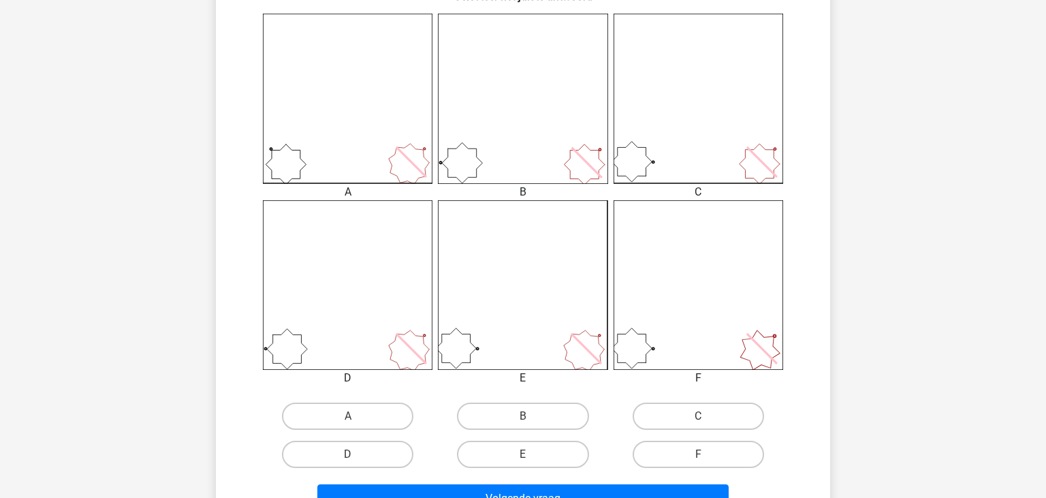
scroll to position [373, 0]
click at [550, 455] on label "E" at bounding box center [522, 451] width 131 height 27
click at [532, 455] on input "E" at bounding box center [527, 456] width 9 height 9
radio input "true"
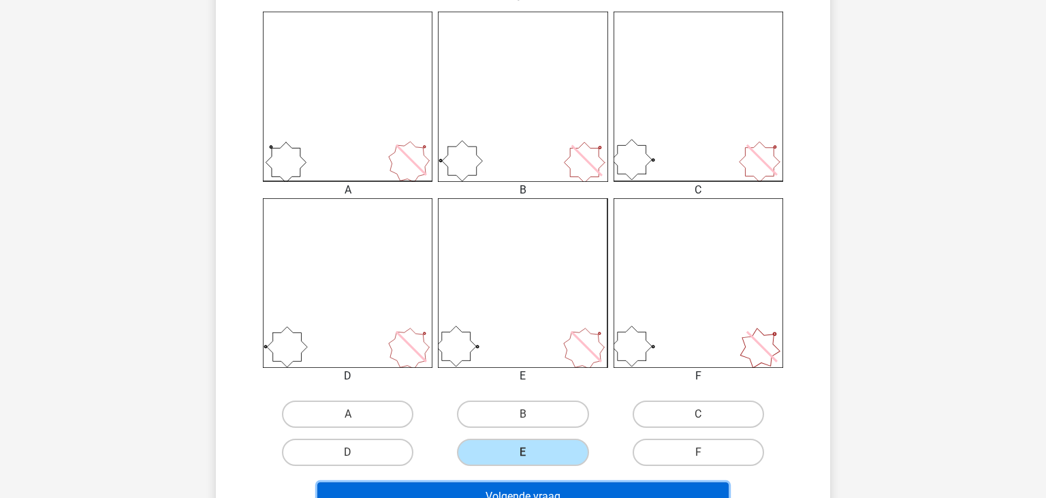
click at [543, 492] on button "Volgende vraag" at bounding box center [523, 496] width 412 height 29
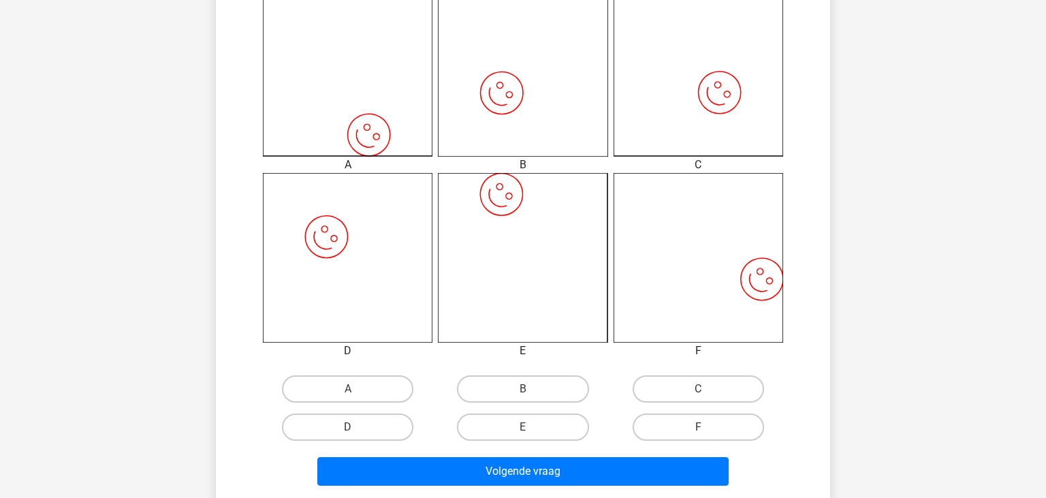
scroll to position [397, 0]
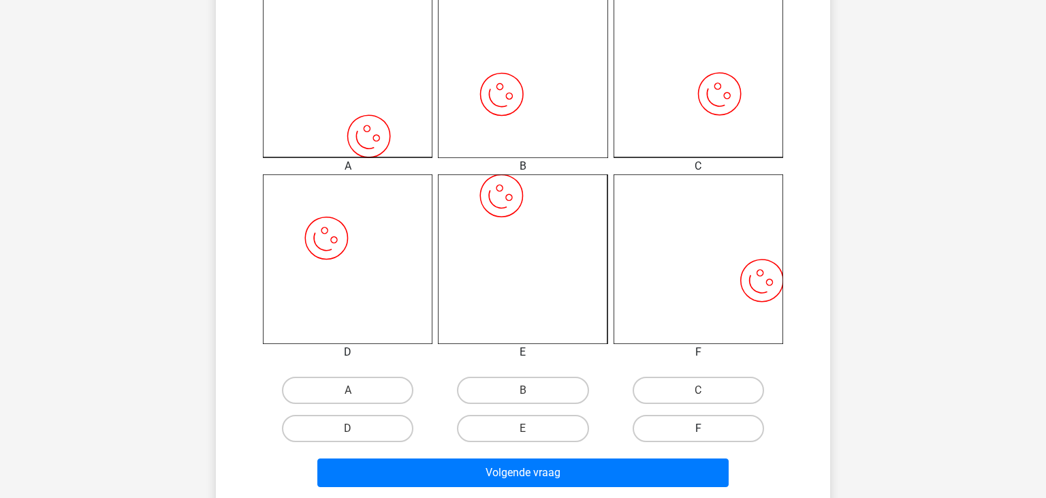
click at [653, 438] on label "F" at bounding box center [697, 428] width 131 height 27
click at [698, 437] on input "F" at bounding box center [702, 432] width 9 height 9
radio input "true"
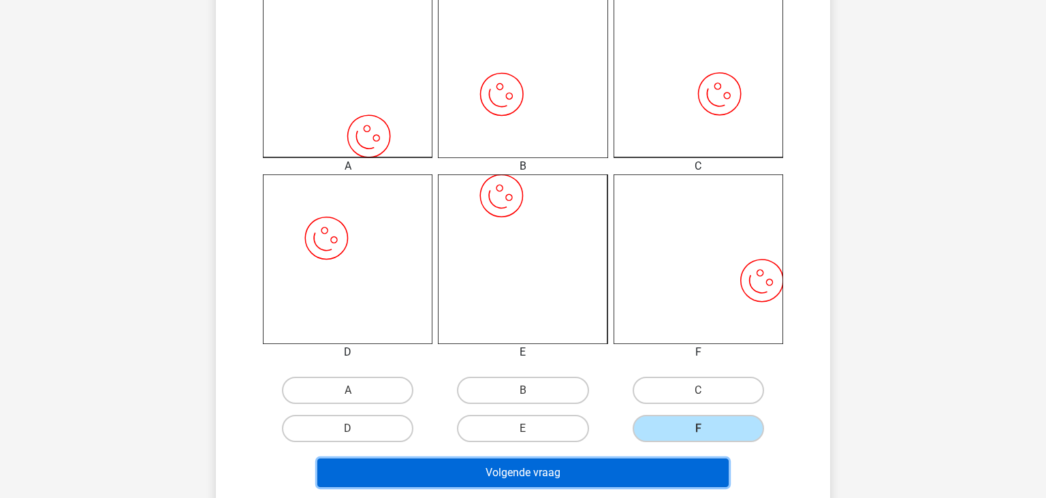
click at [640, 471] on button "Volgende vraag" at bounding box center [523, 472] width 412 height 29
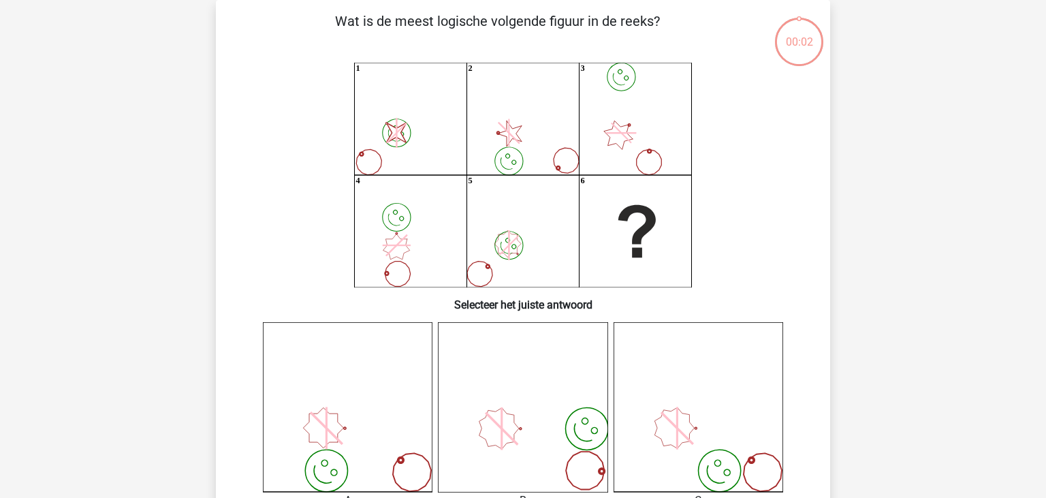
scroll to position [63, 0]
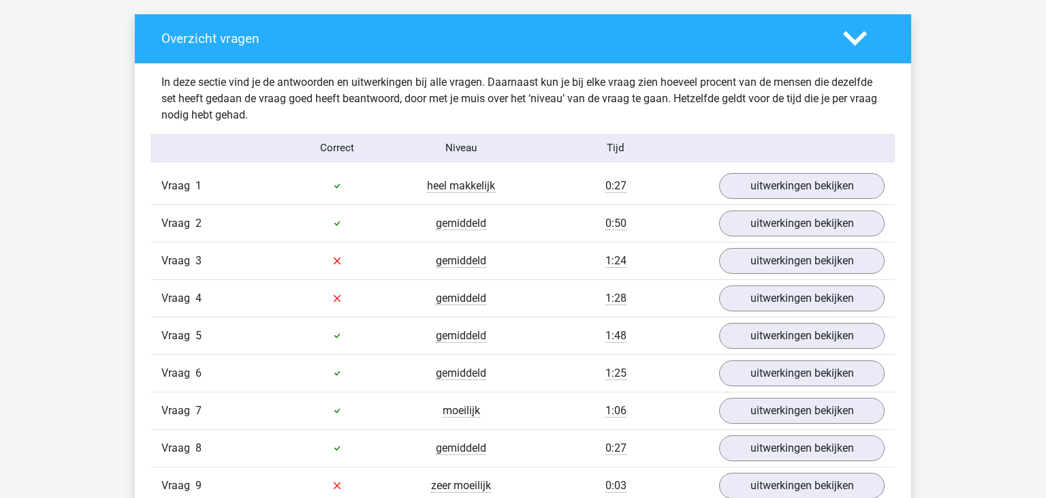
scroll to position [824, 0]
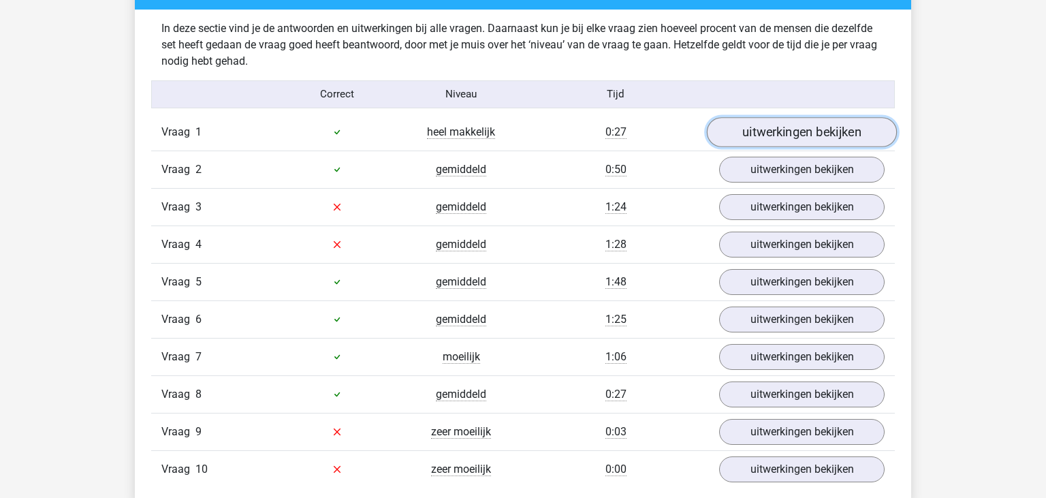
click at [777, 139] on link "uitwerkingen bekijken" at bounding box center [802, 132] width 190 height 30
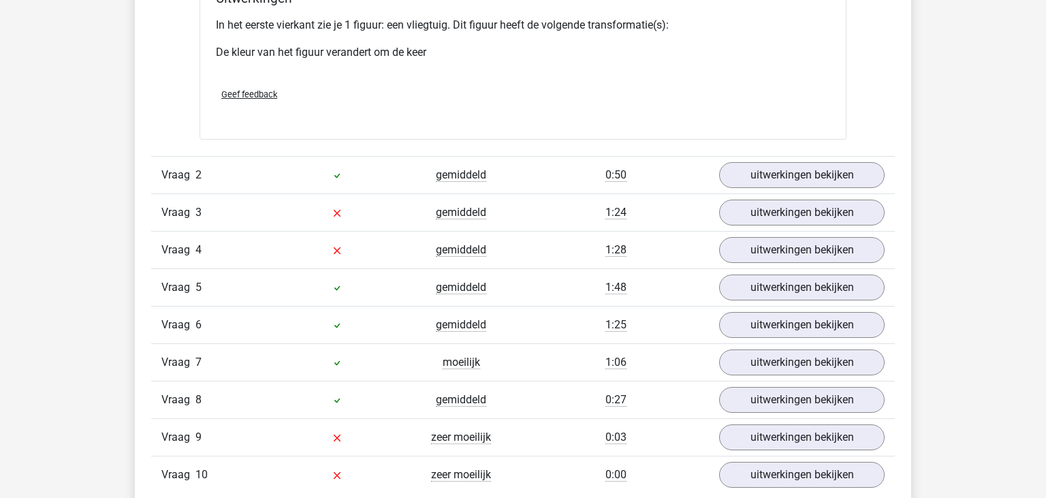
scroll to position [1725, 0]
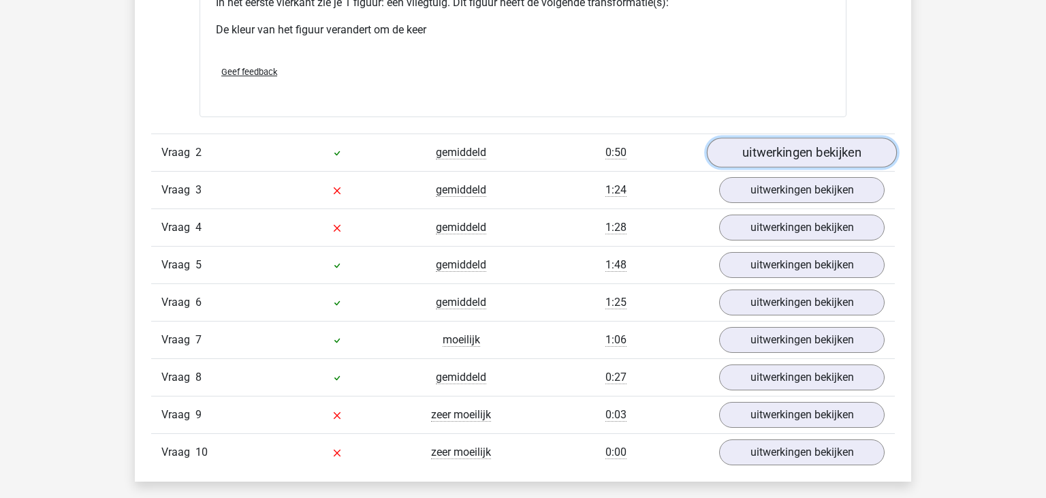
click at [850, 155] on link "uitwerkingen bekijken" at bounding box center [802, 153] width 190 height 30
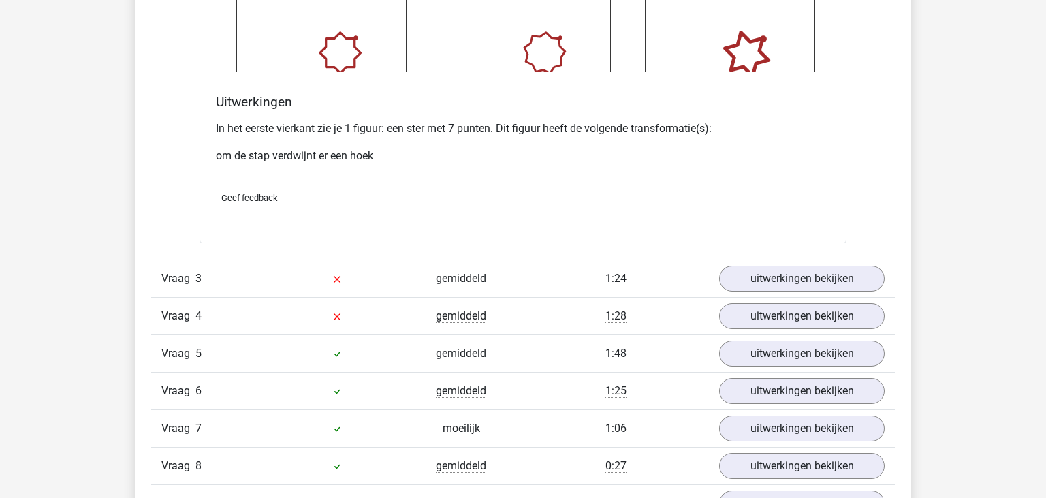
scroll to position [2544, 0]
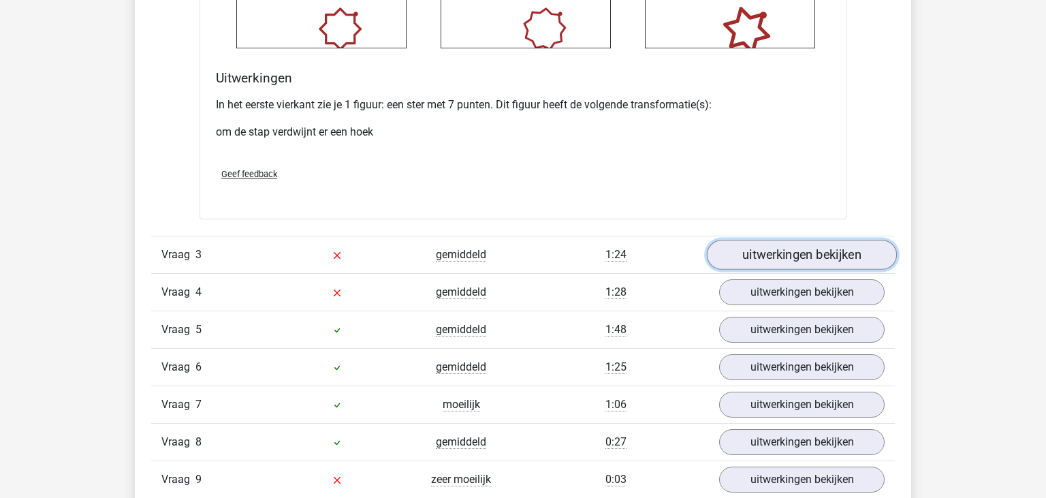
click at [812, 256] on link "uitwerkingen bekijken" at bounding box center [802, 255] width 190 height 30
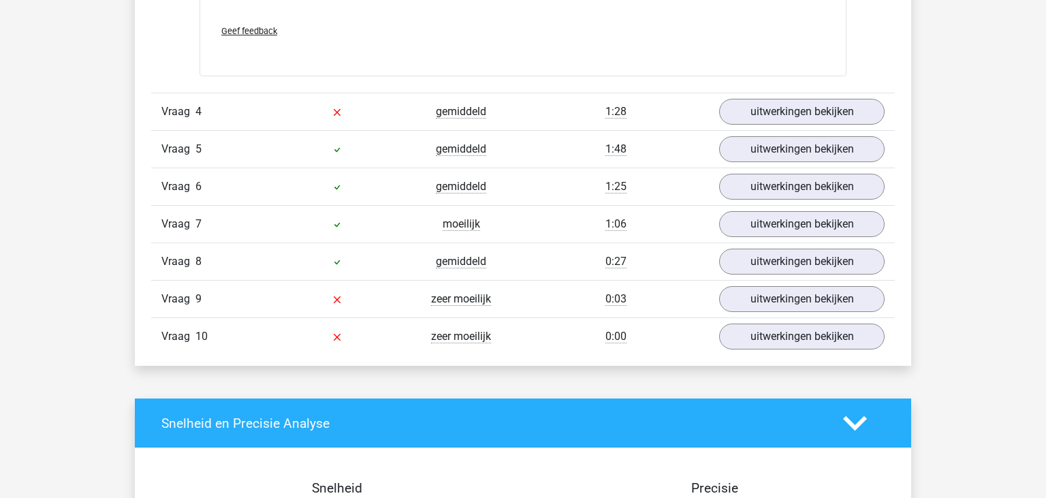
scroll to position [3746, 0]
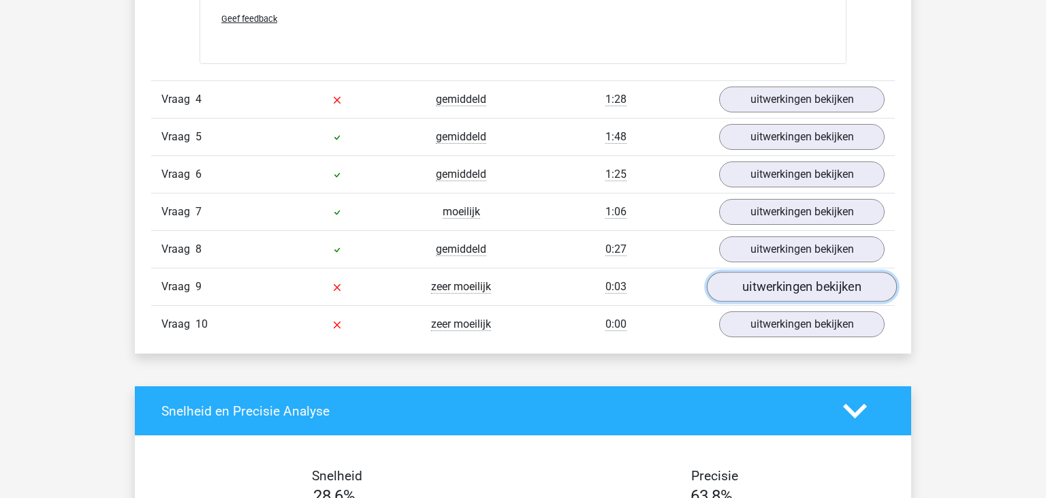
click at [812, 280] on link "uitwerkingen bekijken" at bounding box center [802, 287] width 190 height 30
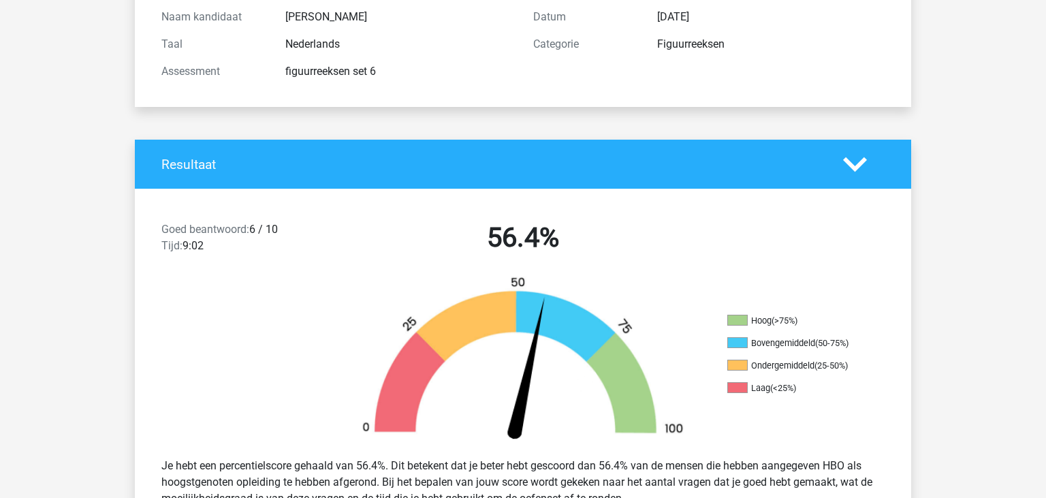
scroll to position [0, 0]
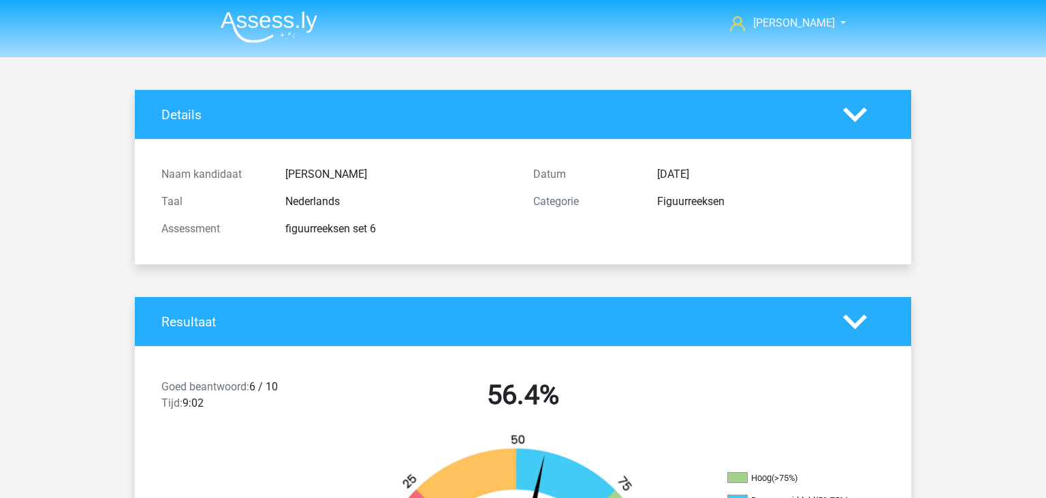
click at [292, 34] on img at bounding box center [269, 27] width 97 height 32
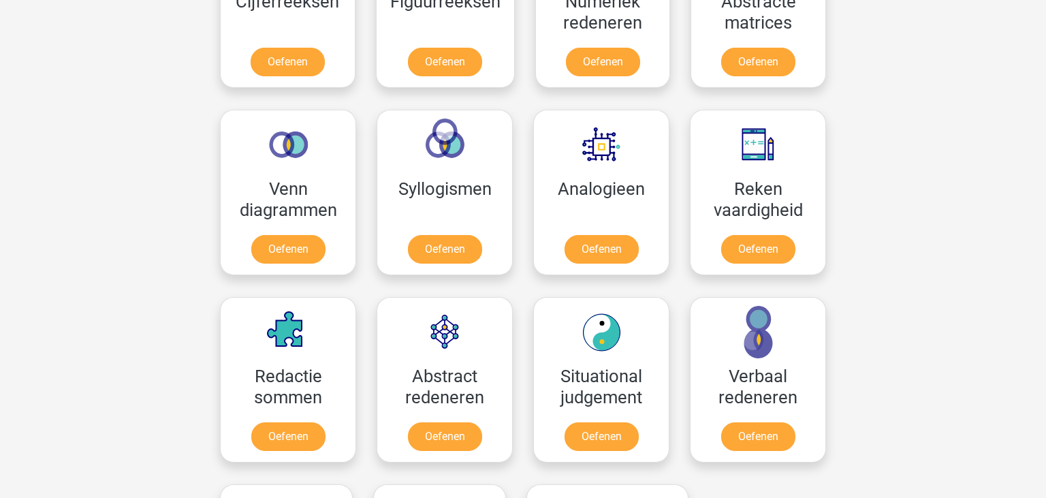
scroll to position [719, 0]
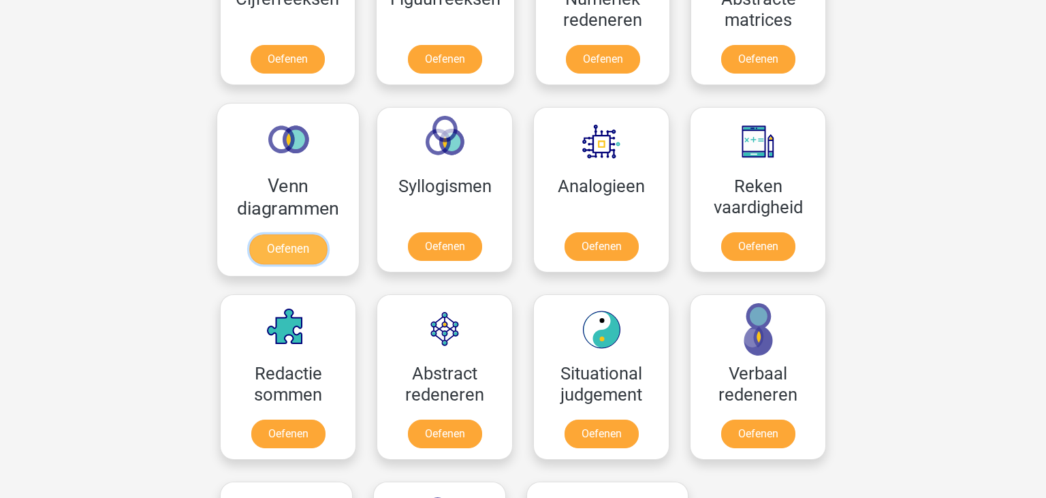
click at [323, 254] on link "Oefenen" at bounding box center [288, 249] width 78 height 30
